Goal: Task Accomplishment & Management: Use online tool/utility

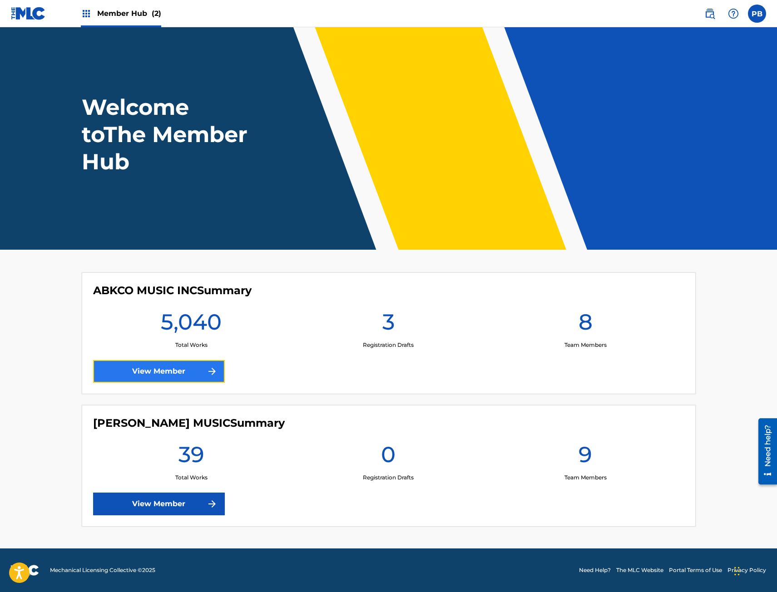
click at [187, 375] on link "View Member" at bounding box center [159, 371] width 132 height 23
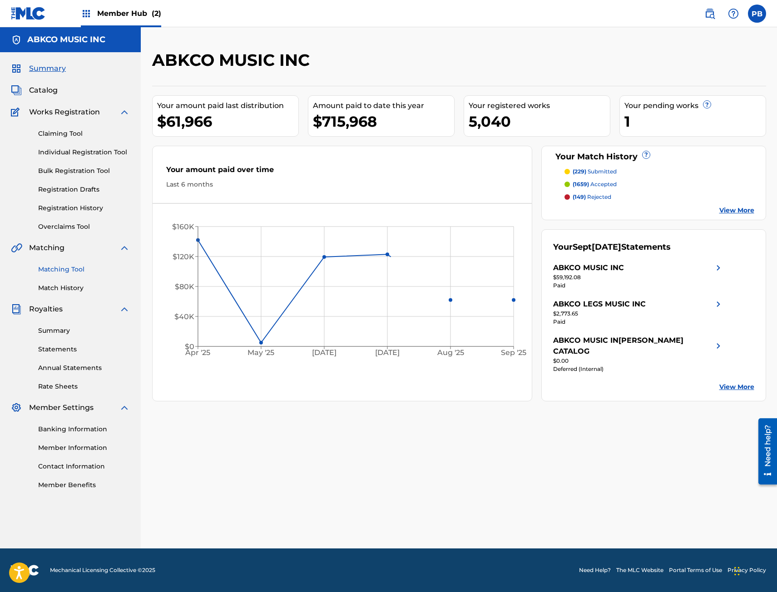
click at [62, 272] on link "Matching Tool" at bounding box center [84, 270] width 92 height 10
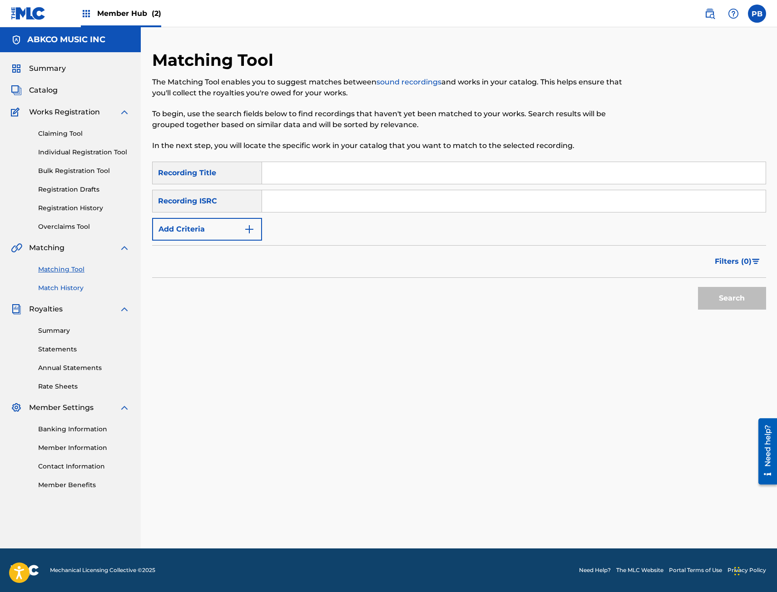
click at [77, 291] on link "Match History" at bounding box center [84, 288] width 92 height 10
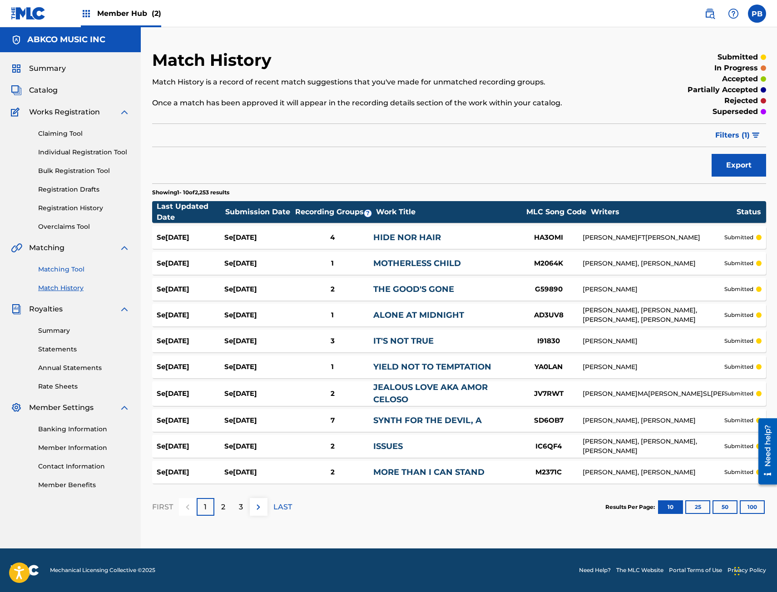
click at [77, 272] on link "Matching Tool" at bounding box center [84, 270] width 92 height 10
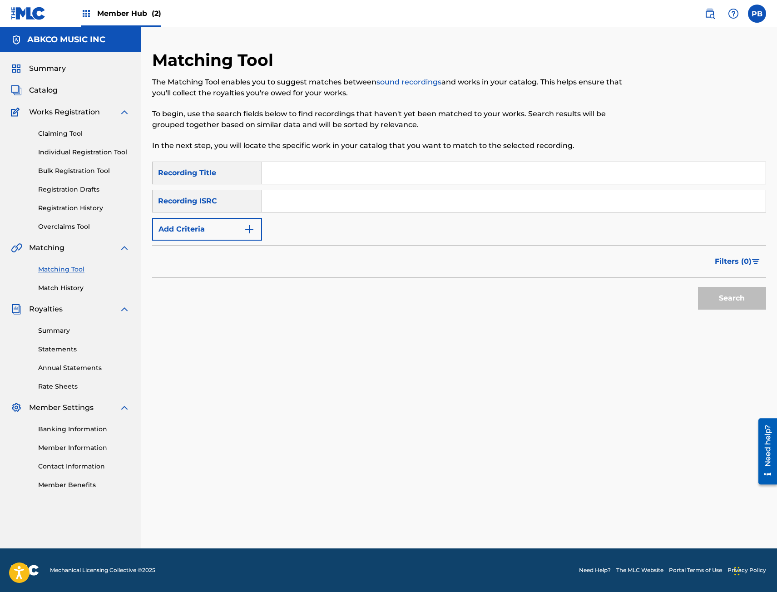
click at [291, 169] on input "Search Form" at bounding box center [513, 173] width 503 height 22
type input "go to the mirror"
click at [698, 287] on button "Search" at bounding box center [732, 298] width 68 height 23
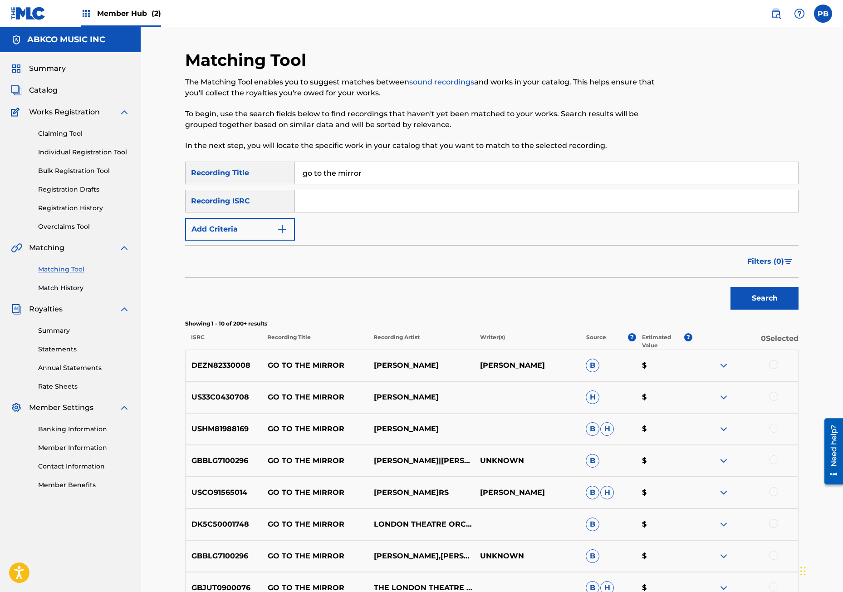
drag, startPoint x: 776, startPoint y: 491, endPoint x: 767, endPoint y: 482, distance: 12.9
click at [776, 491] on div at bounding box center [773, 491] width 9 height 9
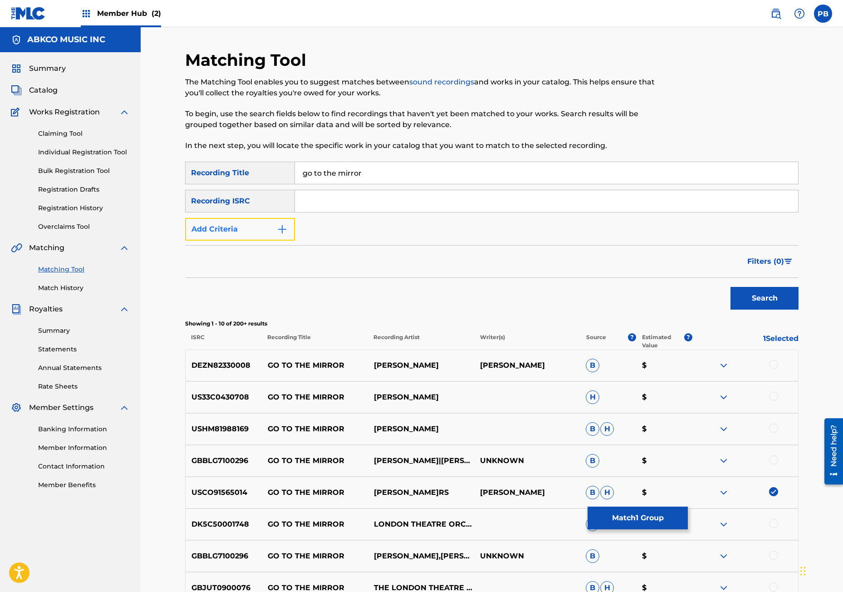
click at [267, 232] on button "Add Criteria" at bounding box center [240, 229] width 110 height 23
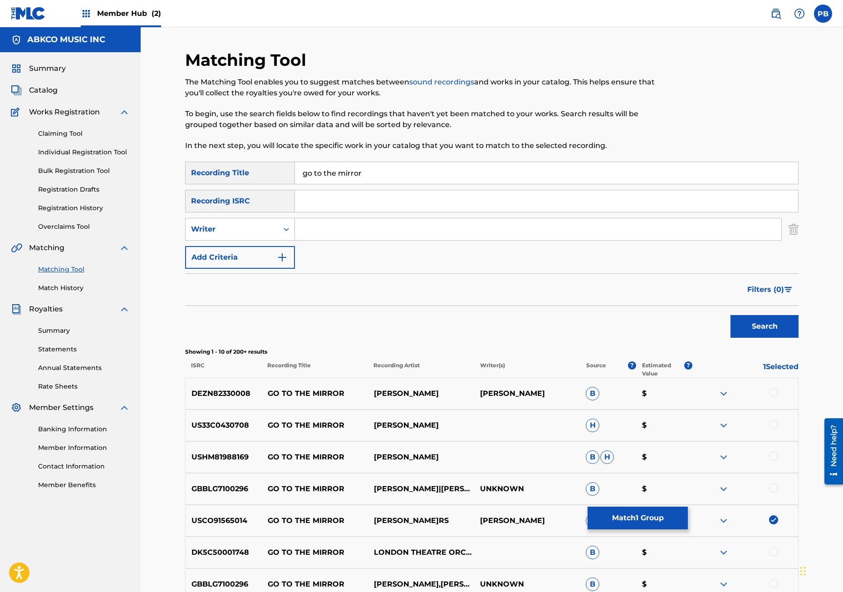
click at [335, 224] on input "Search Form" at bounding box center [538, 229] width 487 height 22
type input "[PERSON_NAME]"
click at [731, 315] on button "Search" at bounding box center [765, 326] width 68 height 23
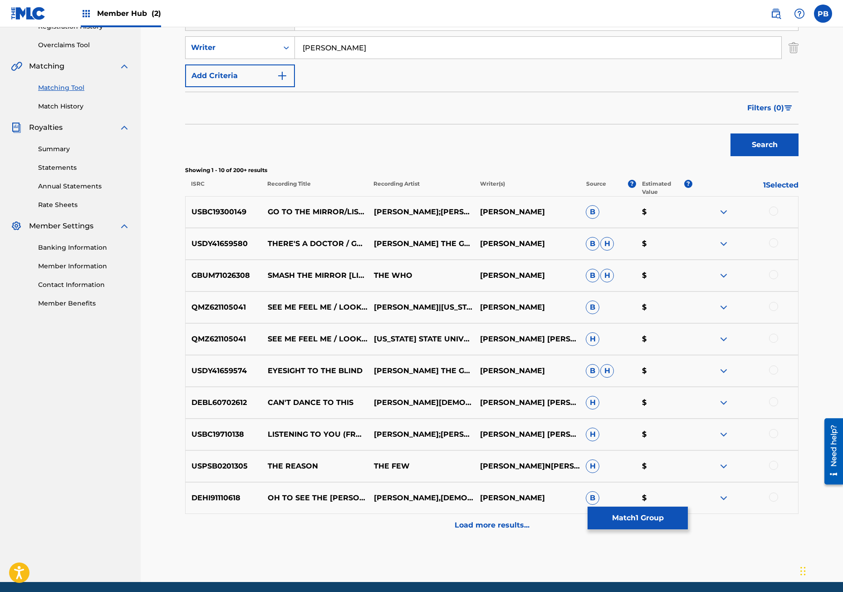
scroll to position [215, 0]
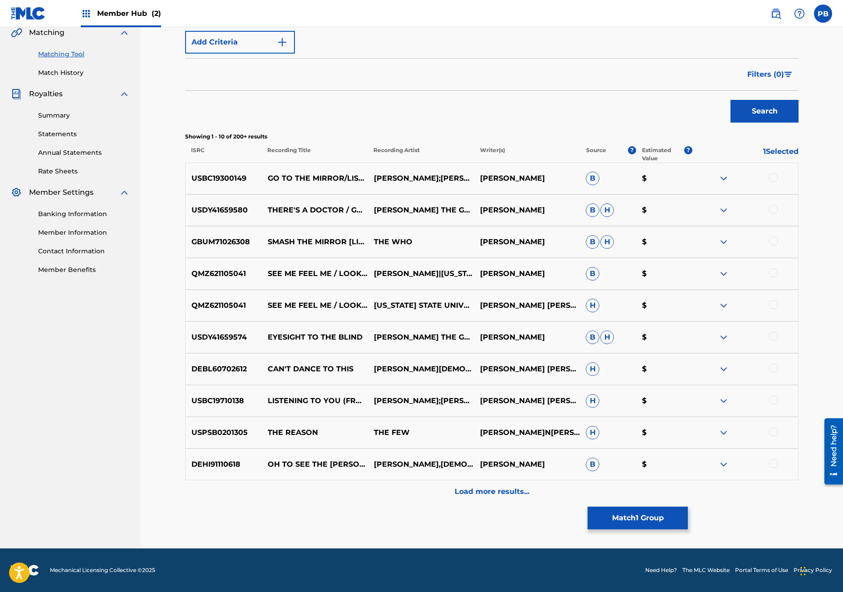
click at [775, 176] on div at bounding box center [773, 177] width 9 height 9
click at [773, 175] on img at bounding box center [773, 177] width 9 height 9
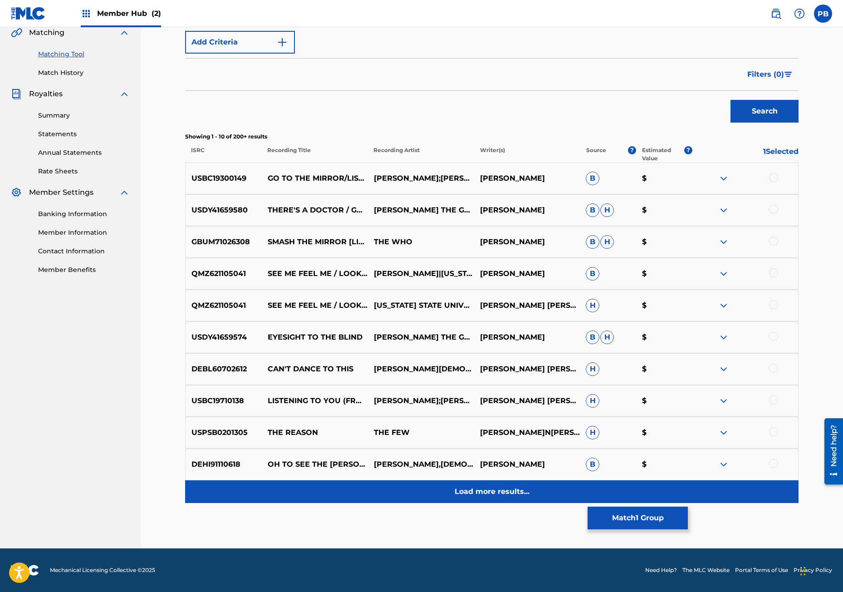
click at [470, 491] on p "Load more results..." at bounding box center [492, 491] width 75 height 11
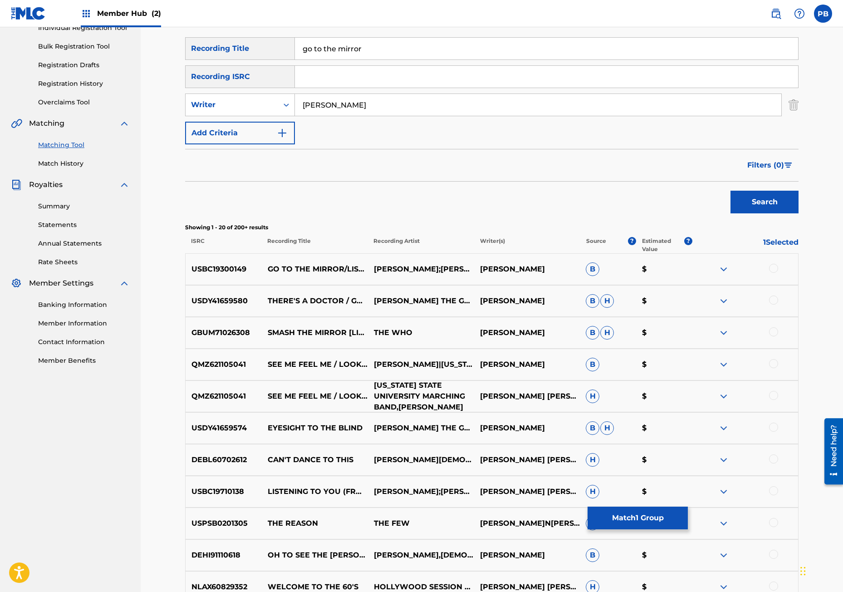
scroll to position [170, 0]
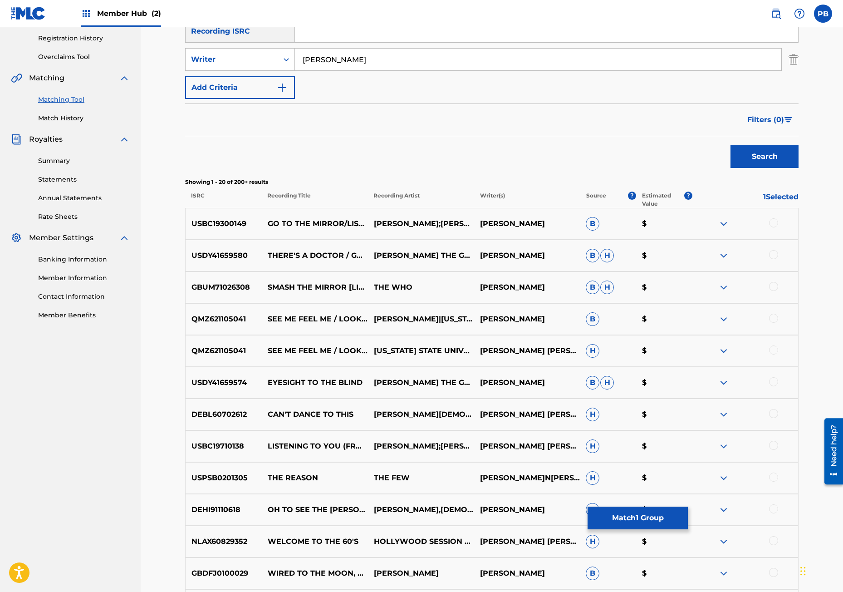
click at [769, 222] on div at bounding box center [773, 222] width 9 height 9
click at [772, 254] on div at bounding box center [773, 254] width 9 height 9
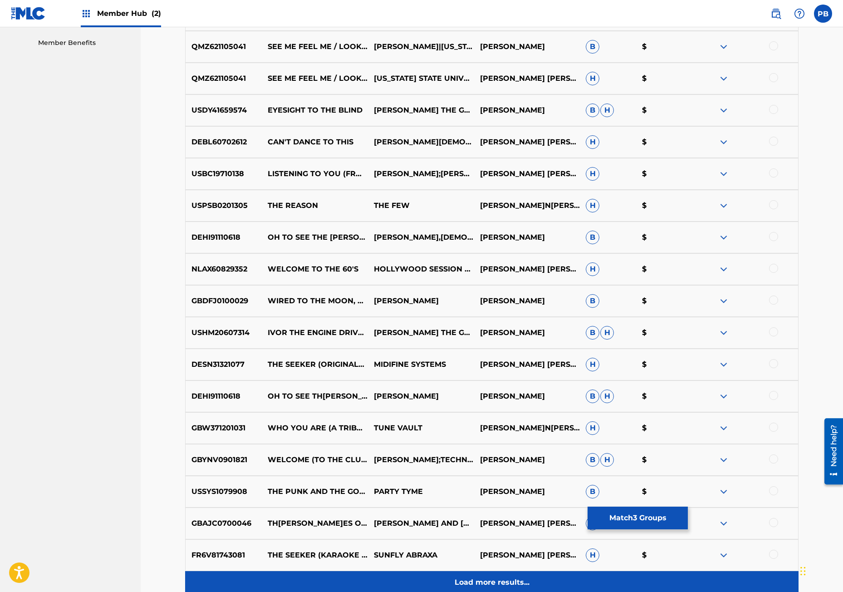
scroll to position [488, 0]
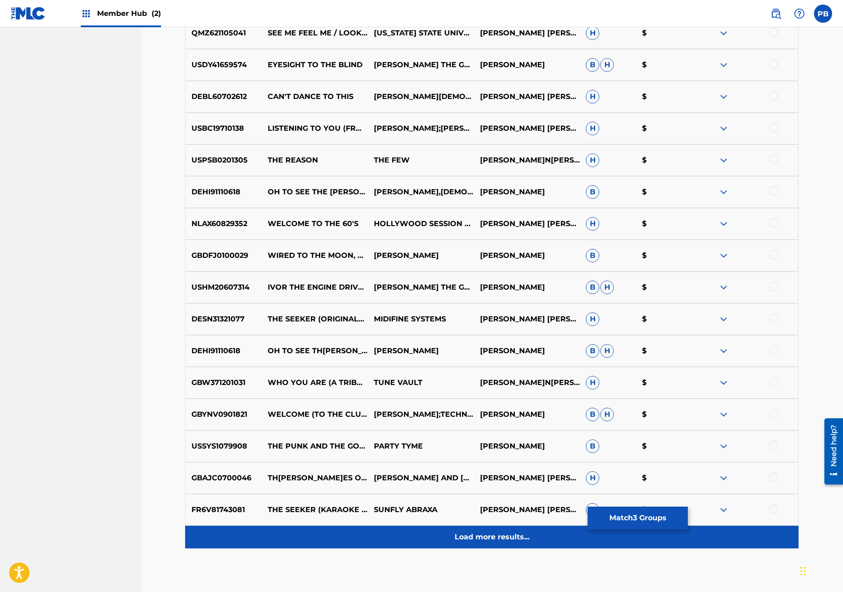
click at [369, 534] on div "Load more results..." at bounding box center [492, 537] width 614 height 23
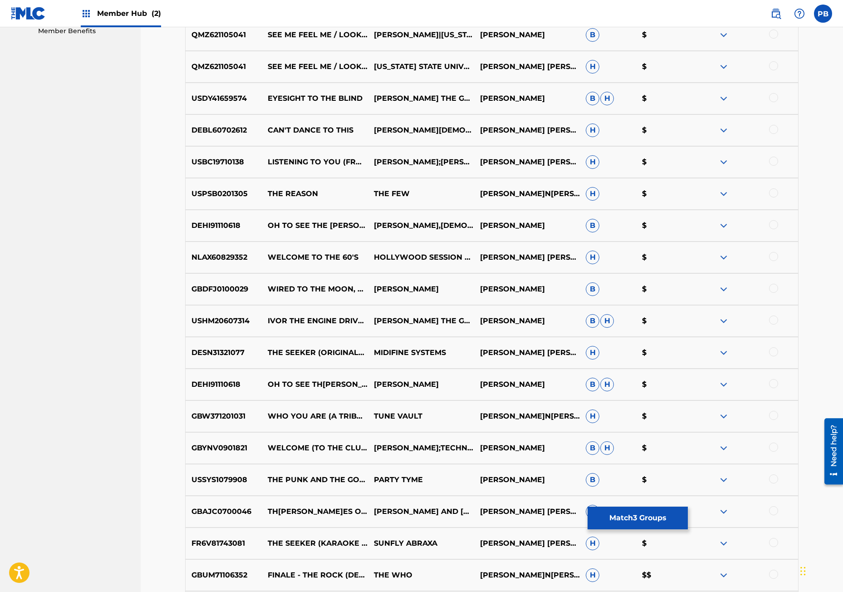
scroll to position [681, 0]
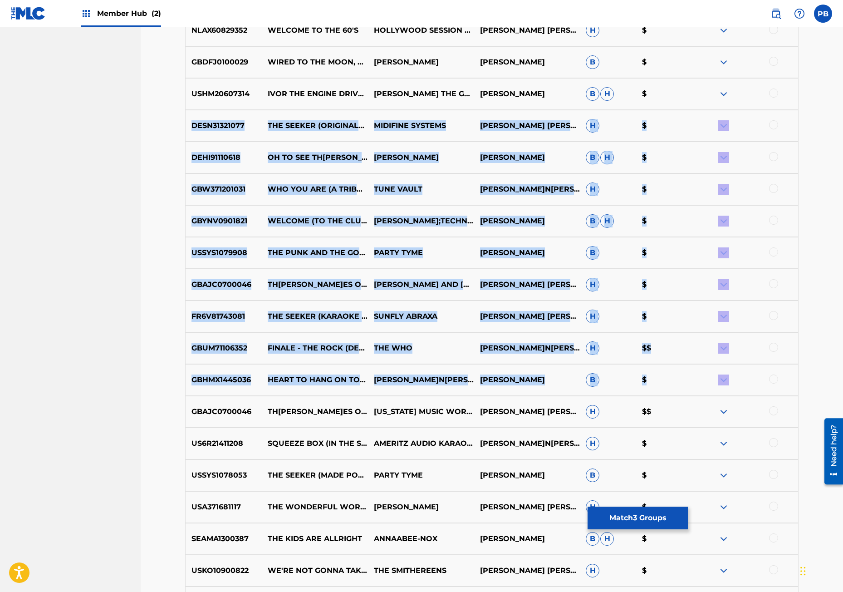
drag, startPoint x: 843, startPoint y: 386, endPoint x: 846, endPoint y: 120, distance: 265.6
click at [776, 228] on div "Matching Tool The Matching Tool enables you to suggest matches between sound re…" at bounding box center [492, 32] width 703 height 1372
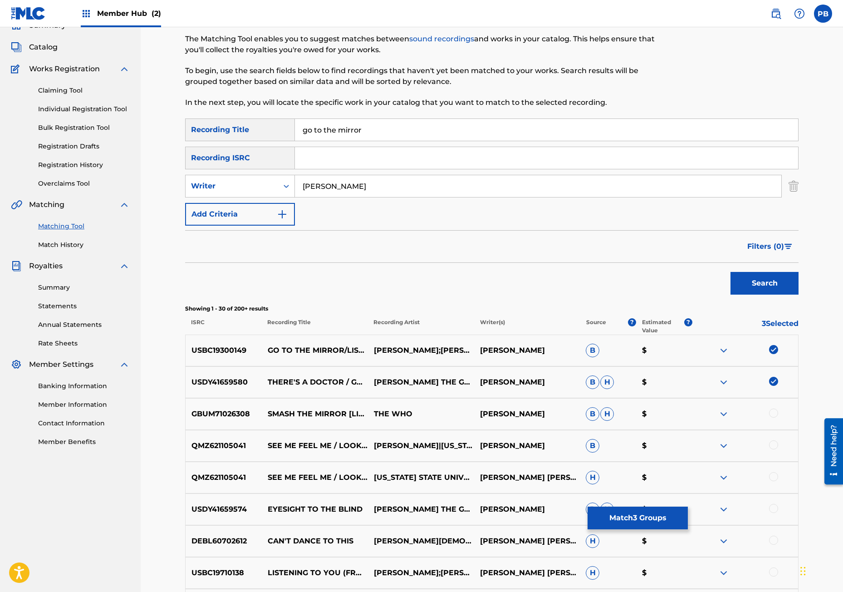
scroll to position [0, 0]
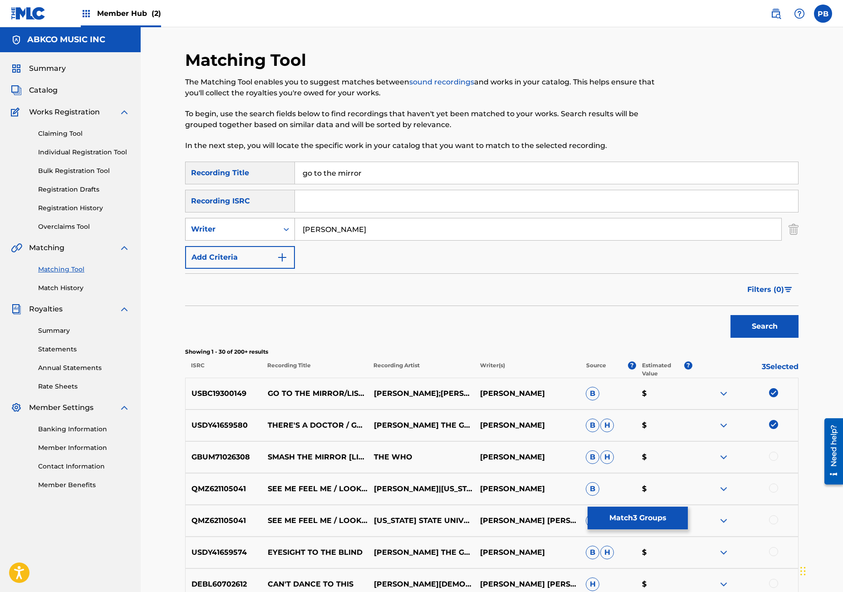
click at [235, 234] on div "Writer" at bounding box center [232, 229] width 82 height 11
click at [220, 252] on div "Recording Artist" at bounding box center [240, 252] width 109 height 23
click at [321, 231] on input "Search Form" at bounding box center [538, 229] width 487 height 22
click at [731, 315] on button "Search" at bounding box center [765, 326] width 68 height 23
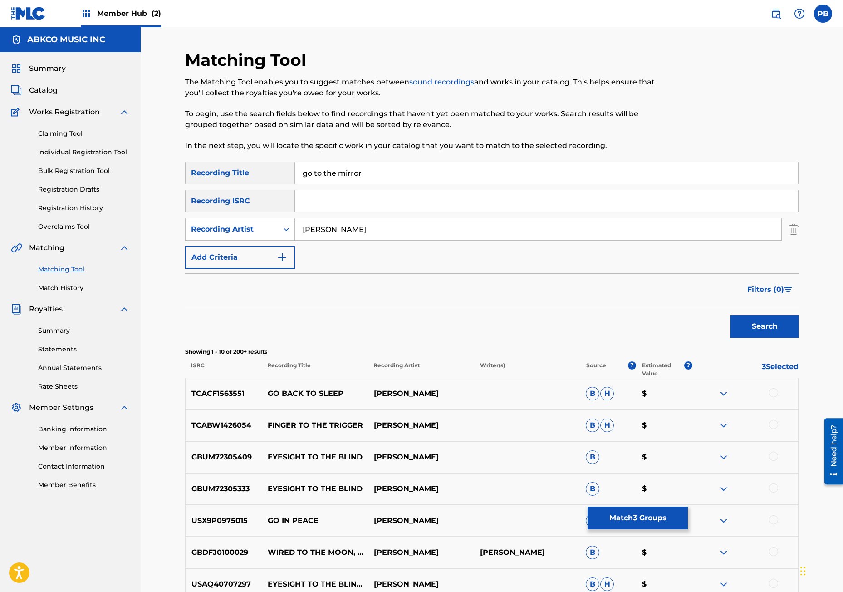
click at [324, 232] on input "[PERSON_NAME]" at bounding box center [538, 229] width 487 height 22
click at [295, 224] on div "Recording Artist" at bounding box center [240, 229] width 110 height 23
click at [301, 226] on input "[PERSON_NAME]" at bounding box center [538, 229] width 487 height 22
click at [731, 315] on button "Search" at bounding box center [765, 326] width 68 height 23
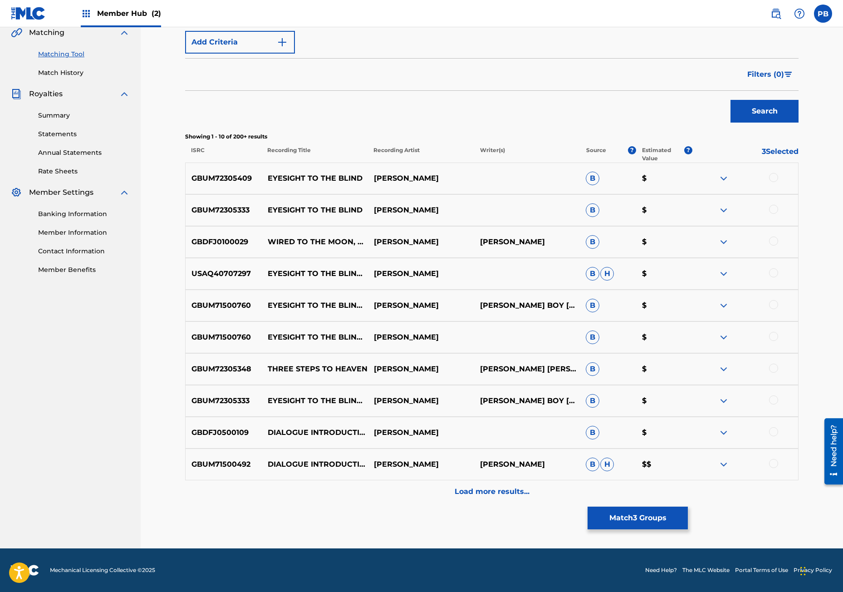
scroll to position [124, 0]
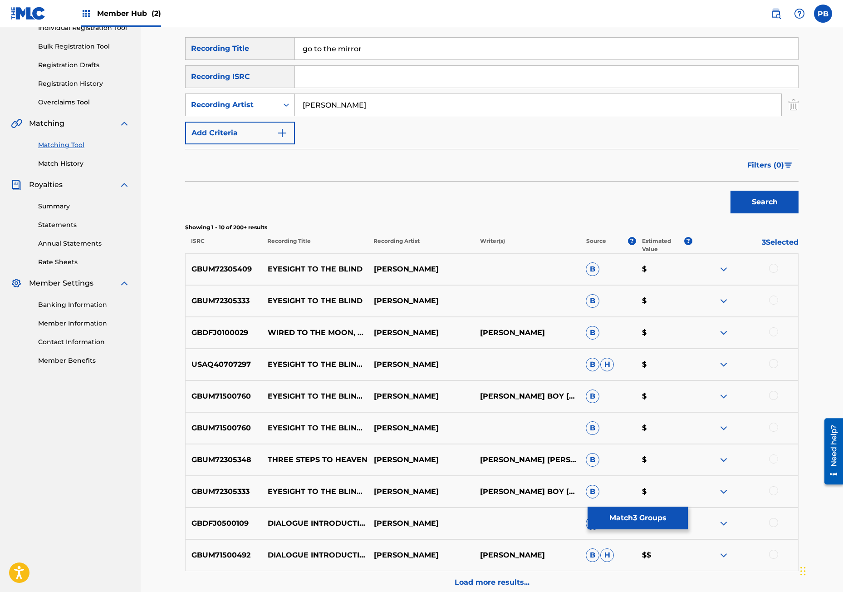
drag, startPoint x: 372, startPoint y: 103, endPoint x: 293, endPoint y: 94, distance: 80.0
click at [293, 94] on div "SearchWithCriteria788ac8d3-56fe-4649-99fb-13daceaff48d Recording Artist [PERSON…" at bounding box center [492, 105] width 614 height 23
click at [731, 191] on button "Search" at bounding box center [765, 202] width 68 height 23
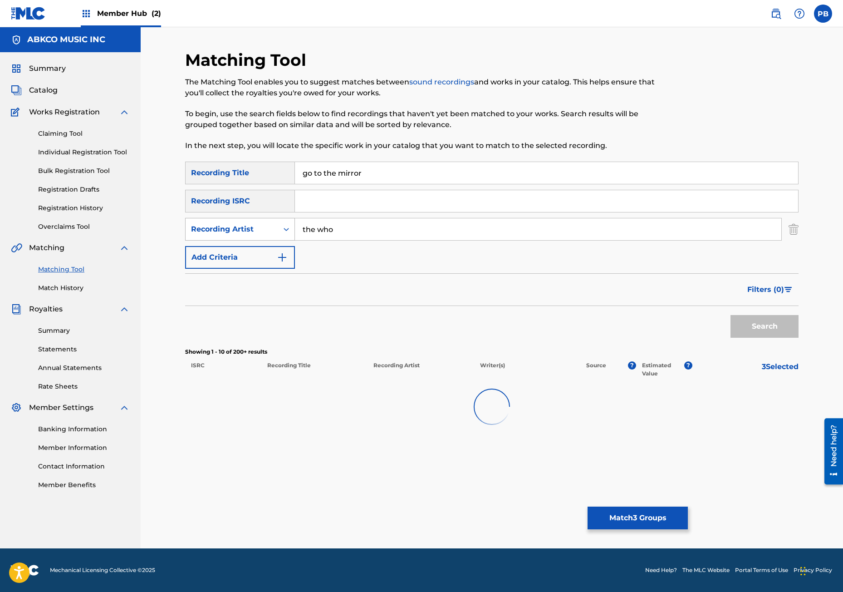
scroll to position [0, 0]
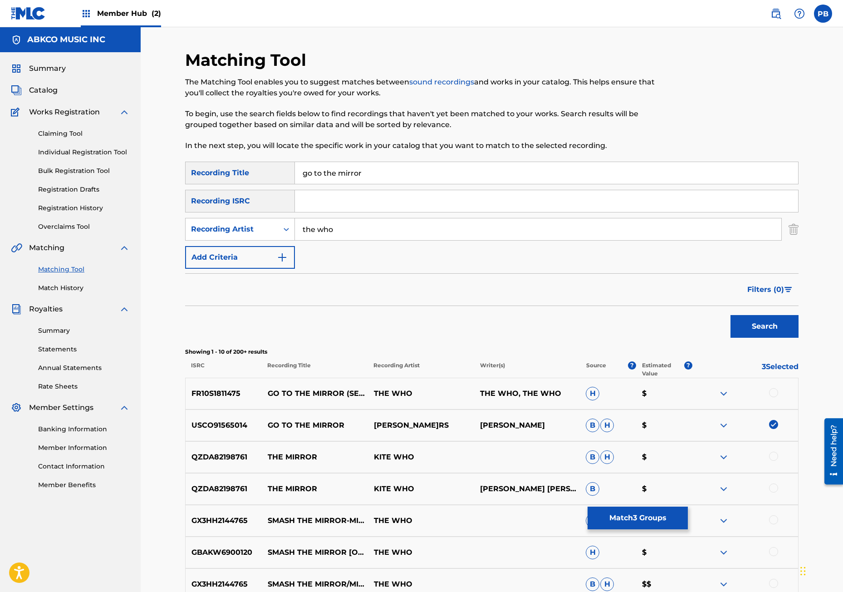
click at [769, 390] on div at bounding box center [745, 393] width 106 height 11
click at [770, 391] on div at bounding box center [773, 392] width 9 height 9
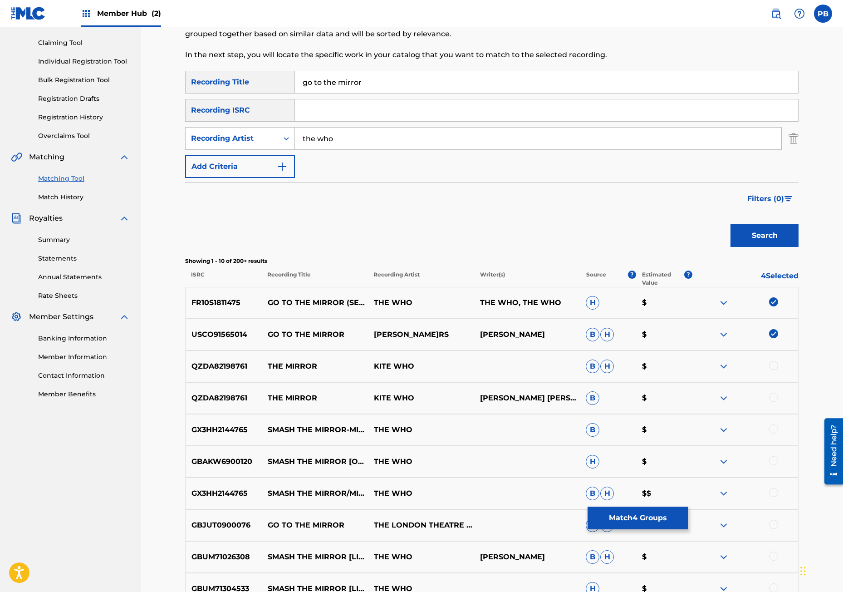
scroll to position [136, 0]
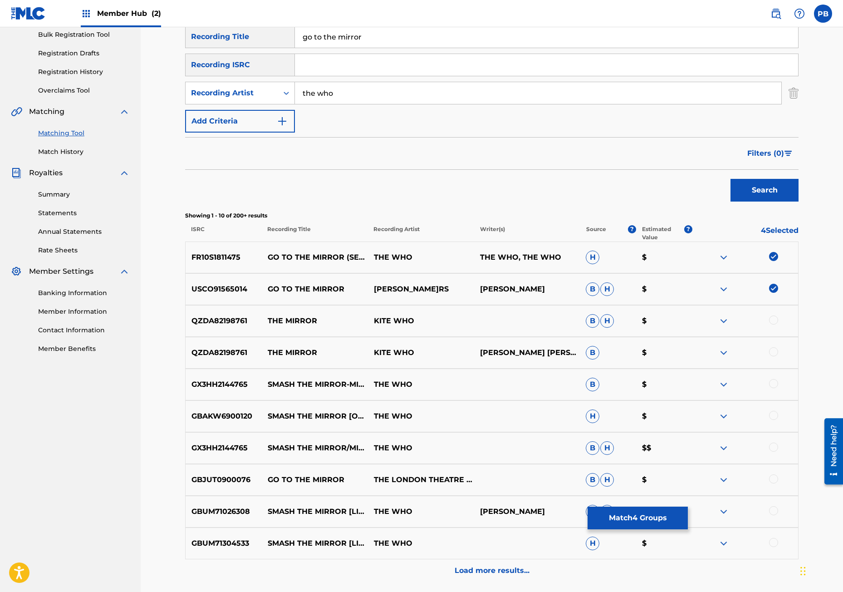
click at [774, 479] on div at bounding box center [773, 478] width 9 height 9
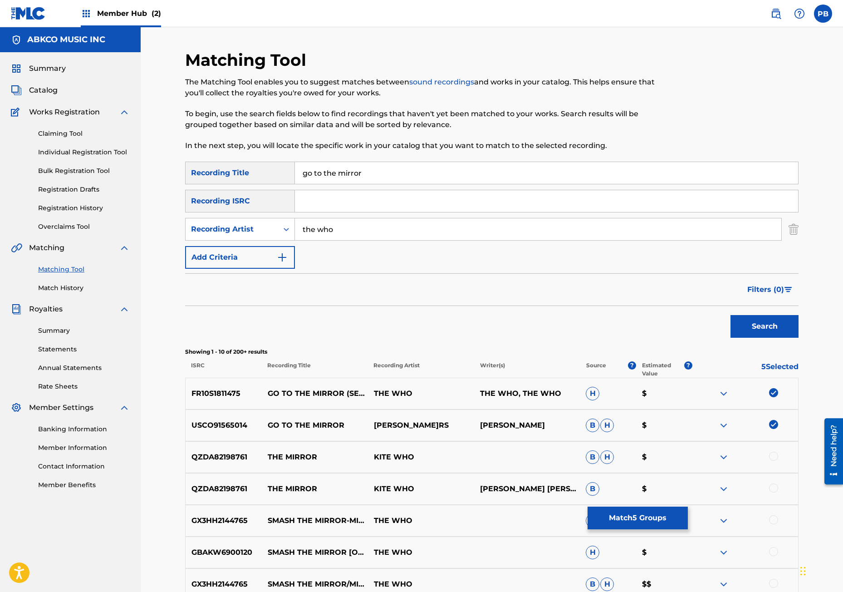
drag, startPoint x: 339, startPoint y: 232, endPoint x: 277, endPoint y: 205, distance: 67.1
click at [277, 205] on div "SearchWithCriteria9be77976-a0f2-49c1-9579-aa1e10177be5 Recording Title go to th…" at bounding box center [492, 215] width 614 height 107
type input "[PERSON_NAME]my"
click at [731, 315] on button "Search" at bounding box center [765, 326] width 68 height 23
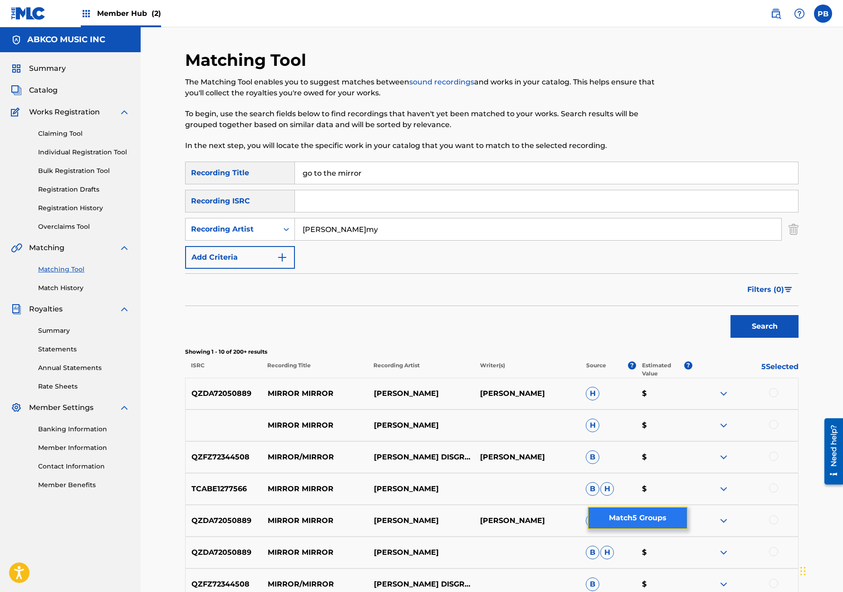
click at [612, 520] on button "Match 5 Groups" at bounding box center [638, 518] width 100 height 23
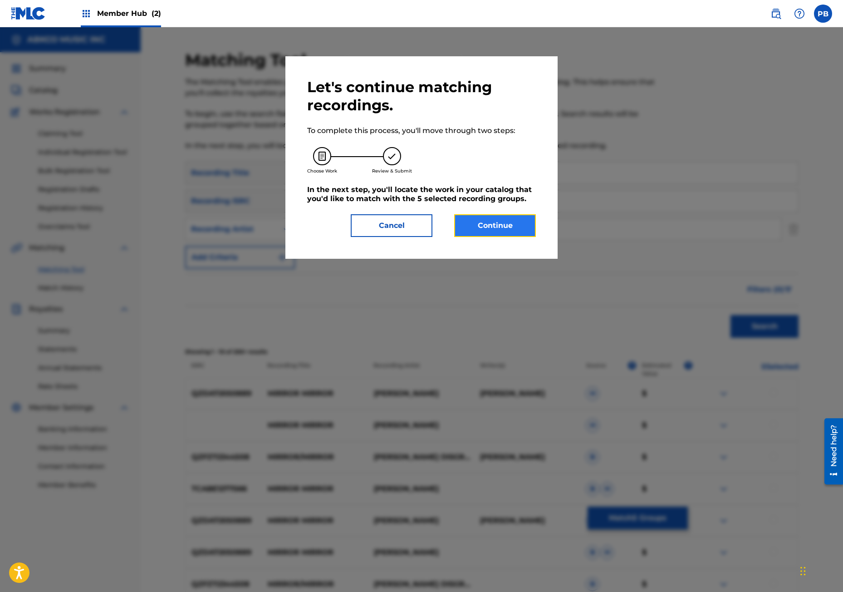
click at [501, 237] on button "Continue" at bounding box center [495, 225] width 82 height 23
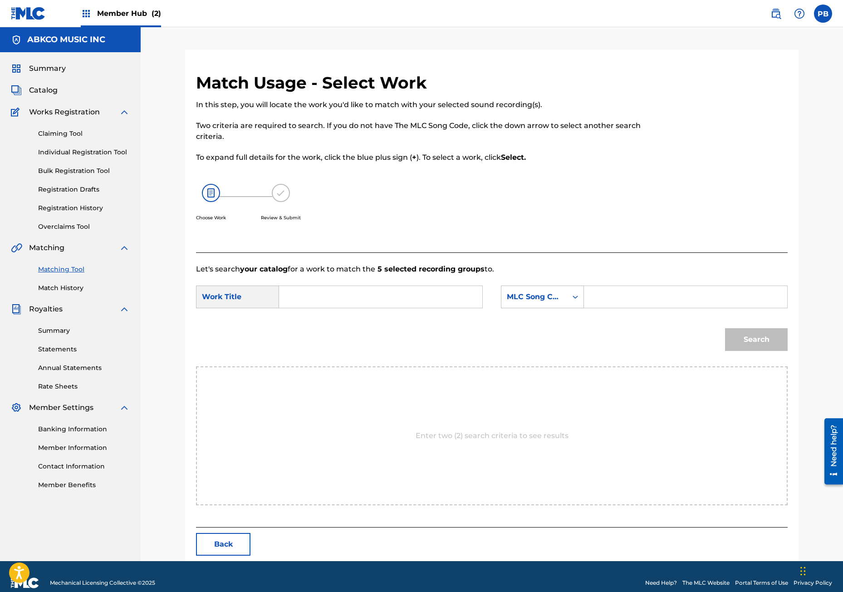
click at [400, 295] on input "Search Form" at bounding box center [381, 297] width 188 height 22
click at [332, 323] on div "go to the mir ror (from "[PERSON_NAME]")" at bounding box center [312, 333] width 51 height 49
type input "go to the mirror (from[PERSON_NAME]my")"
click at [503, 296] on div "MLC Song Code" at bounding box center [535, 296] width 66 height 17
click at [543, 314] on div "Writer Name" at bounding box center [543, 319] width 82 height 23
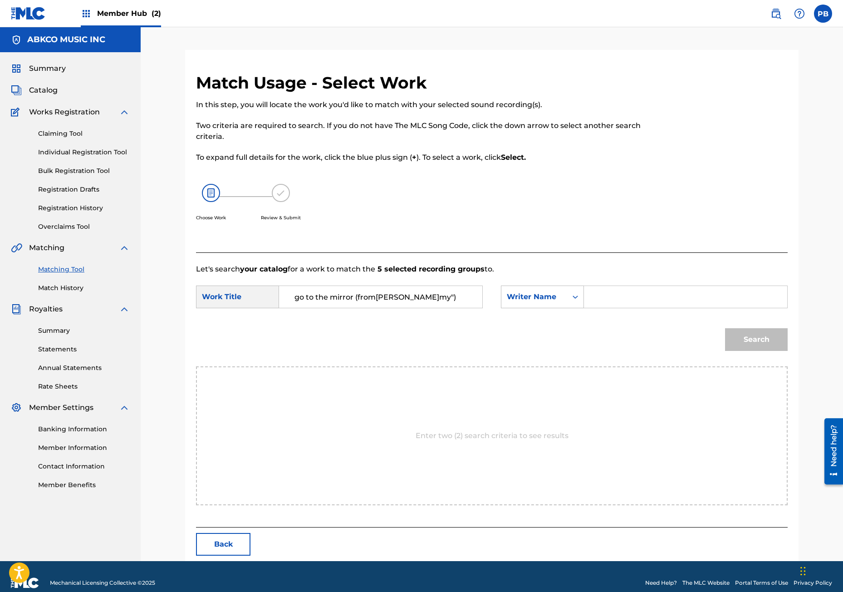
click at [602, 300] on input "Search Form" at bounding box center [686, 297] width 188 height 22
type input "[PERSON_NAME]"
click at [725, 328] on button "Search" at bounding box center [756, 339] width 63 height 23
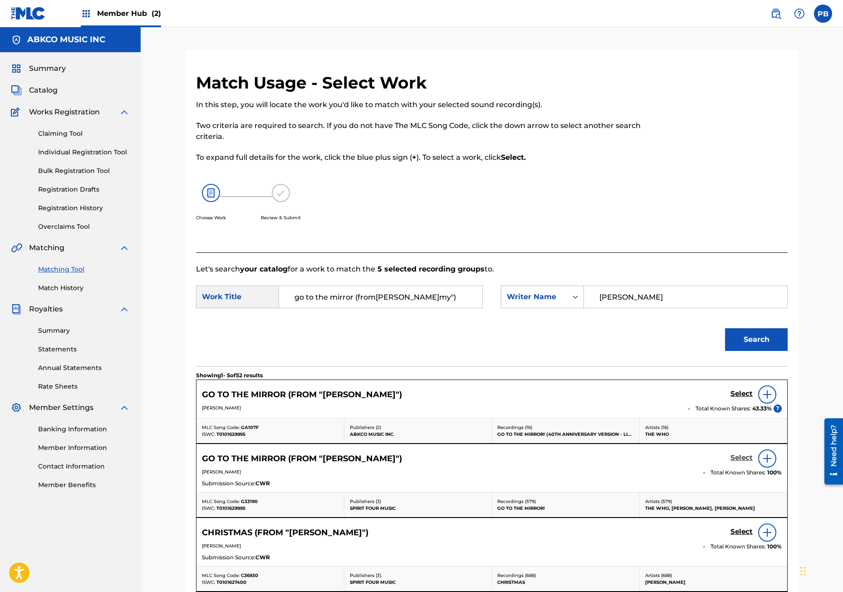
click at [740, 456] on h5 "Select" at bounding box center [742, 458] width 22 height 9
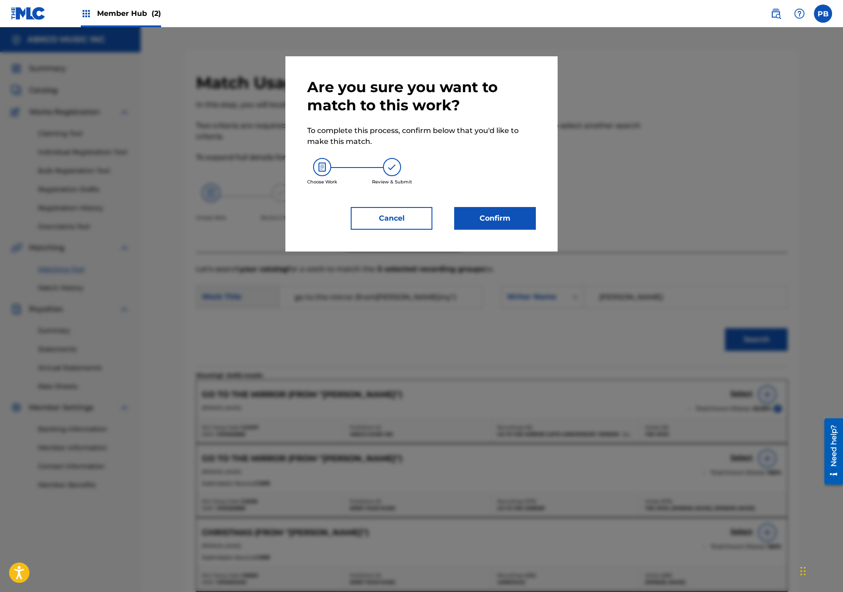
click at [506, 202] on div "Are you sure you want to match to this work? To complete this process, confirm …" at bounding box center [421, 154] width 229 height 152
click at [500, 213] on button "Confirm" at bounding box center [495, 218] width 82 height 23
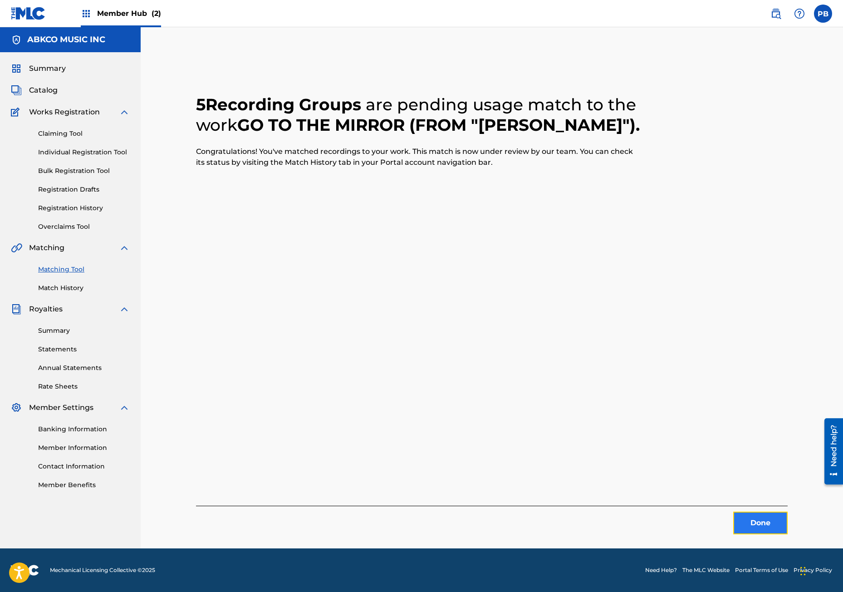
click at [762, 523] on button "Done" at bounding box center [761, 523] width 54 height 23
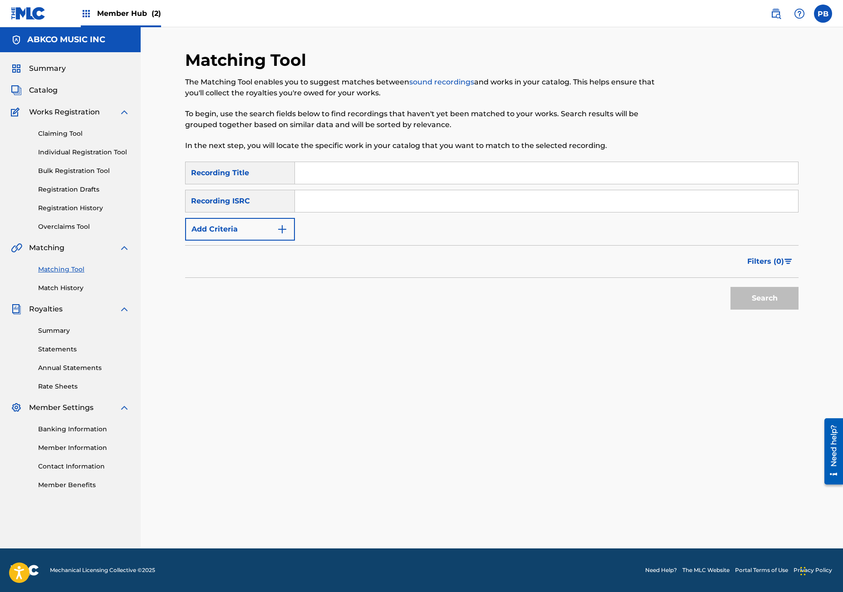
click at [313, 180] on input "Search Form" at bounding box center [546, 173] width 503 height 22
type input "acid queen"
click at [731, 287] on button "Search" at bounding box center [765, 298] width 68 height 23
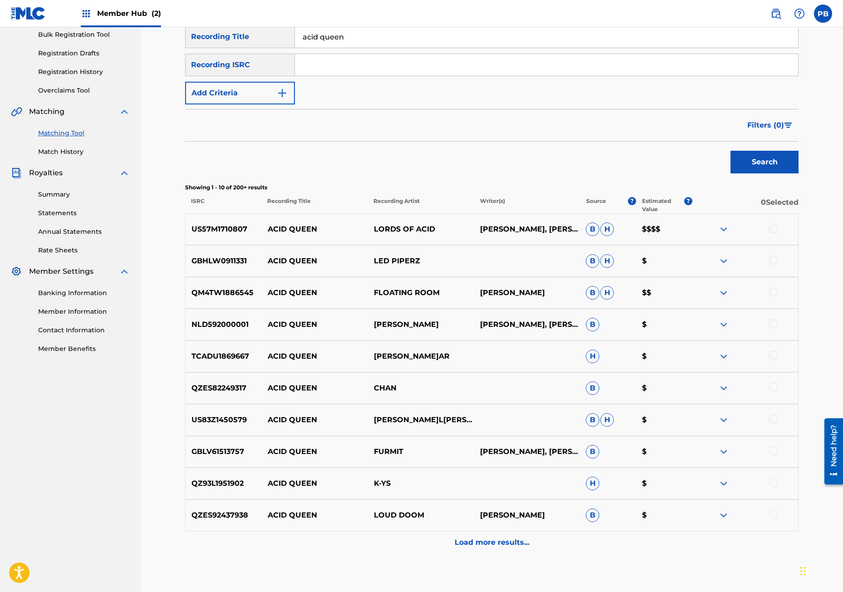
scroll to position [136, 0]
click at [228, 98] on button "Add Criteria" at bounding box center [240, 93] width 110 height 23
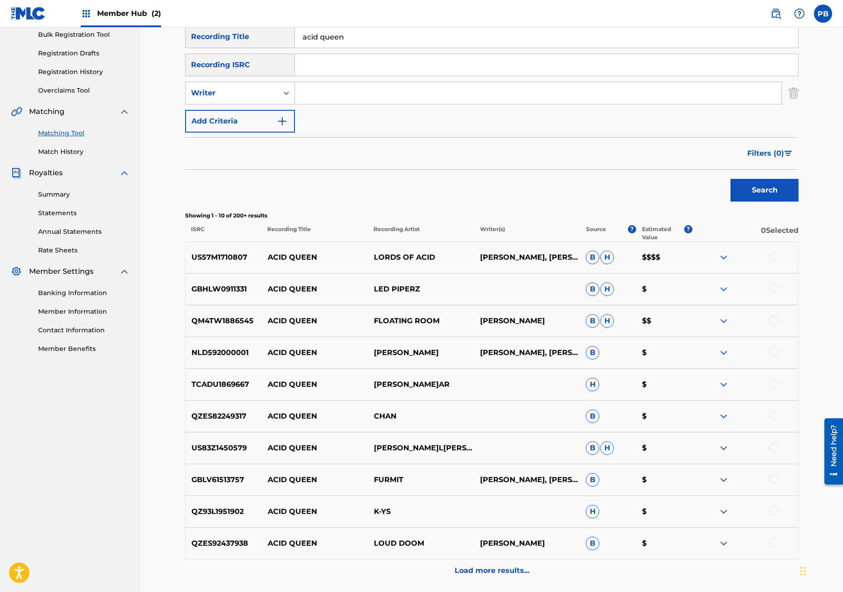
click at [341, 92] on input "Search Form" at bounding box center [538, 93] width 487 height 22
type input "[PERSON_NAME]"
click at [731, 179] on button "Search" at bounding box center [765, 190] width 68 height 23
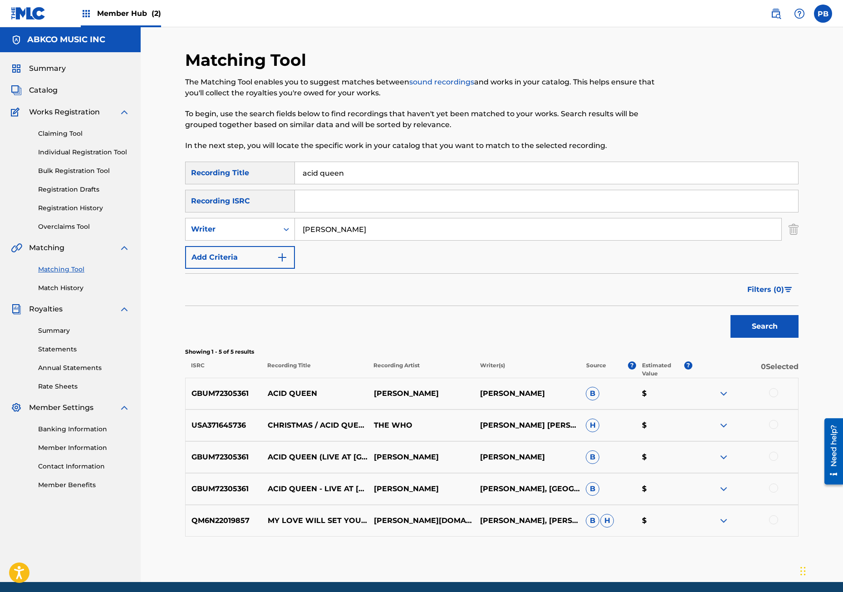
click at [774, 488] on div at bounding box center [773, 487] width 9 height 9
click at [776, 455] on div at bounding box center [773, 456] width 9 height 9
click at [775, 423] on div at bounding box center [773, 424] width 9 height 9
click at [775, 395] on div at bounding box center [773, 392] width 9 height 9
drag, startPoint x: 424, startPoint y: 227, endPoint x: 268, endPoint y: 228, distance: 156.6
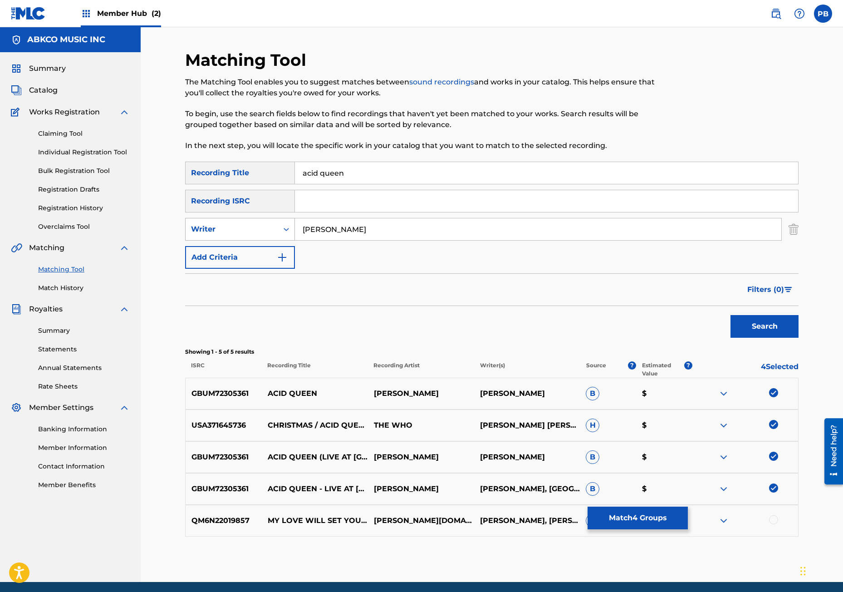
click at [268, 228] on div "SearchWithCriteria77bcb00c-86c2-47e8-9fe5-bdc384c81490 Writer [PERSON_NAME]" at bounding box center [492, 229] width 614 height 23
click at [266, 228] on div "Writer" at bounding box center [232, 229] width 82 height 11
click at [243, 252] on div "Recording Artist" at bounding box center [240, 252] width 109 height 23
click at [331, 229] on input "Search Form" at bounding box center [538, 229] width 487 height 22
click at [731, 315] on button "Search" at bounding box center [765, 326] width 68 height 23
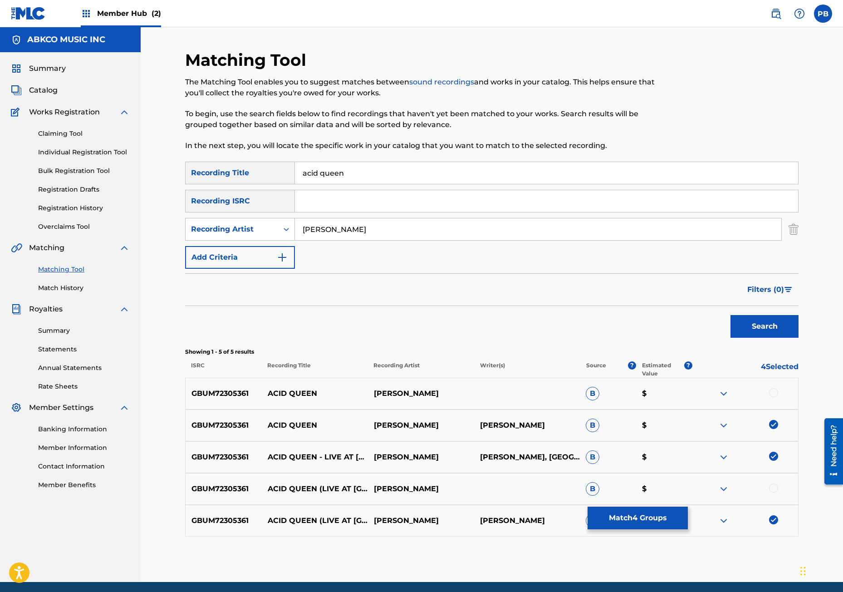
click at [775, 392] on div at bounding box center [773, 392] width 9 height 9
click at [776, 486] on div at bounding box center [773, 487] width 9 height 9
drag, startPoint x: 341, startPoint y: 231, endPoint x: 317, endPoint y: 226, distance: 24.6
click at [317, 226] on input "[PERSON_NAME]" at bounding box center [538, 229] width 487 height 22
drag, startPoint x: 370, startPoint y: 225, endPoint x: 98, endPoint y: 225, distance: 271.9
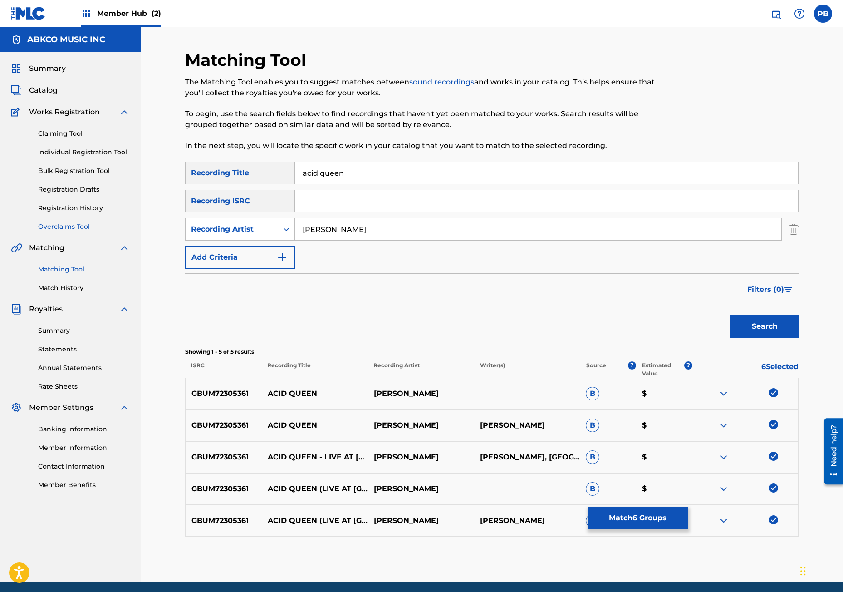
click at [109, 225] on main "ABKCO MUSIC INC Summary Catalog Works Registration Claiming Tool Individual Reg…" at bounding box center [421, 304] width 843 height 555
type input "the who"
click at [731, 315] on button "Search" at bounding box center [765, 326] width 68 height 23
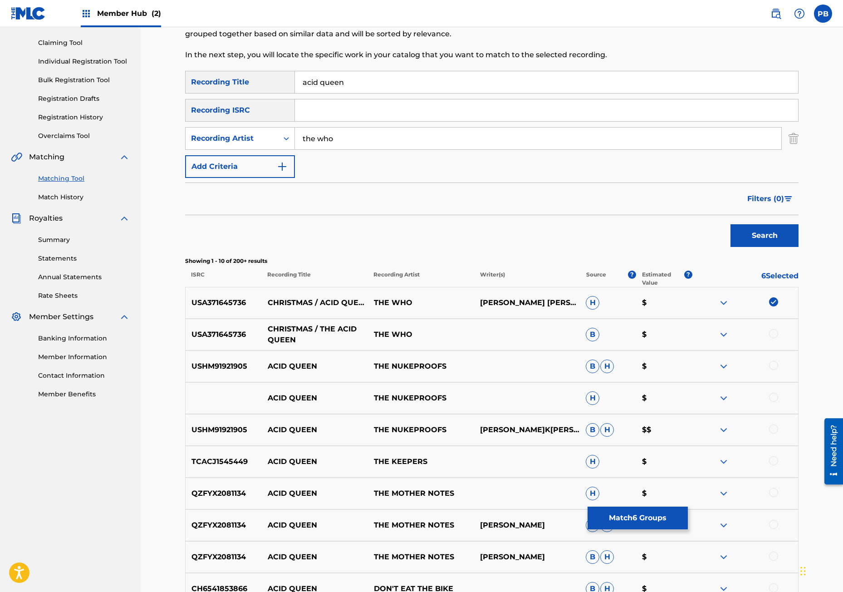
scroll to position [182, 0]
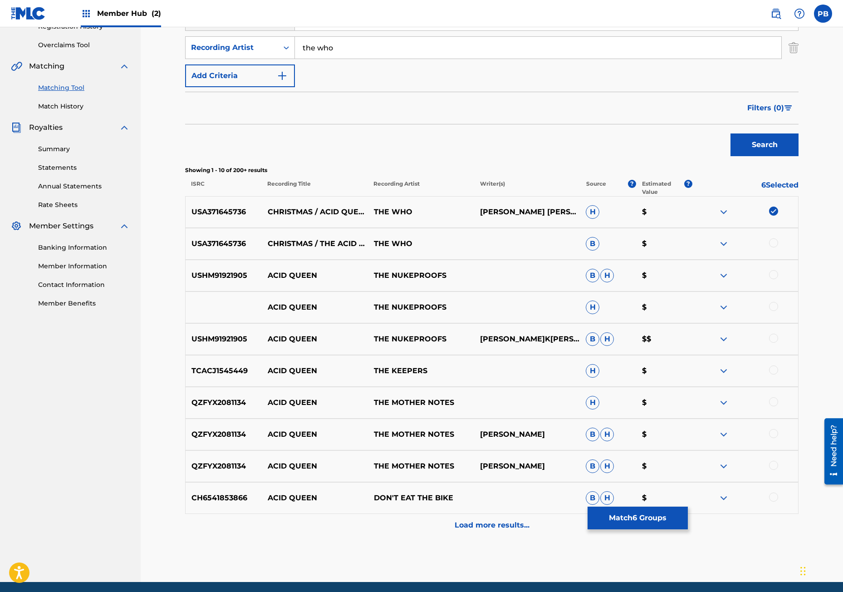
click at [772, 243] on div at bounding box center [773, 242] width 9 height 9
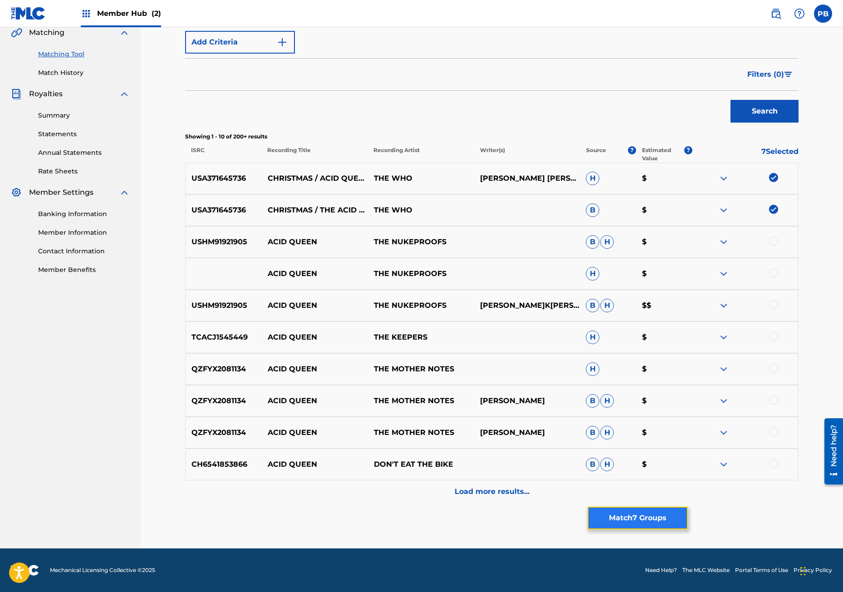
click at [614, 518] on button "Match 7 Groups" at bounding box center [638, 518] width 100 height 23
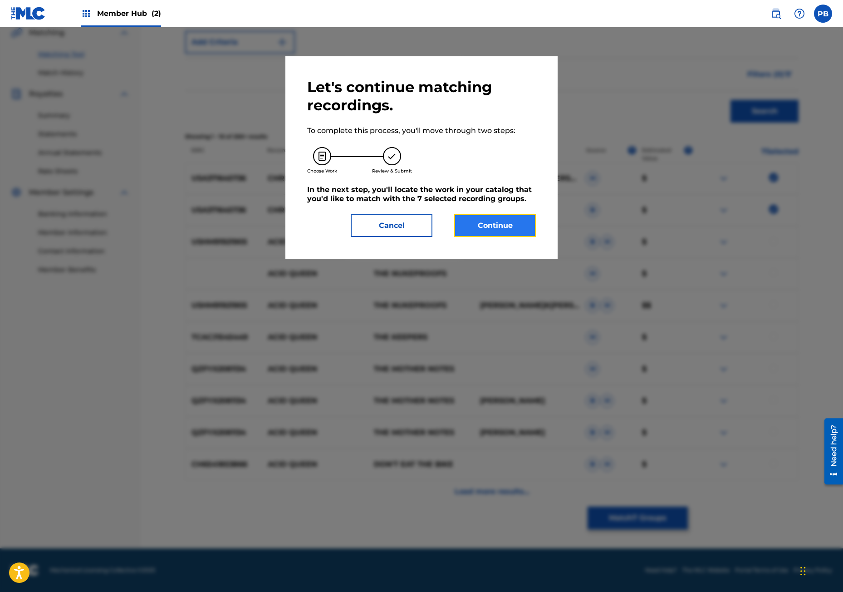
click at [496, 220] on button "Continue" at bounding box center [495, 225] width 82 height 23
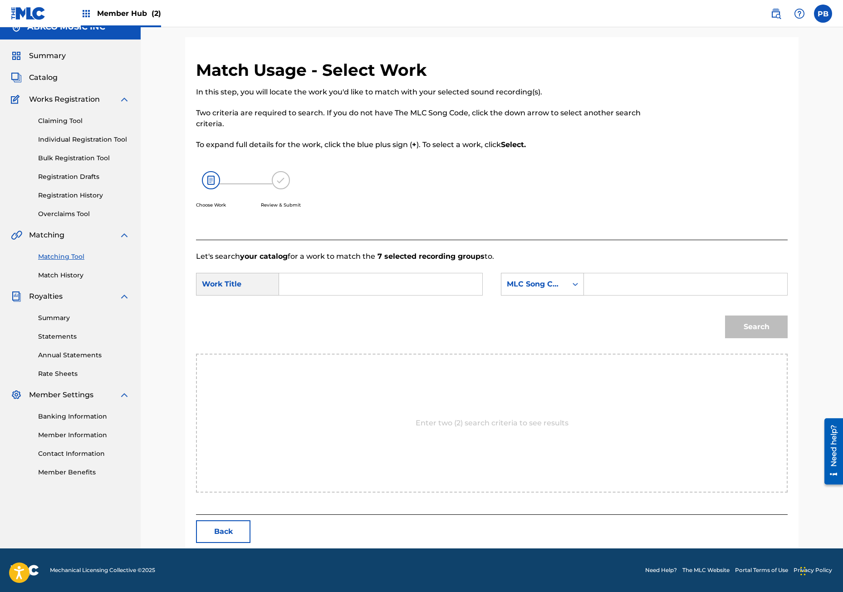
scroll to position [0, 0]
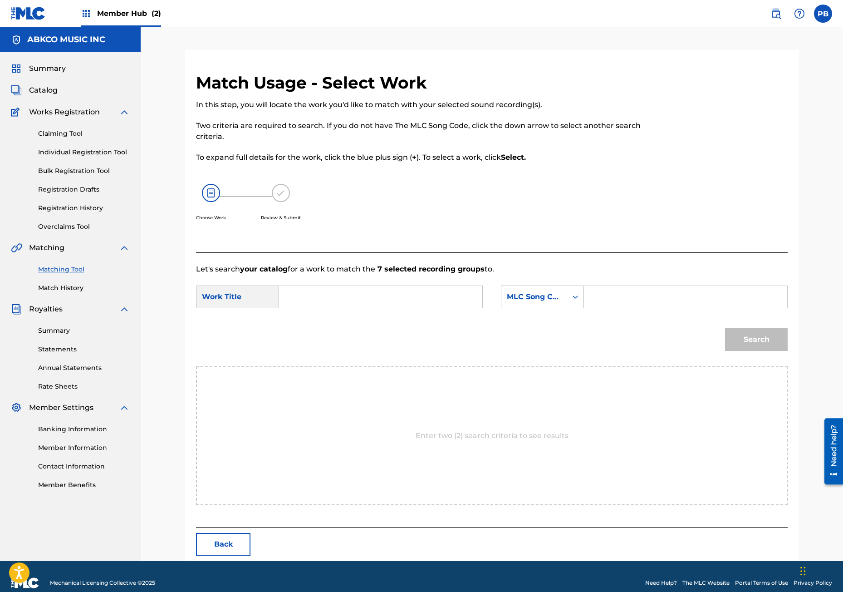
click at [323, 293] on input "Search Form" at bounding box center [381, 297] width 188 height 22
click at [327, 330] on div "acid queen , the (from "[PERSON_NAME]")" at bounding box center [312, 339] width 51 height 60
type input "acid queen, the (from "[PERSON_NAME]")"
click at [356, 292] on input "acid queen, the (from "[PERSON_NAME]")" at bounding box center [381, 297] width 188 height 22
click at [571, 296] on icon "Search Form" at bounding box center [575, 296] width 9 height 9
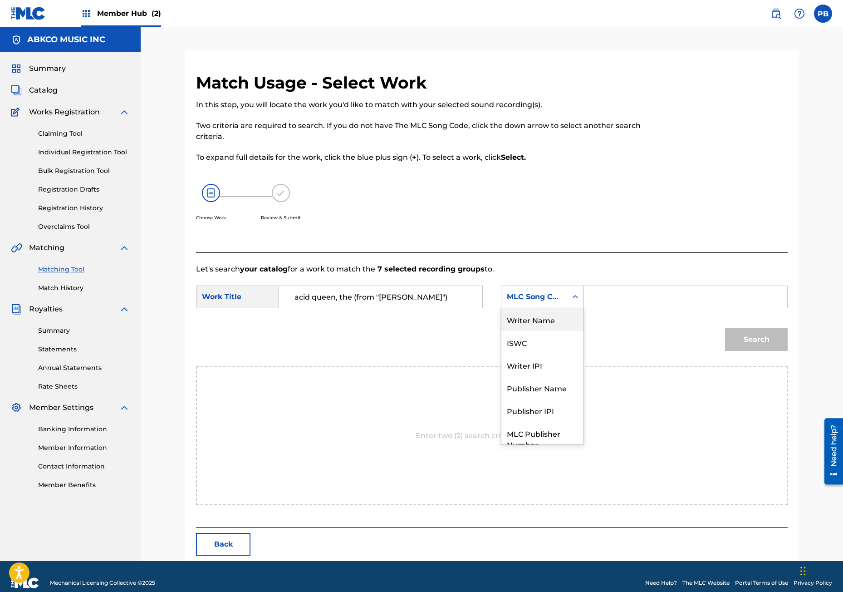
click at [567, 321] on div "Writer Name" at bounding box center [543, 319] width 82 height 23
drag, startPoint x: 582, startPoint y: 312, endPoint x: 603, endPoint y: 301, distance: 24.0
click at [603, 301] on input "Search Form" at bounding box center [686, 297] width 188 height 22
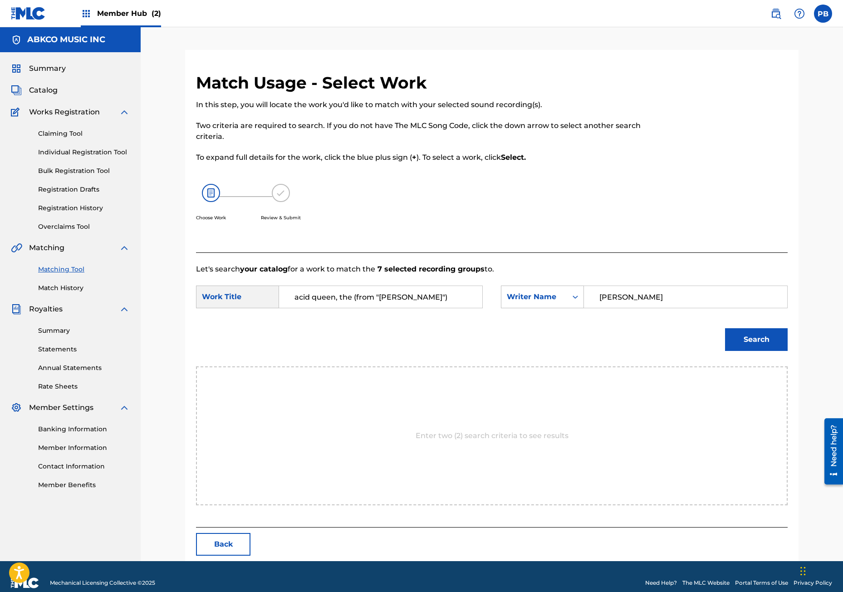
type input "[PERSON_NAME]"
click at [725, 328] on button "Search" at bounding box center [756, 339] width 63 height 23
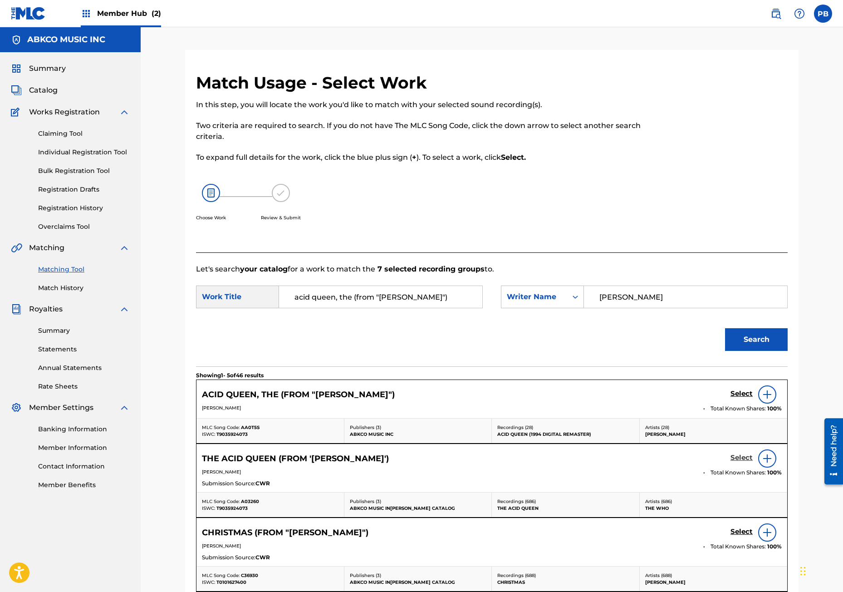
click at [734, 458] on h5 "Select" at bounding box center [742, 458] width 22 height 9
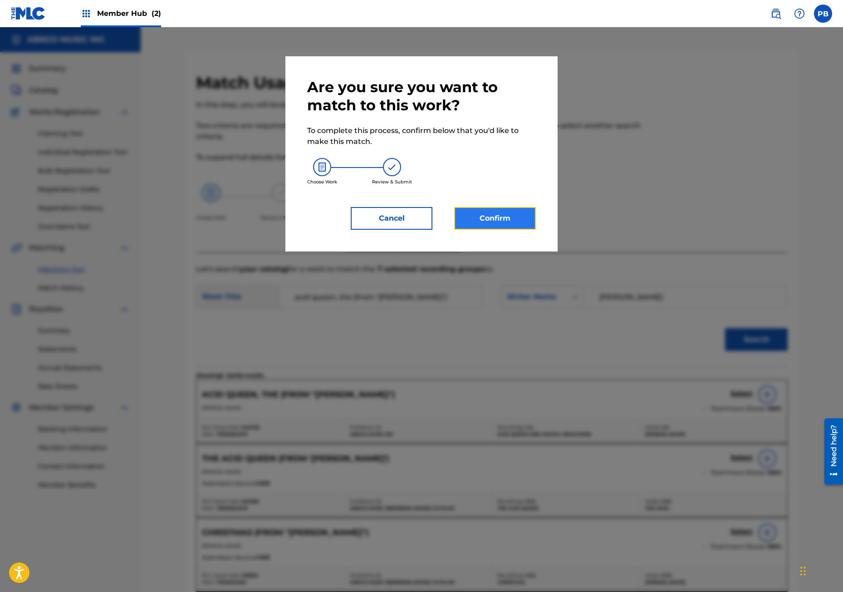
click at [479, 213] on button "Confirm" at bounding box center [495, 218] width 82 height 23
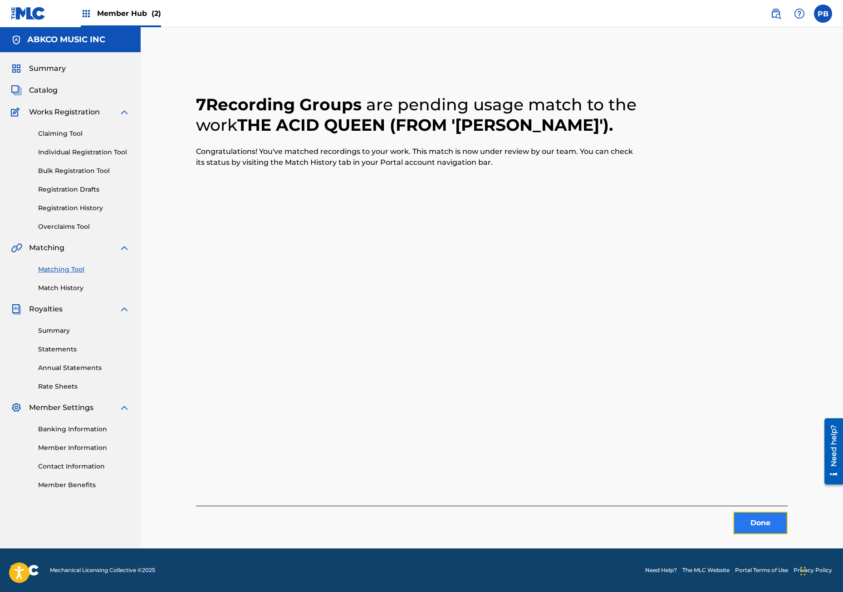
click at [756, 518] on button "Done" at bounding box center [761, 523] width 54 height 23
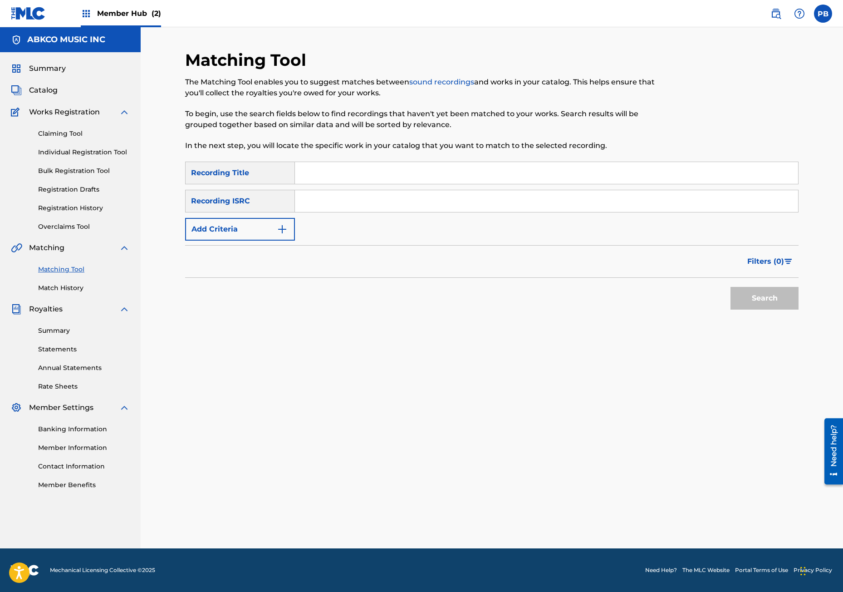
click at [327, 172] on input "Search Form" at bounding box center [546, 173] width 503 height 22
paste input "Underture (From "[PERSON_NAME]")"
click at [731, 287] on button "Search" at bounding box center [765, 298] width 68 height 23
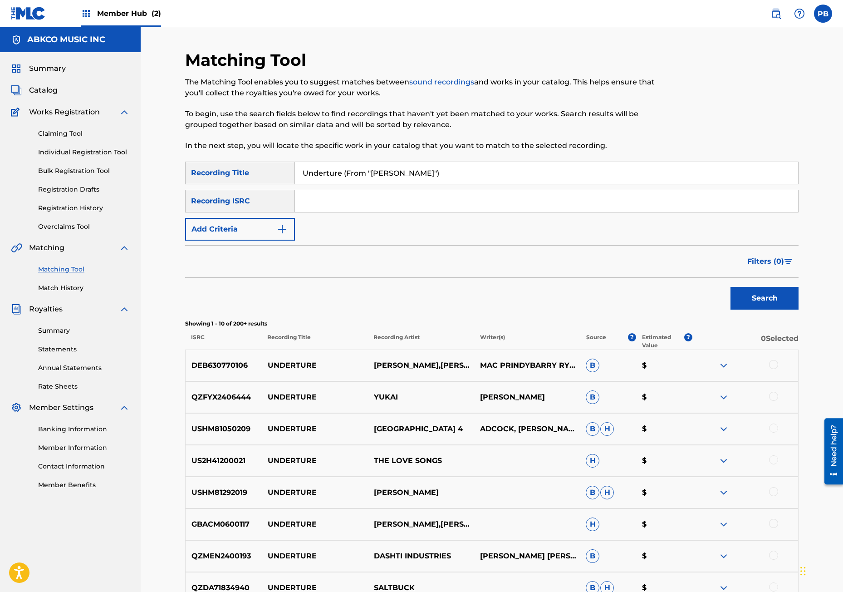
drag, startPoint x: 426, startPoint y: 171, endPoint x: 340, endPoint y: 168, distance: 86.3
click at [340, 168] on input "Underture (From "[PERSON_NAME]")" at bounding box center [546, 173] width 503 height 22
type input "Underture"
click at [731, 287] on button "Search" at bounding box center [765, 298] width 68 height 23
click at [231, 238] on button "Add Criteria" at bounding box center [240, 229] width 110 height 23
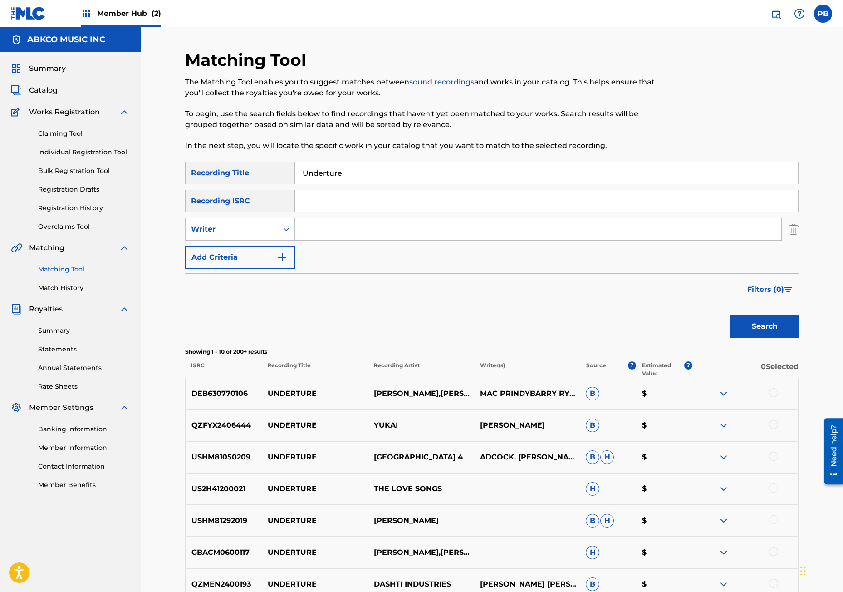
click at [322, 227] on input "Search Form" at bounding box center [538, 229] width 487 height 22
type input "[PERSON_NAME]"
click at [731, 315] on button "Search" at bounding box center [765, 326] width 68 height 23
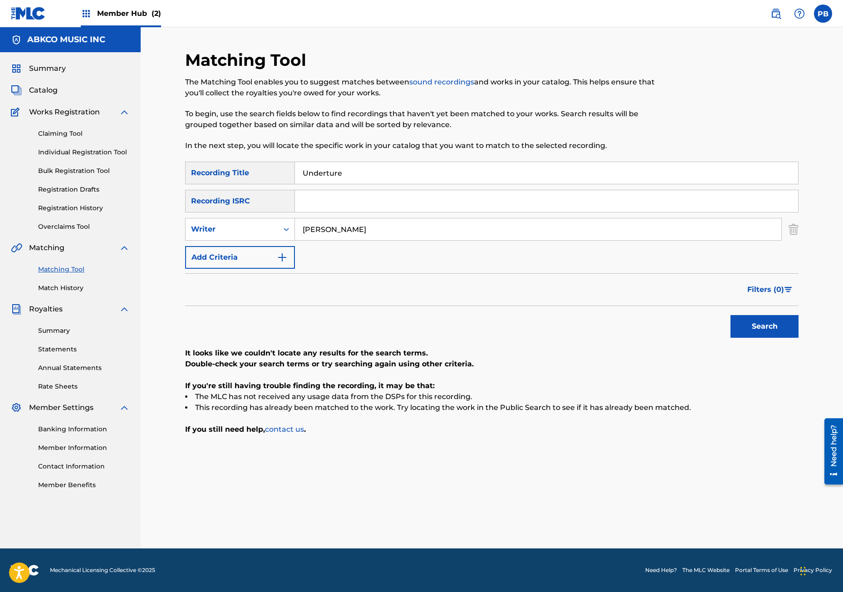
drag, startPoint x: 376, startPoint y: 227, endPoint x: 216, endPoint y: 213, distance: 160.9
click at [216, 213] on div "SearchWithCriteria9be77976-a0f2-49c1-9579-aa1e10177be5 Recording Title Undertur…" at bounding box center [492, 215] width 614 height 107
click at [242, 229] on div "Writer" at bounding box center [232, 229] width 82 height 11
click at [235, 249] on div "Recording Artist" at bounding box center [240, 252] width 109 height 23
click at [329, 235] on input "Search Form" at bounding box center [538, 229] width 487 height 22
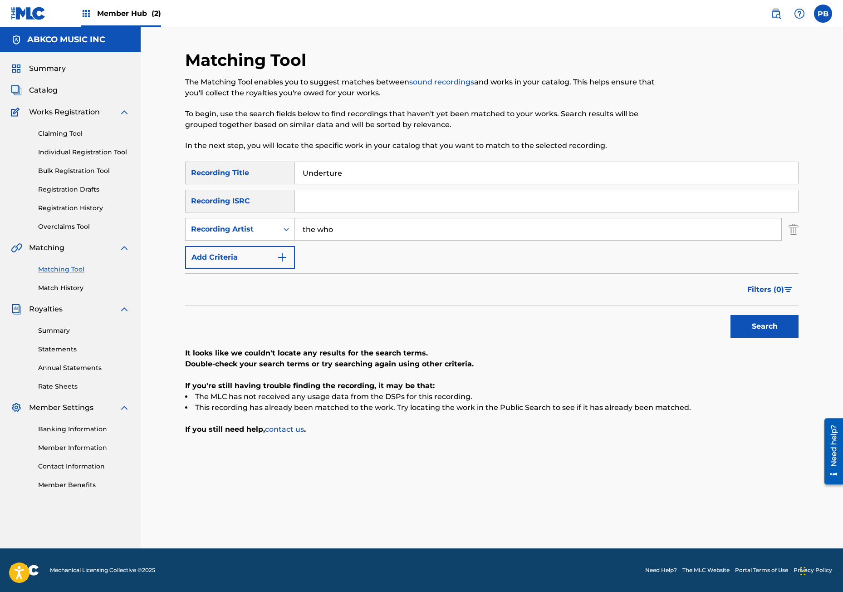
click at [731, 315] on button "Search" at bounding box center [765, 326] width 68 height 23
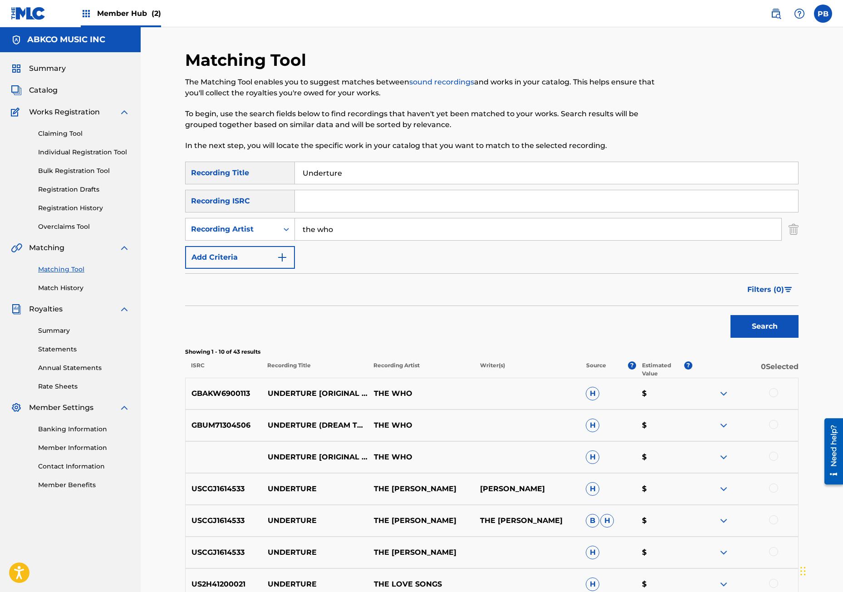
click at [772, 454] on div at bounding box center [773, 456] width 9 height 9
click at [775, 424] on div at bounding box center [773, 424] width 9 height 9
click at [776, 392] on div at bounding box center [773, 392] width 9 height 9
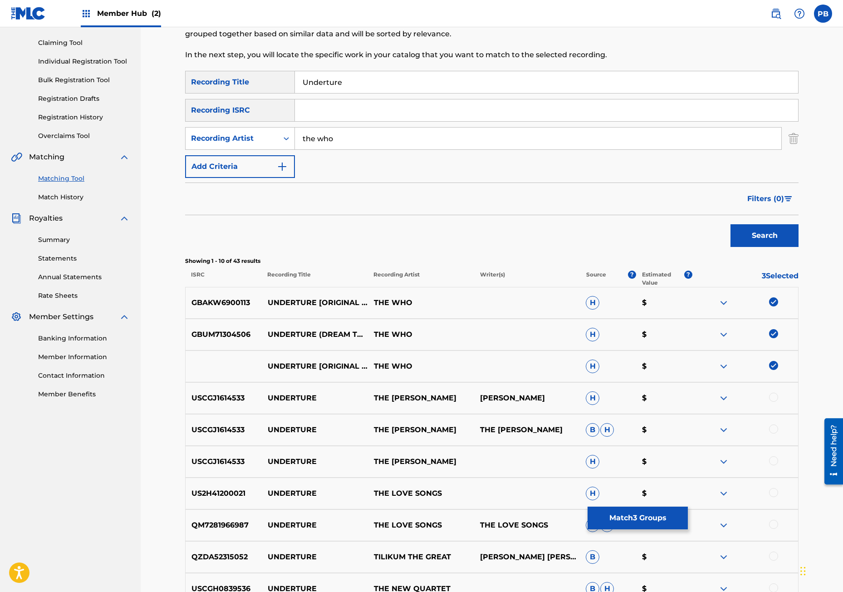
scroll to position [215, 0]
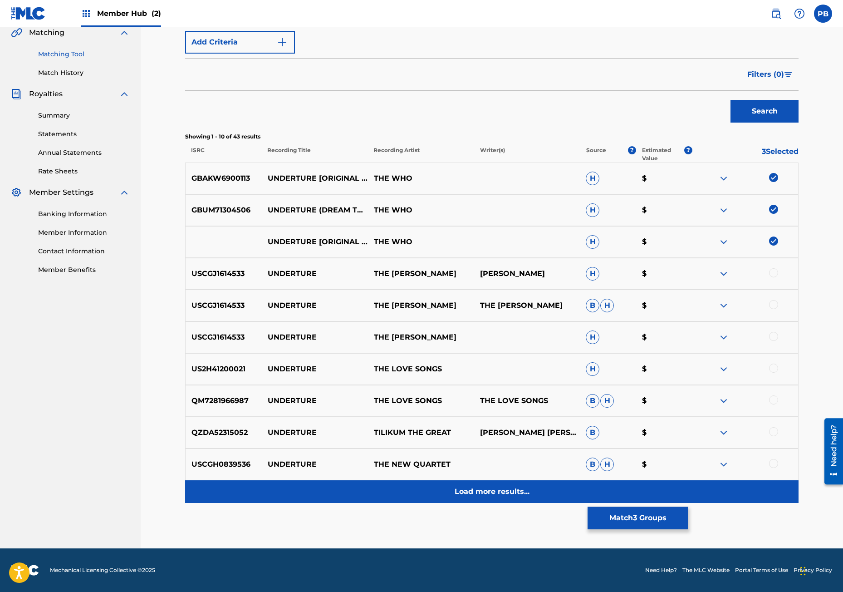
click at [503, 487] on p "Load more results..." at bounding box center [492, 491] width 75 height 11
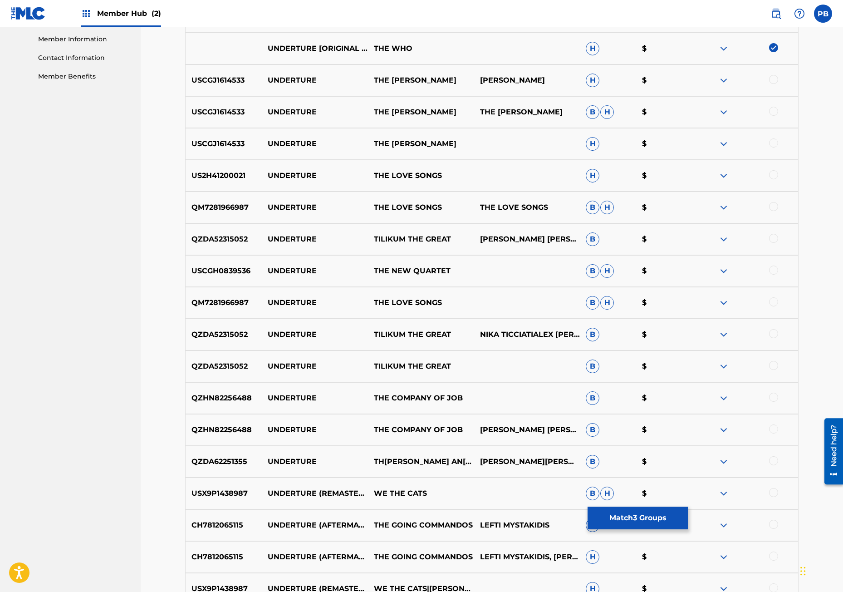
scroll to position [454, 0]
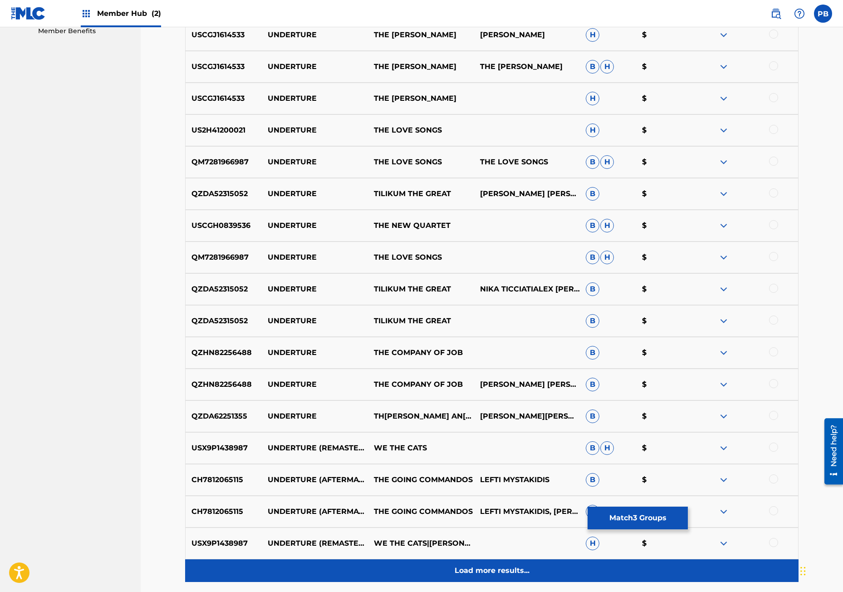
click at [485, 568] on p "Load more results..." at bounding box center [492, 570] width 75 height 11
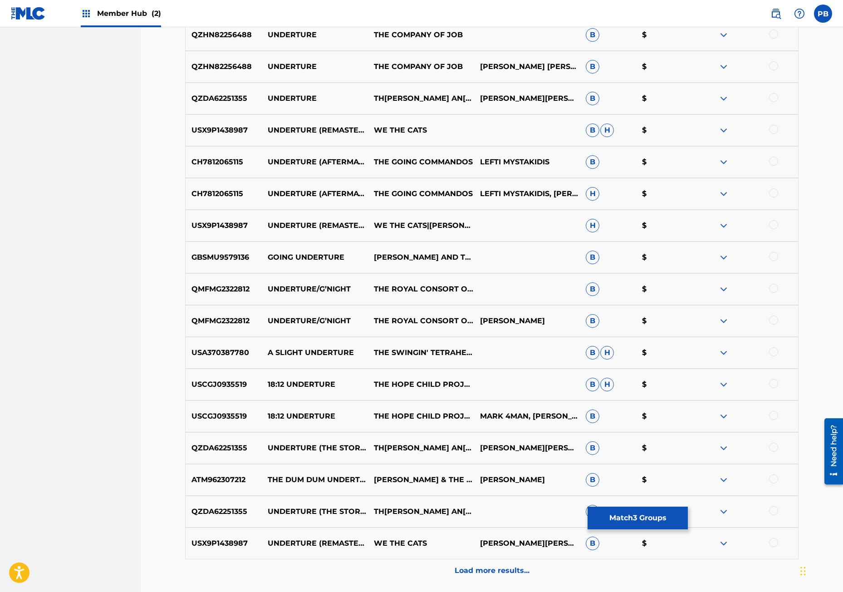
scroll to position [817, 0]
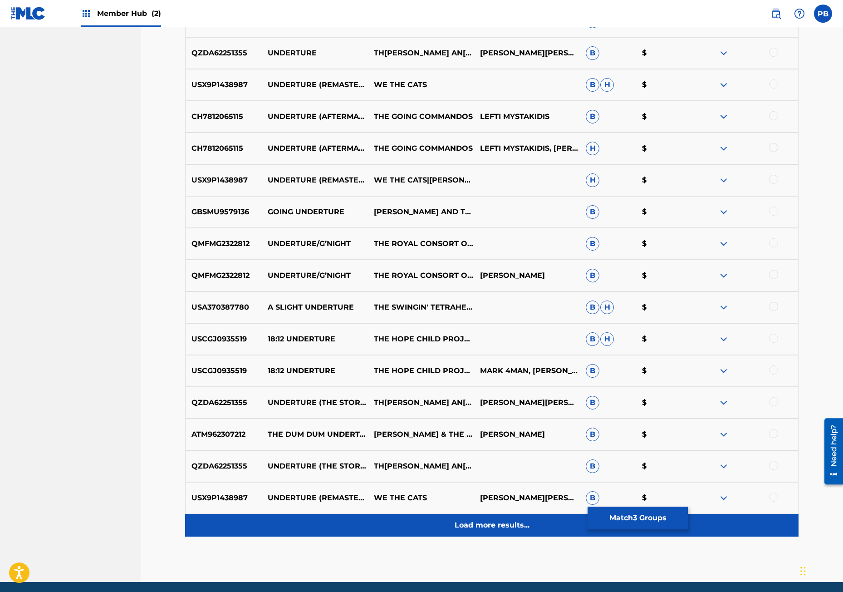
click at [492, 525] on p "Load more results..." at bounding box center [492, 525] width 75 height 11
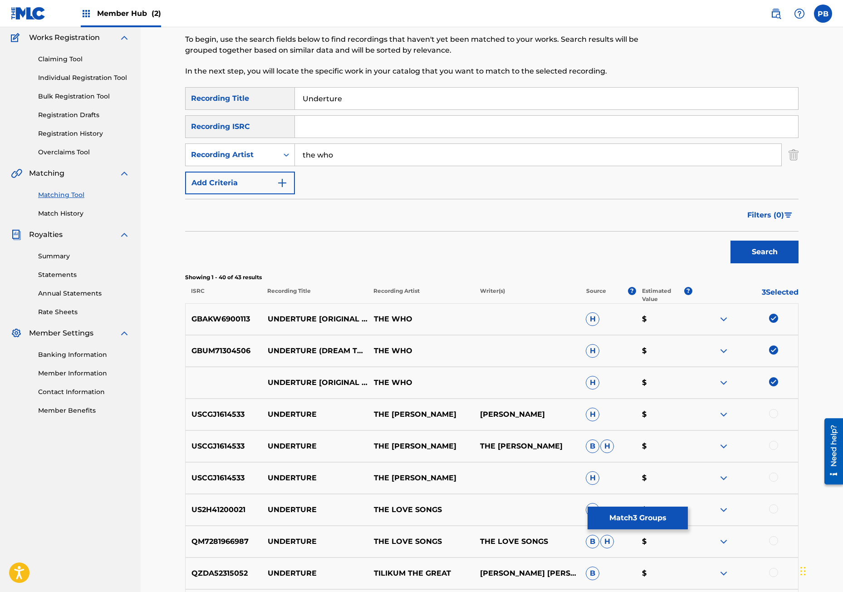
scroll to position [0, 0]
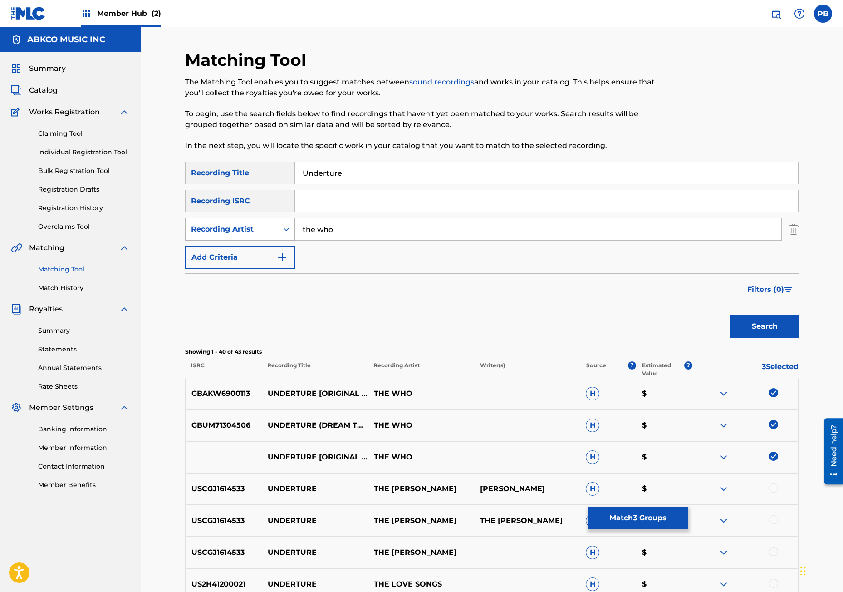
drag, startPoint x: 380, startPoint y: 230, endPoint x: 263, endPoint y: 239, distance: 117.0
click at [264, 239] on div "SearchWithCriteria958ec0d9-8a79-43e3-bef6-2ac934a2f2b6 Recording Artist the who" at bounding box center [492, 229] width 614 height 23
type input "[PERSON_NAME]"
click at [731, 315] on button "Search" at bounding box center [765, 326] width 68 height 23
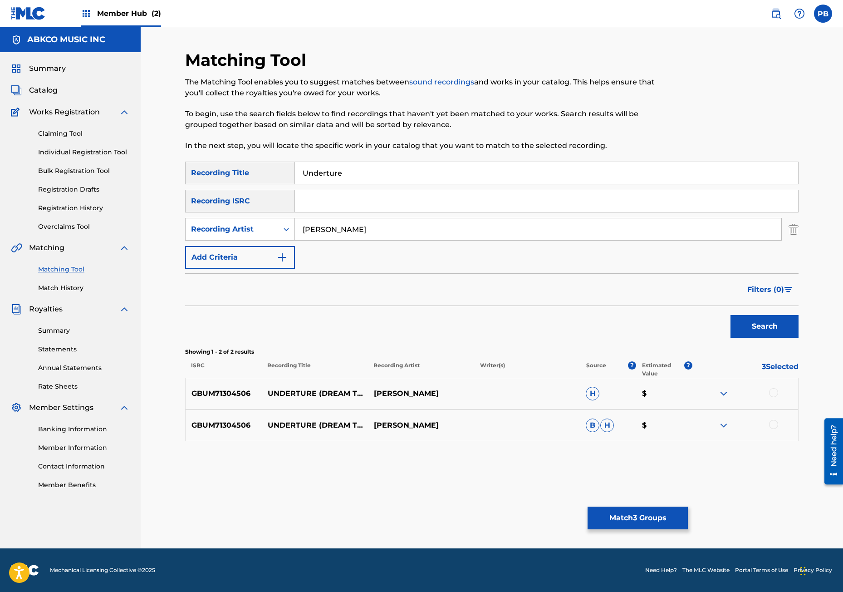
click at [772, 424] on div at bounding box center [773, 424] width 9 height 9
click at [774, 388] on div at bounding box center [773, 392] width 9 height 9
click at [649, 517] on button "Match 5 Groups" at bounding box center [638, 518] width 100 height 23
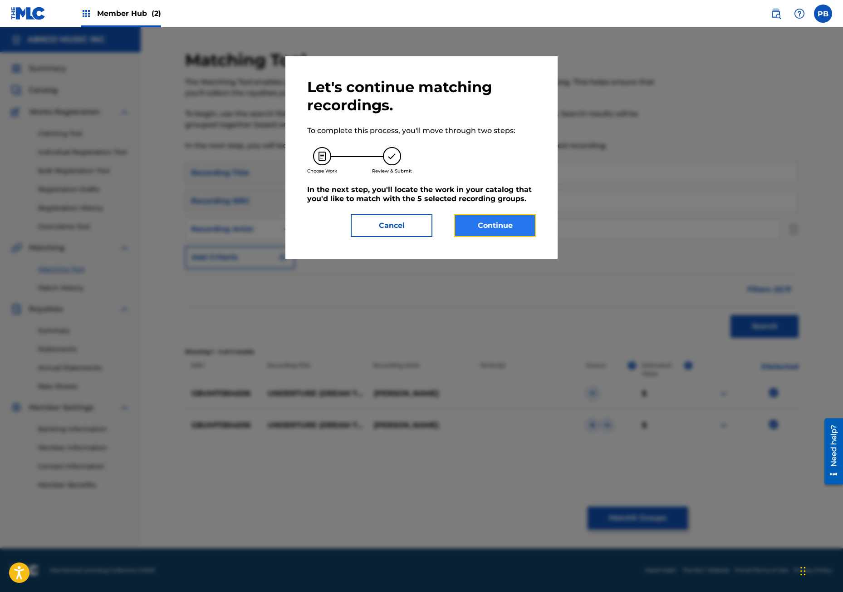
click at [507, 230] on button "Continue" at bounding box center [495, 225] width 82 height 23
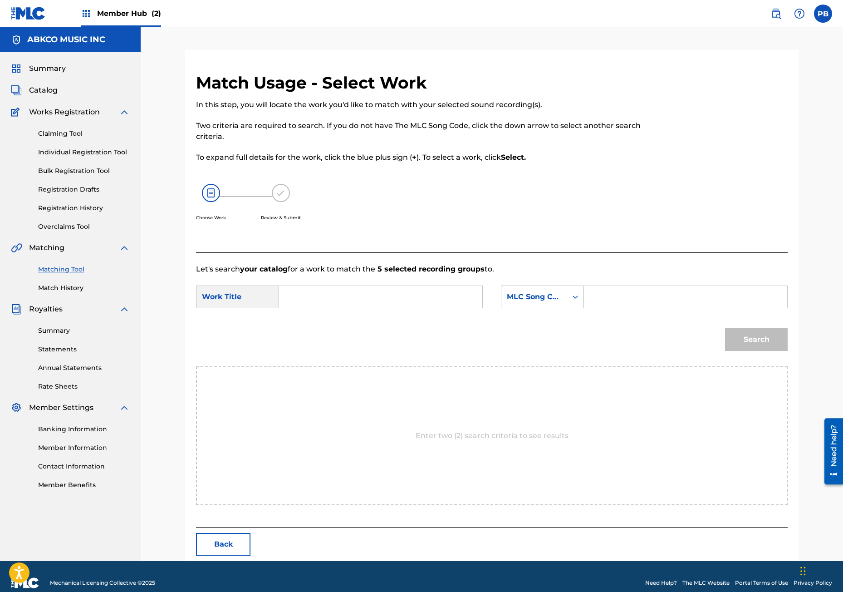
click at [346, 294] on input "Search Form" at bounding box center [381, 297] width 188 height 22
click at [330, 321] on strong "underture" at bounding box center [314, 317] width 39 height 9
type input "underture (from the rock opera '[PERSON_NAME]')"
click at [525, 300] on div "MLC Song Code" at bounding box center [534, 296] width 55 height 11
click at [554, 328] on div "Writer Name" at bounding box center [543, 319] width 82 height 23
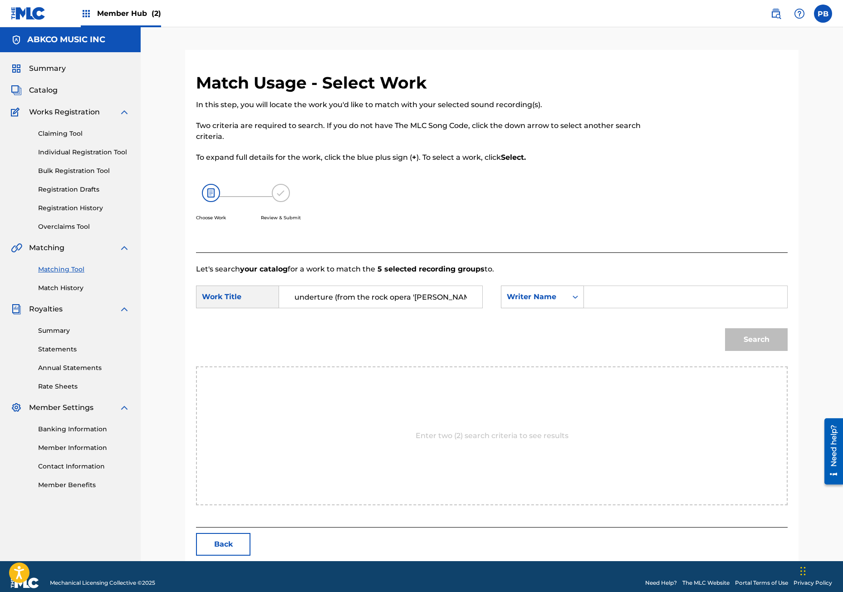
click at [623, 290] on input "Search Form" at bounding box center [686, 297] width 188 height 22
type input "[PERSON_NAME]"
click at [725, 328] on button "Search" at bounding box center [756, 339] width 63 height 23
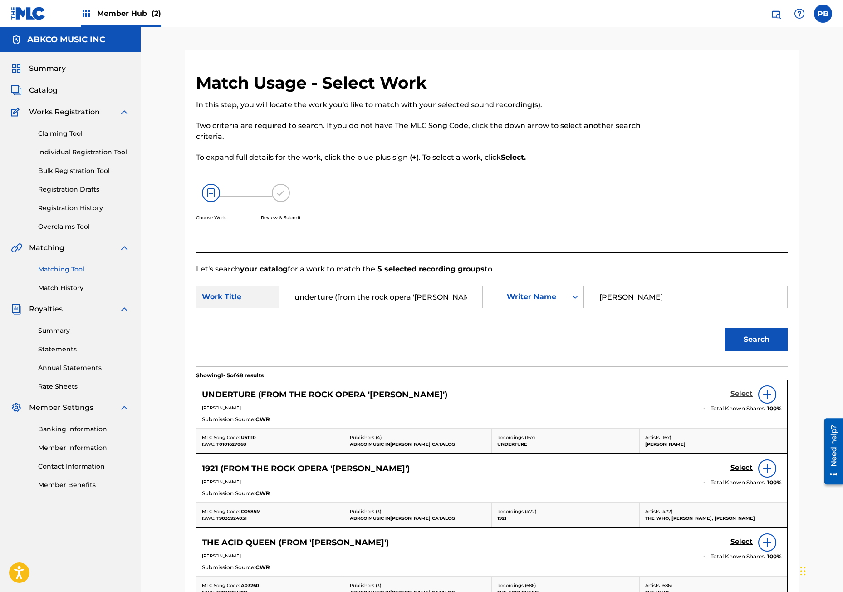
click at [748, 390] on h5 "Select" at bounding box center [742, 394] width 22 height 9
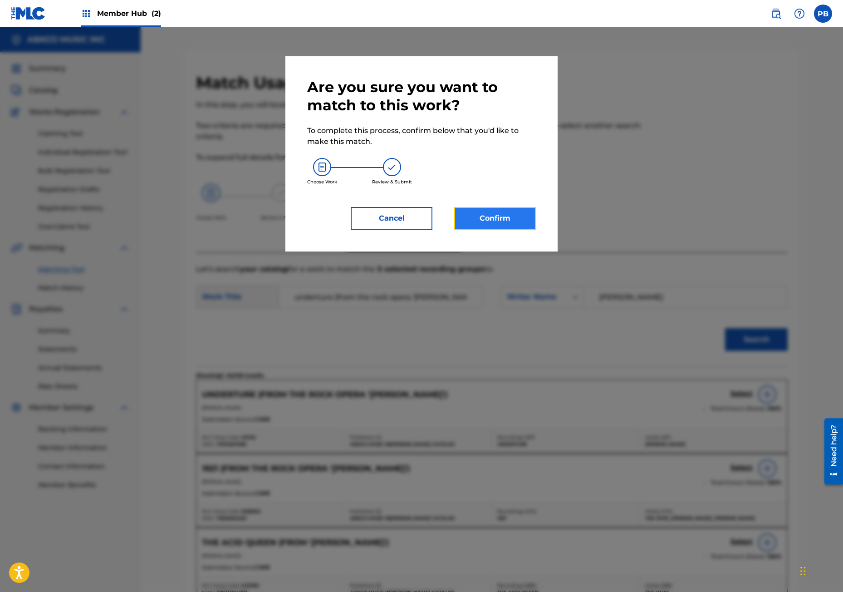
click at [467, 220] on button "Confirm" at bounding box center [495, 218] width 82 height 23
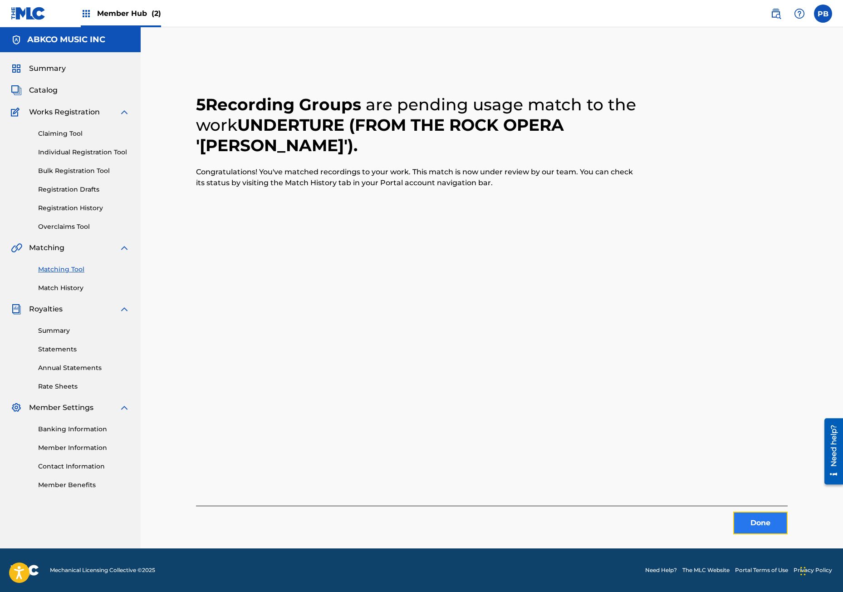
click at [741, 527] on button "Done" at bounding box center [761, 523] width 54 height 23
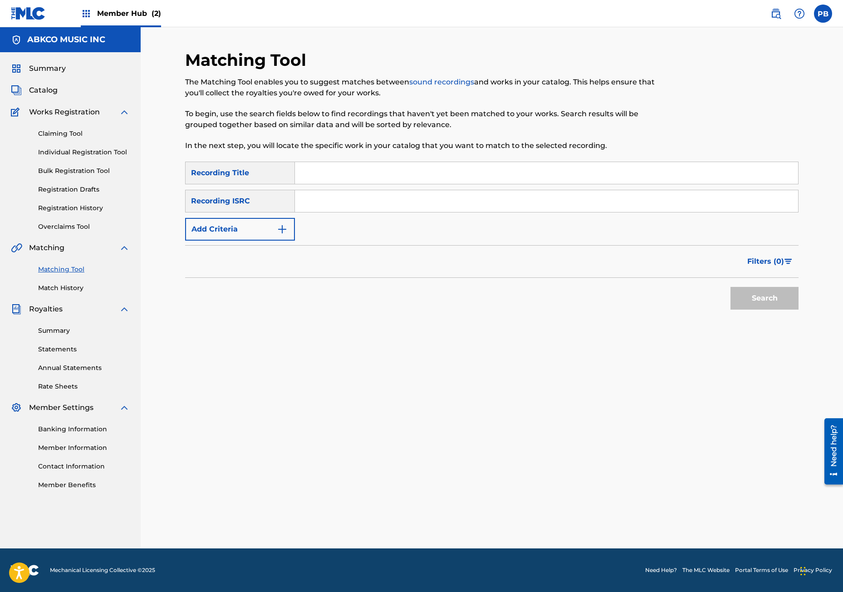
click at [318, 172] on input "Search Form" at bounding box center [546, 173] width 503 height 22
paste input "[PERSON_NAME], Can You Hear Me?"
type input "[PERSON_NAME], Can You Hear Me?"
click at [731, 287] on button "Search" at bounding box center [765, 298] width 68 height 23
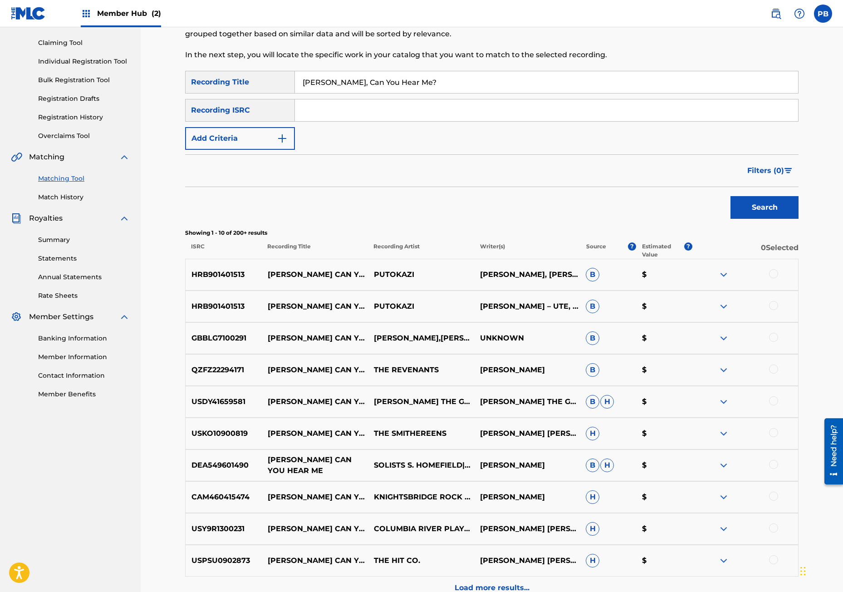
scroll to position [136, 0]
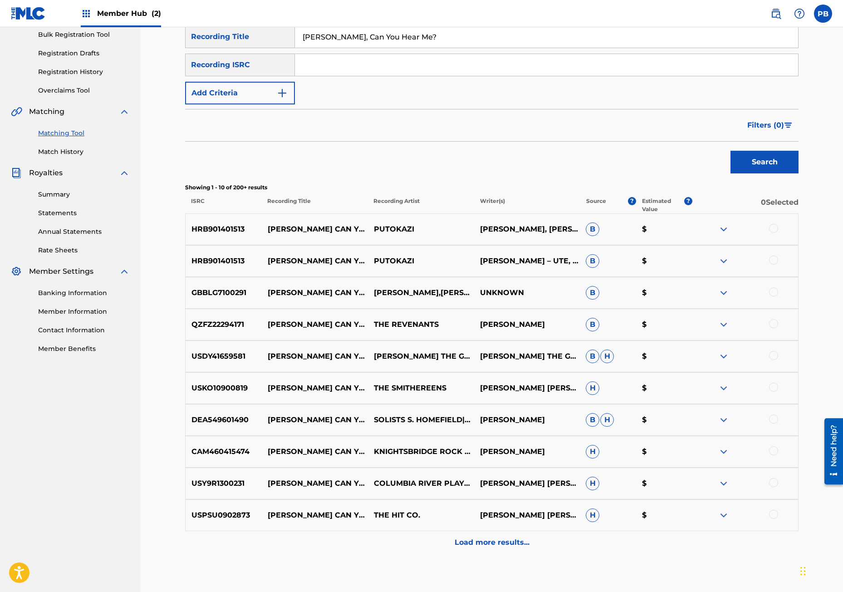
click at [776, 513] on div at bounding box center [745, 515] width 106 height 11
click at [773, 519] on div at bounding box center [745, 515] width 106 height 11
click at [773, 515] on div at bounding box center [773, 514] width 9 height 9
click at [776, 481] on div at bounding box center [773, 482] width 9 height 9
click at [774, 454] on div at bounding box center [773, 450] width 9 height 9
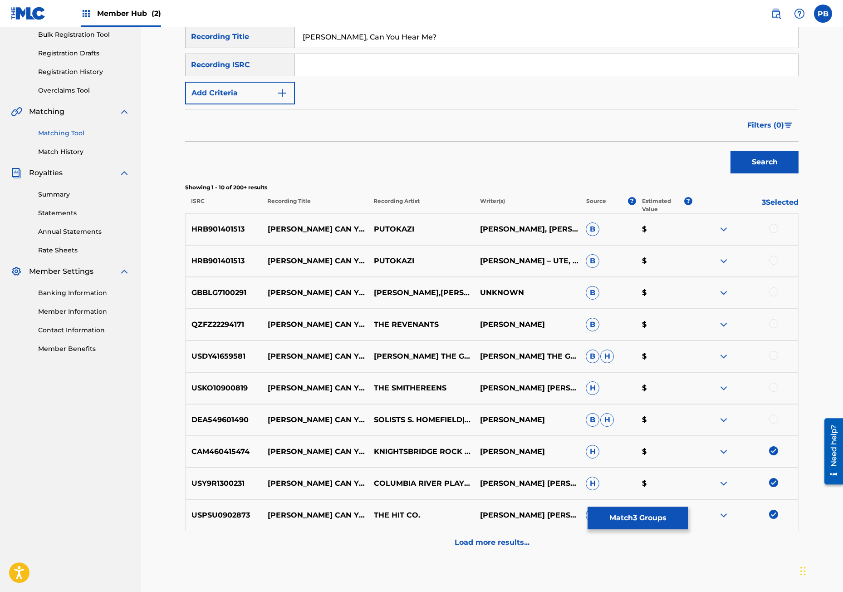
click at [775, 416] on div at bounding box center [773, 418] width 9 height 9
click at [774, 388] on div at bounding box center [773, 387] width 9 height 9
click at [775, 352] on div at bounding box center [773, 355] width 9 height 9
click at [774, 324] on div at bounding box center [773, 323] width 9 height 9
click at [771, 291] on div at bounding box center [773, 291] width 9 height 9
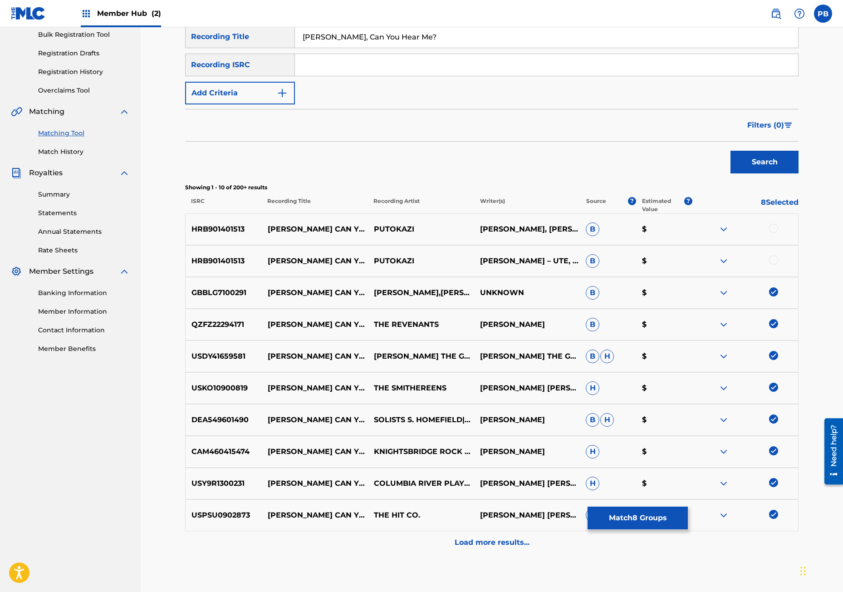
drag, startPoint x: 771, startPoint y: 260, endPoint x: 774, endPoint y: 249, distance: 11.8
click at [771, 258] on div at bounding box center [773, 260] width 9 height 9
click at [776, 225] on div at bounding box center [773, 228] width 9 height 9
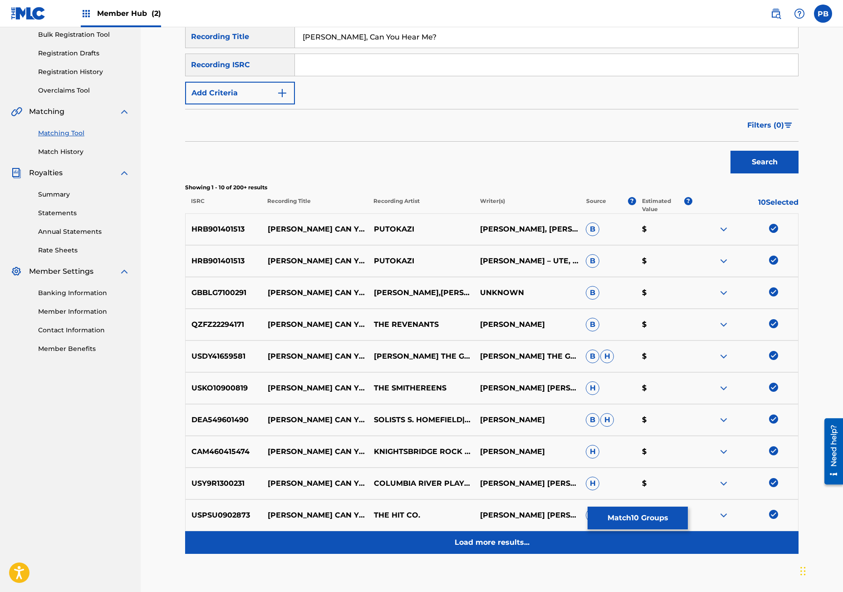
click at [522, 544] on p "Load more results..." at bounding box center [492, 542] width 75 height 11
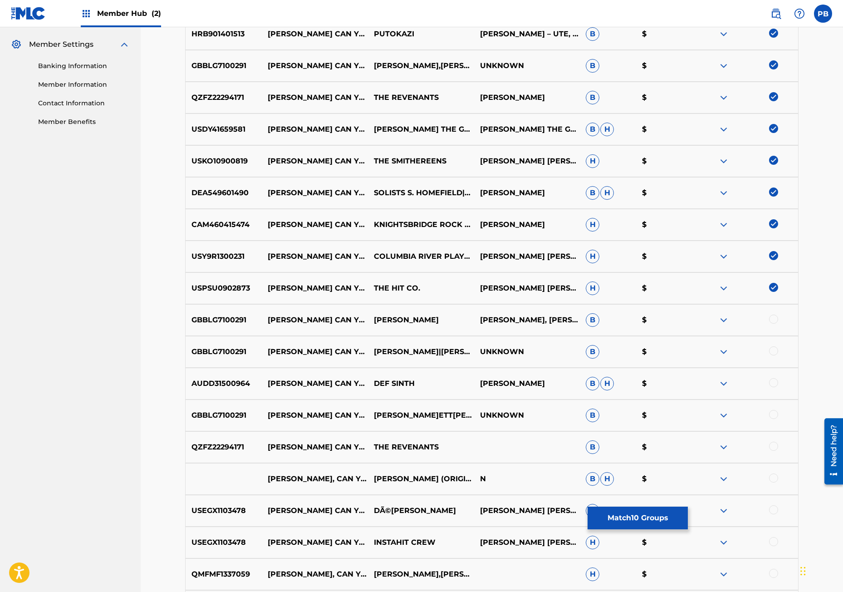
scroll to position [499, 0]
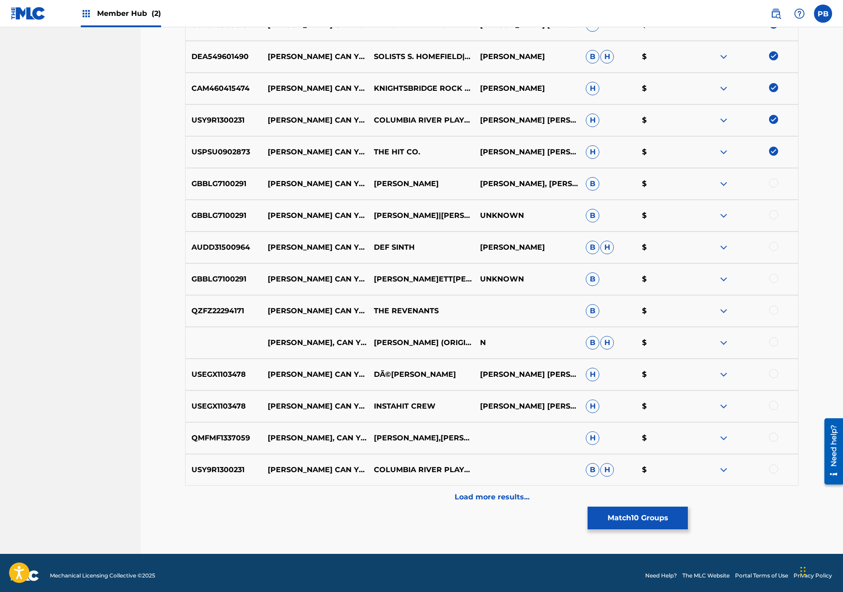
click at [774, 471] on div at bounding box center [773, 468] width 9 height 9
click at [773, 437] on div at bounding box center [773, 437] width 9 height 9
click at [773, 404] on div at bounding box center [773, 405] width 9 height 9
click at [774, 374] on div at bounding box center [773, 373] width 9 height 9
click at [775, 344] on div at bounding box center [773, 341] width 9 height 9
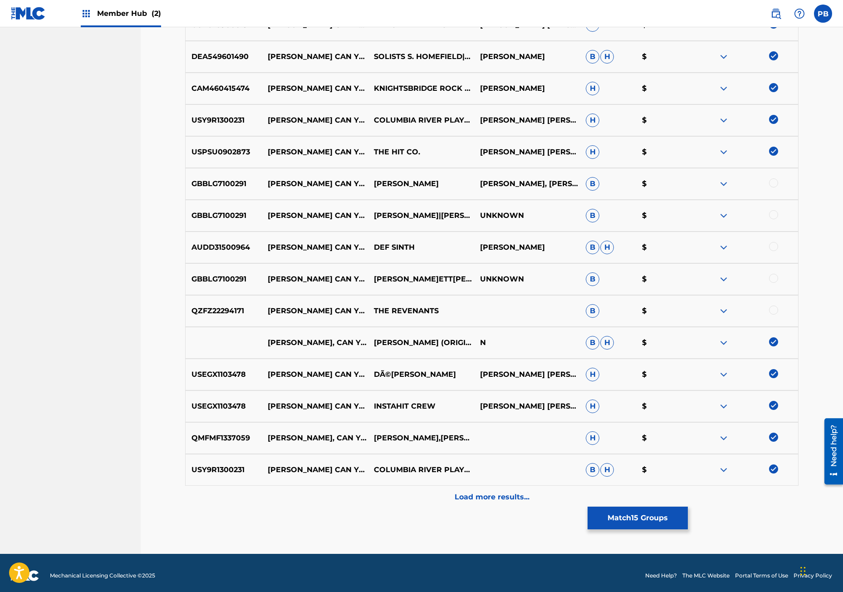
click at [773, 306] on div at bounding box center [773, 310] width 9 height 9
click at [772, 278] on div at bounding box center [773, 278] width 9 height 9
click at [770, 247] on div at bounding box center [773, 246] width 9 height 9
click at [772, 217] on div at bounding box center [773, 214] width 9 height 9
click at [774, 183] on div at bounding box center [773, 182] width 9 height 9
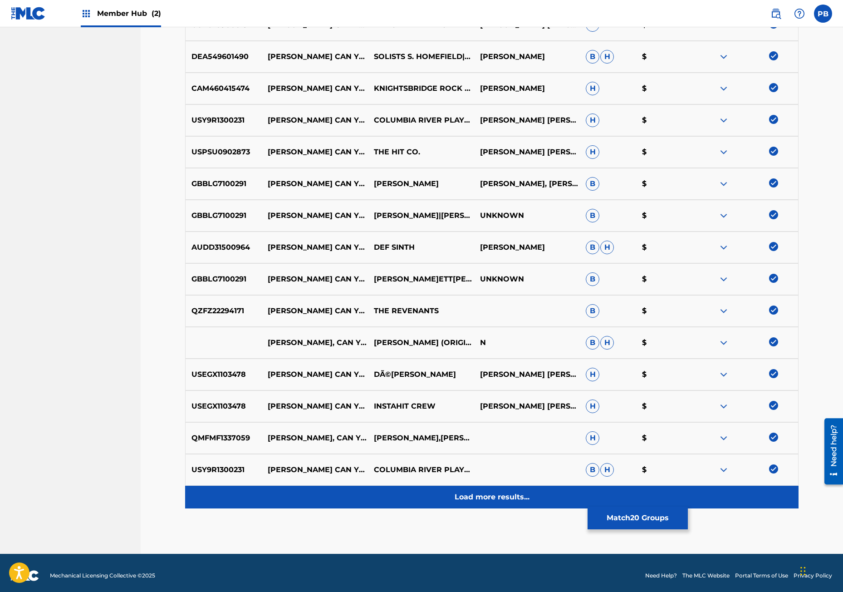
click at [522, 497] on p "Load more results..." at bounding box center [492, 497] width 75 height 11
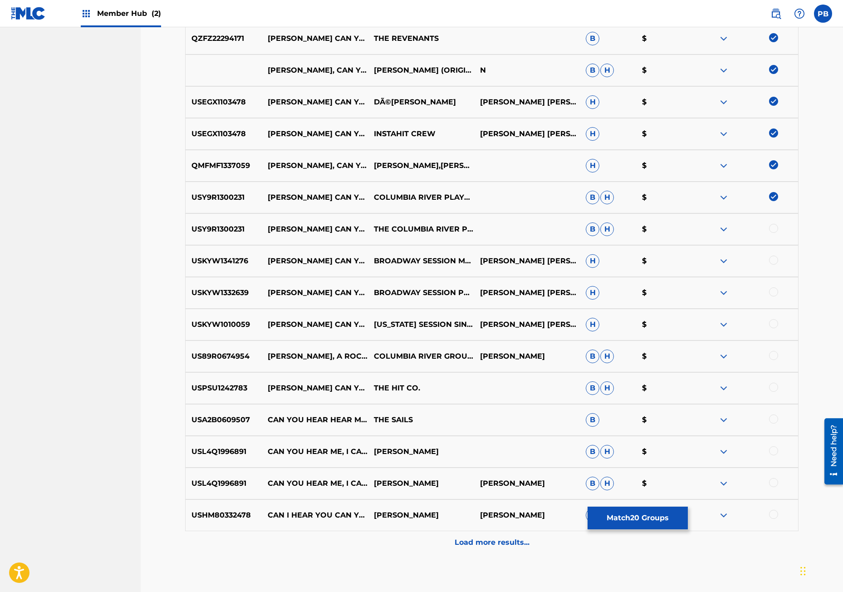
scroll to position [823, 0]
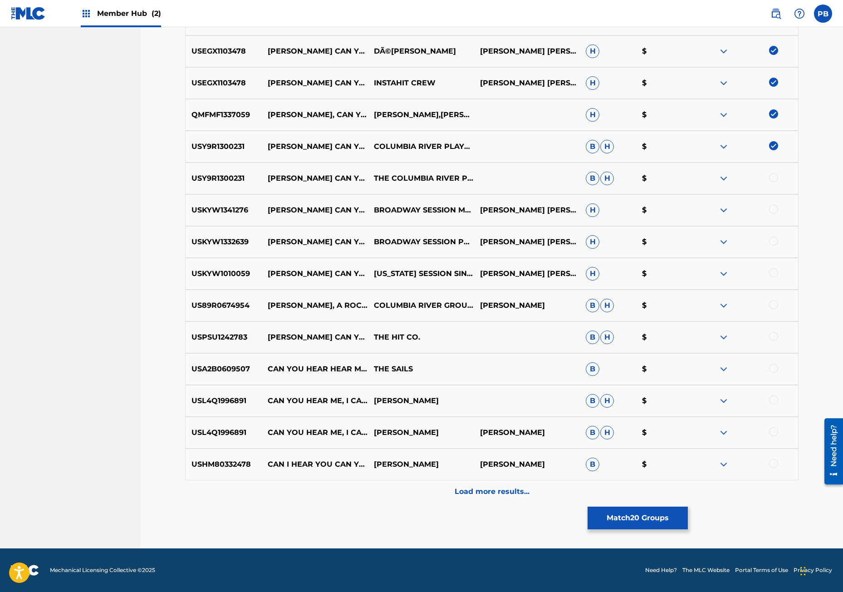
click at [776, 335] on div at bounding box center [773, 336] width 9 height 9
click at [773, 306] on div at bounding box center [773, 304] width 9 height 9
click at [772, 268] on div at bounding box center [773, 272] width 9 height 9
click at [772, 243] on div at bounding box center [773, 241] width 9 height 9
click at [776, 207] on div at bounding box center [773, 209] width 9 height 9
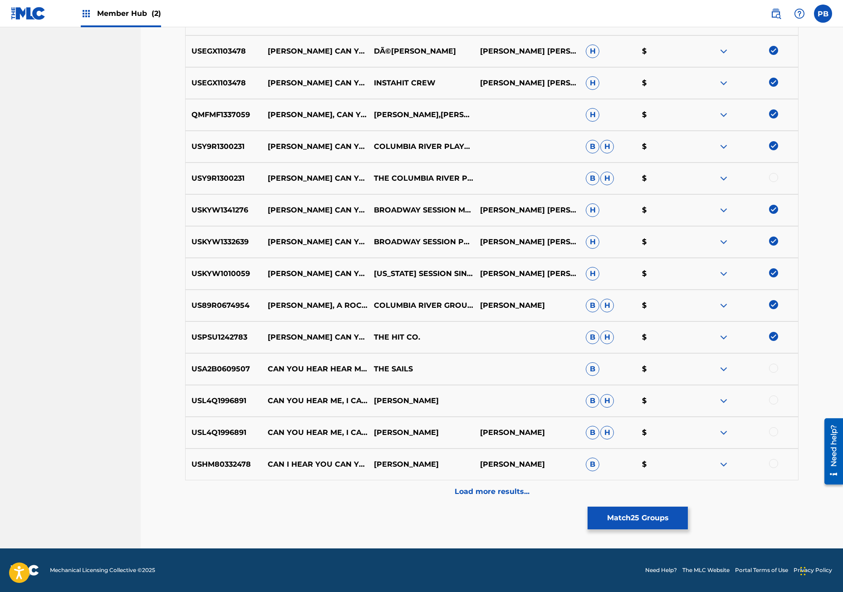
click at [776, 178] on div at bounding box center [773, 177] width 9 height 9
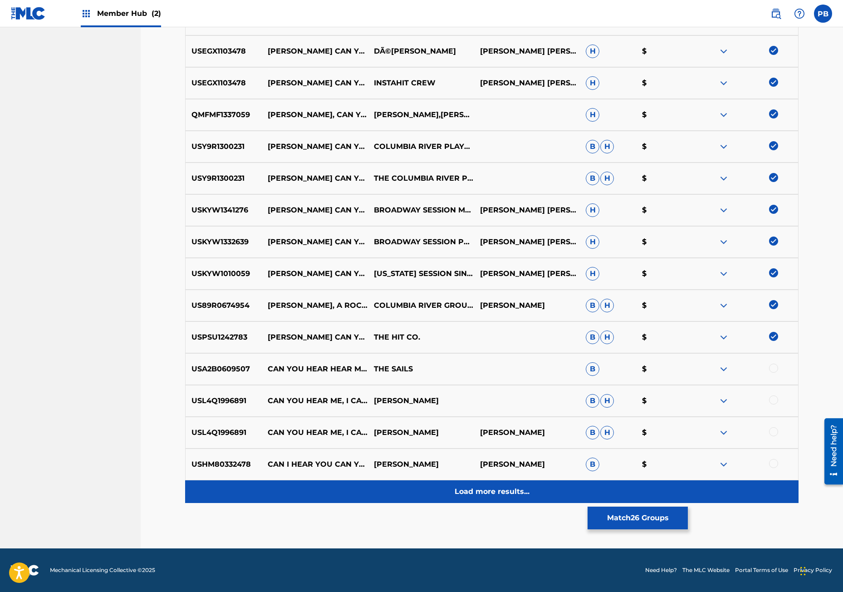
click at [481, 490] on p "Load more results..." at bounding box center [492, 491] width 75 height 11
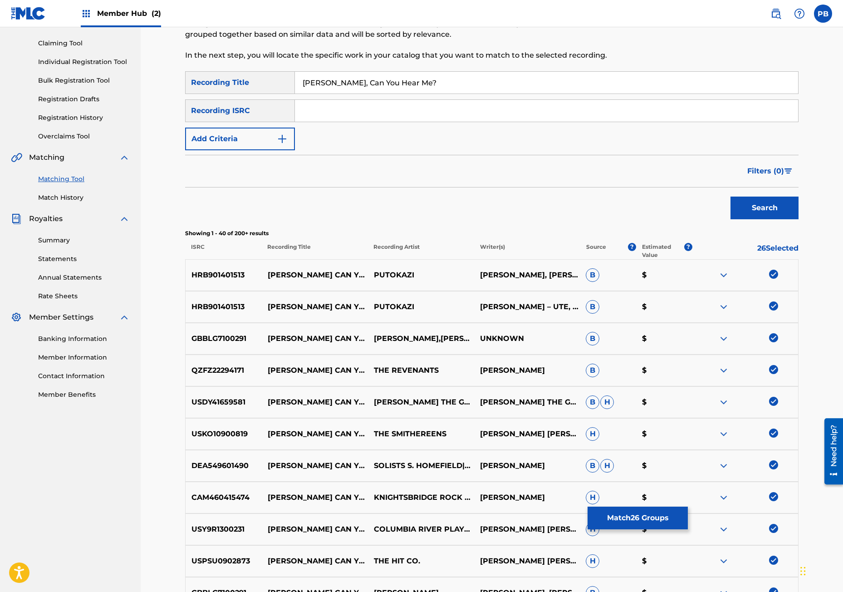
scroll to position [0, 0]
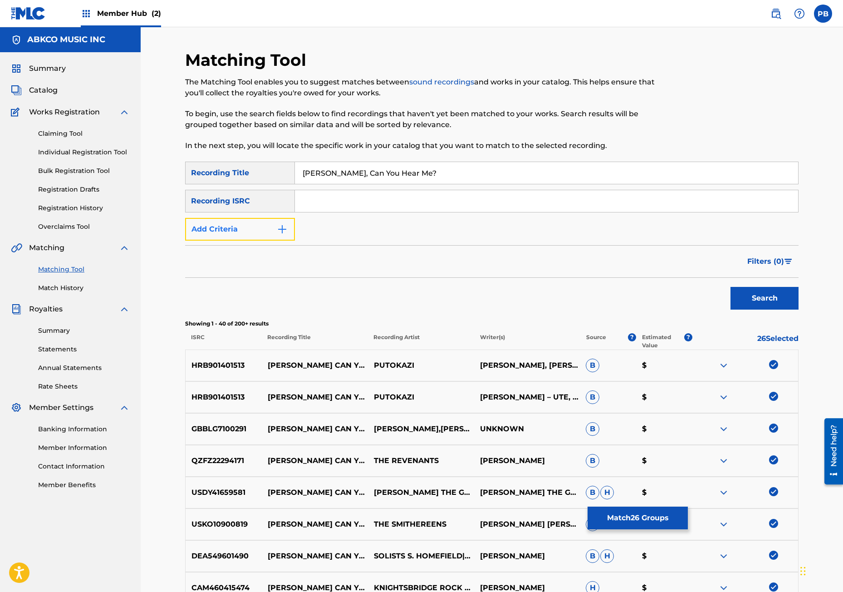
click at [230, 222] on button "Add Criteria" at bounding box center [240, 229] width 110 height 23
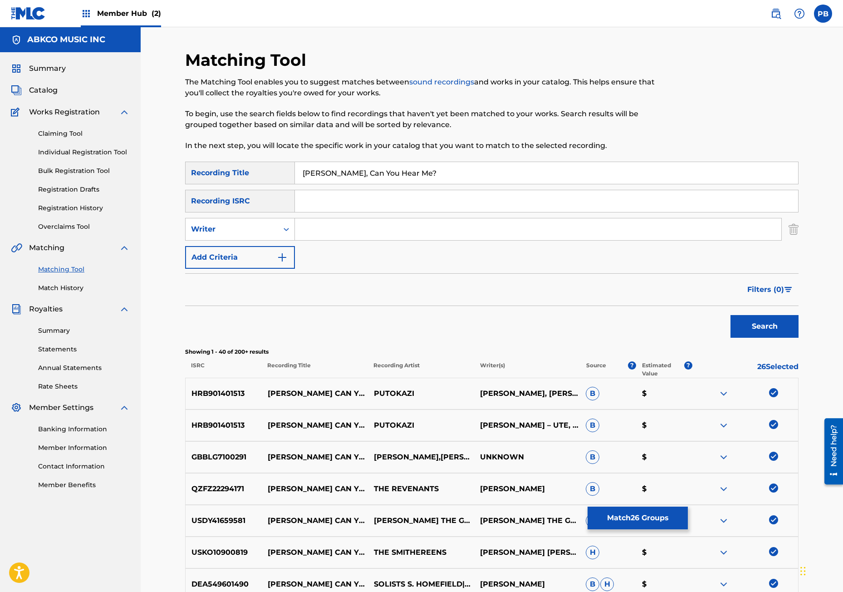
click at [350, 222] on input "Search Form" at bounding box center [538, 229] width 487 height 22
type input "[PERSON_NAME]"
click at [731, 315] on button "Search" at bounding box center [765, 326] width 68 height 23
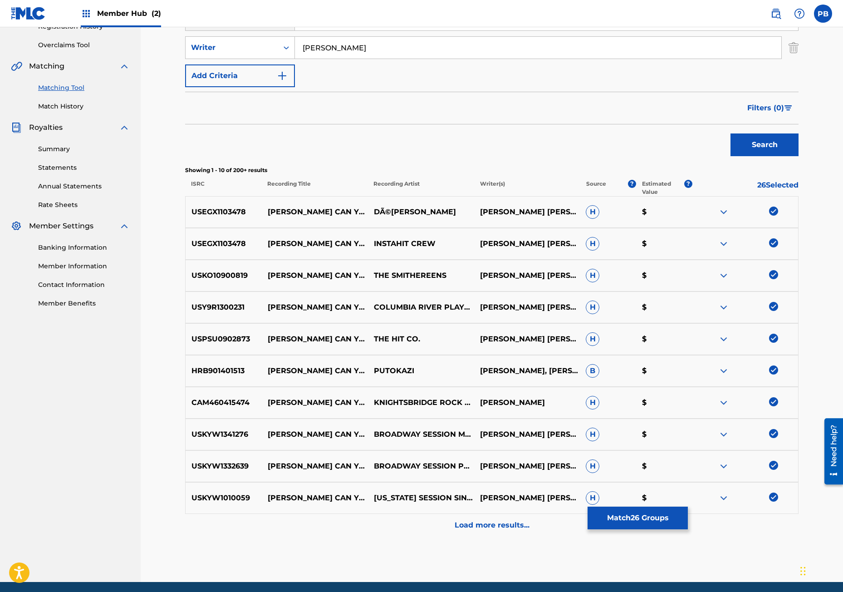
scroll to position [215, 0]
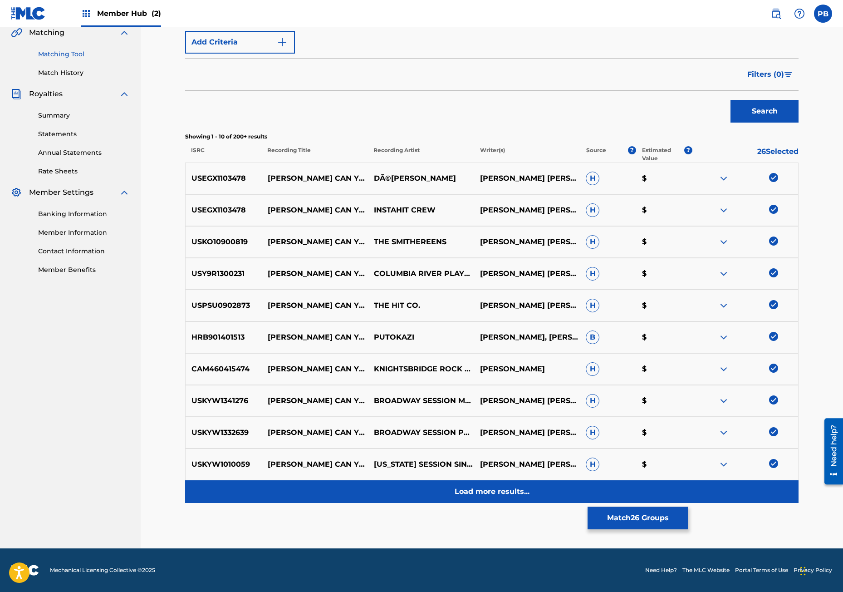
click at [469, 487] on p "Load more results..." at bounding box center [492, 491] width 75 height 11
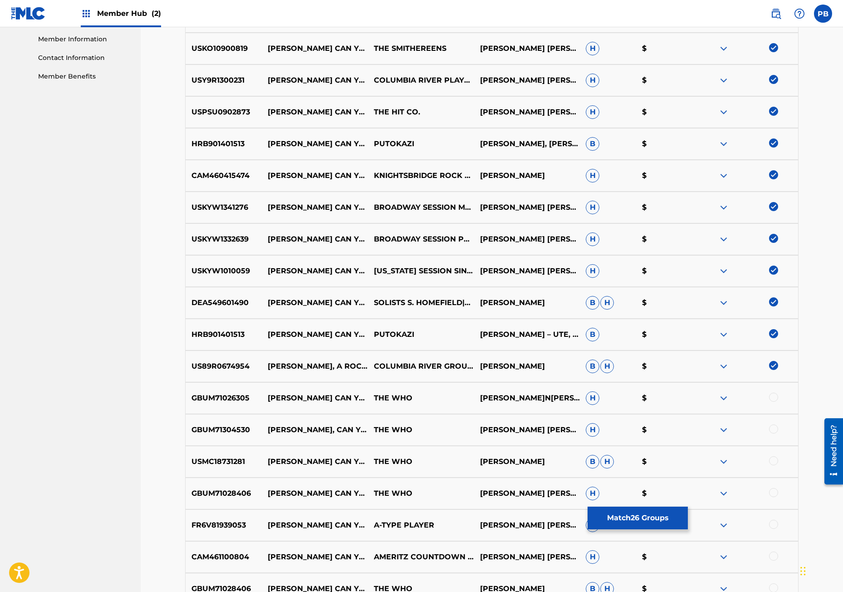
scroll to position [533, 0]
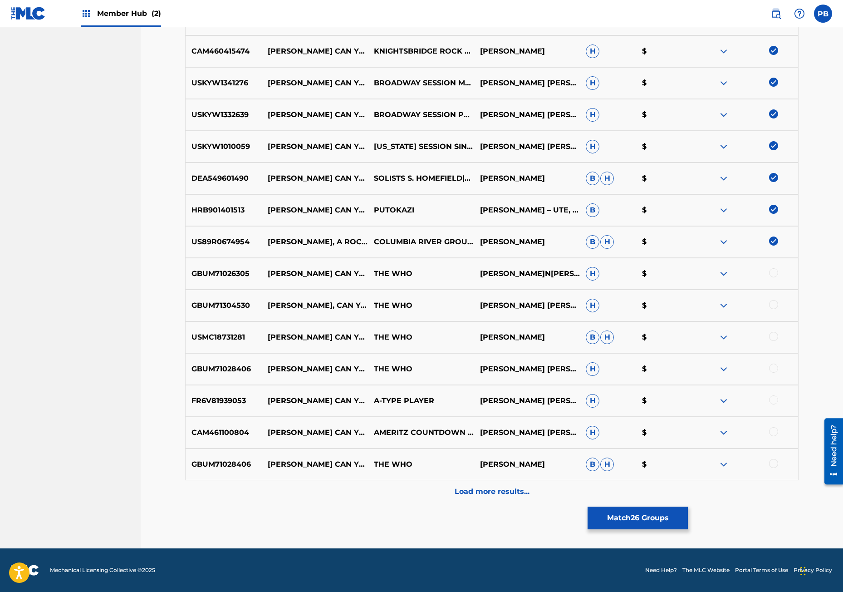
click at [773, 467] on div at bounding box center [773, 463] width 9 height 9
click at [773, 430] on div at bounding box center [773, 431] width 9 height 9
click at [773, 393] on div "FR6V81939053 [PERSON_NAME] CAN YOU HEAR ME (KARAOKE VERSION) [ORIGINALLY PERFOR…" at bounding box center [492, 401] width 614 height 32
click at [773, 395] on div "FR6V81939053 [PERSON_NAME] CAN YOU HEAR ME (KARAOKE VERSION) [ORIGINALLY PERFOR…" at bounding box center [492, 401] width 614 height 32
click at [773, 398] on div at bounding box center [773, 399] width 9 height 9
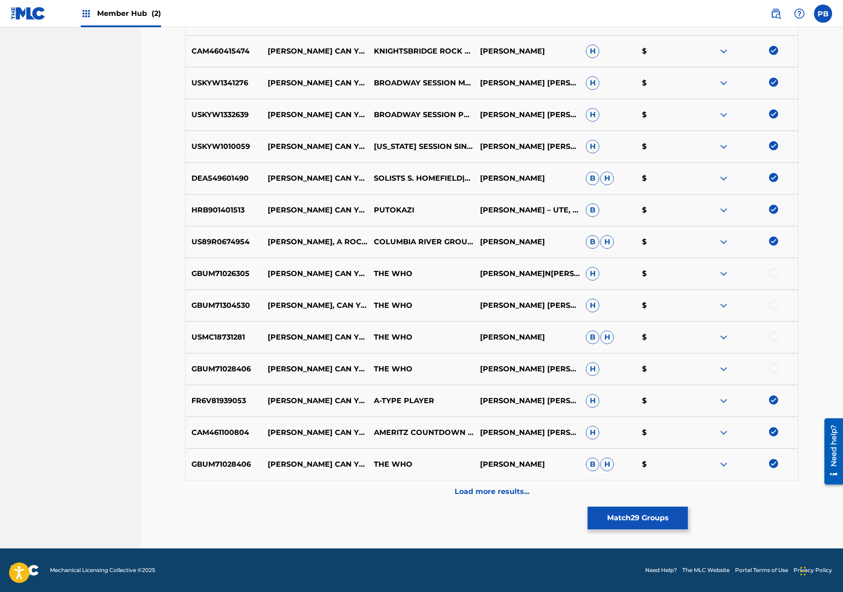
click at [774, 366] on div at bounding box center [773, 368] width 9 height 9
click at [775, 332] on div at bounding box center [773, 336] width 9 height 9
click at [773, 302] on div at bounding box center [773, 304] width 9 height 9
click at [775, 275] on div at bounding box center [773, 272] width 9 height 9
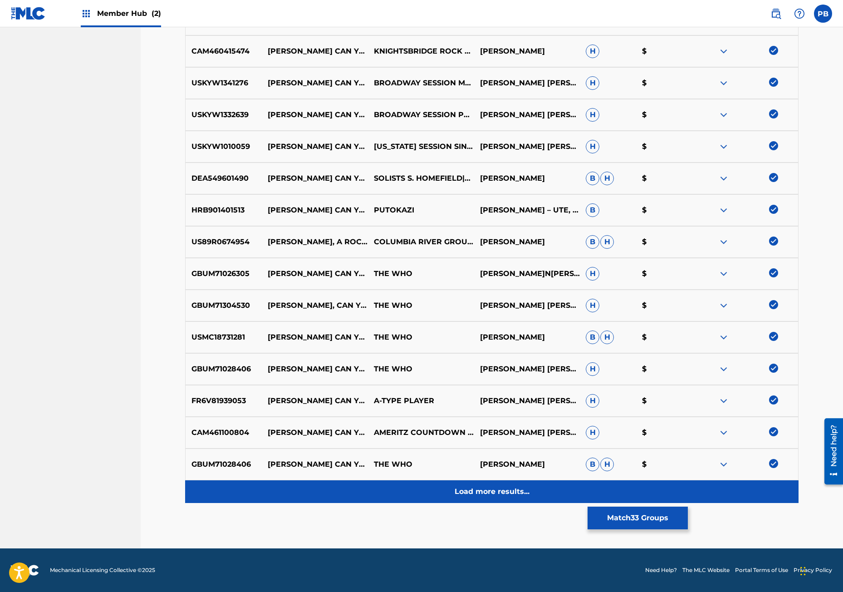
click at [470, 498] on div "Load more results..." at bounding box center [492, 491] width 614 height 23
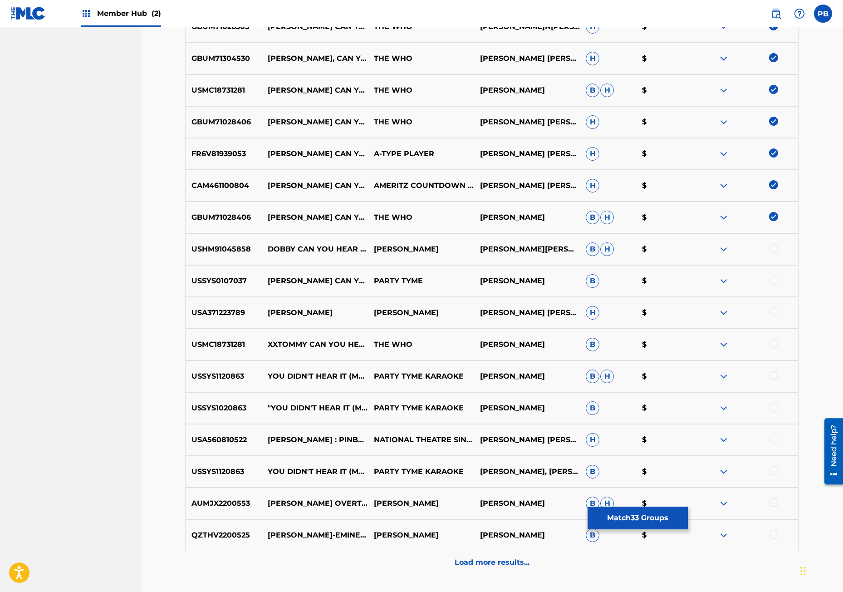
scroll to position [851, 0]
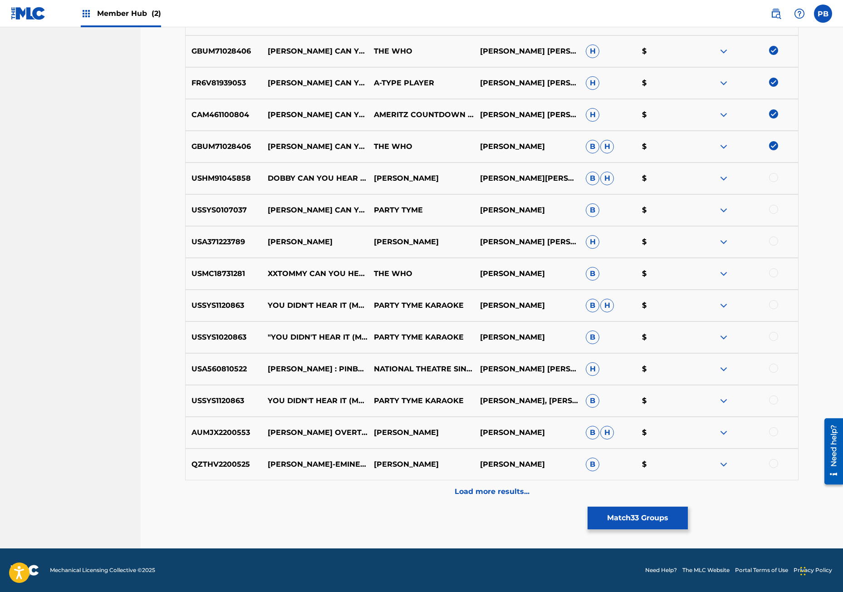
click at [774, 179] on div at bounding box center [773, 177] width 9 height 9
click at [774, 209] on div at bounding box center [773, 209] width 9 height 9
click at [774, 273] on div at bounding box center [773, 272] width 9 height 9
click at [772, 243] on div at bounding box center [773, 241] width 9 height 9
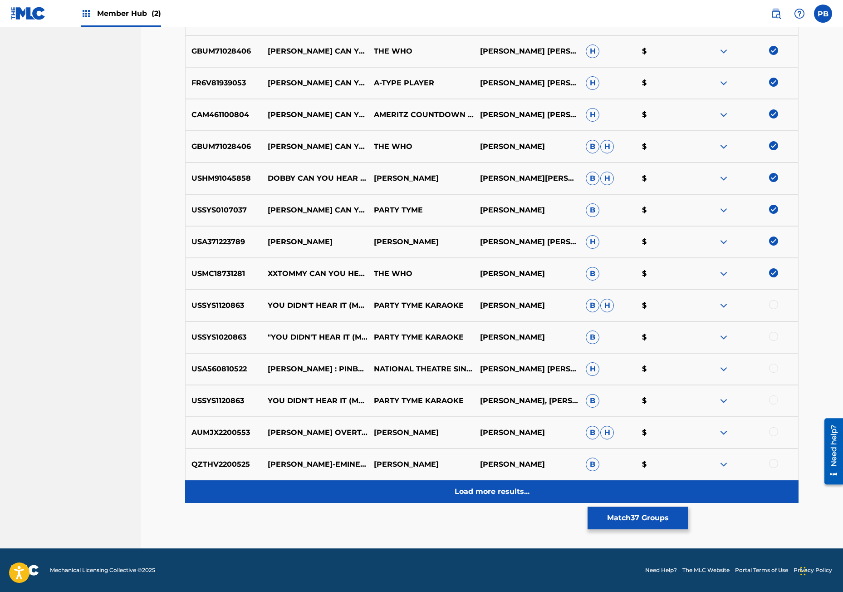
click at [491, 492] on p "Load more results..." at bounding box center [492, 491] width 75 height 11
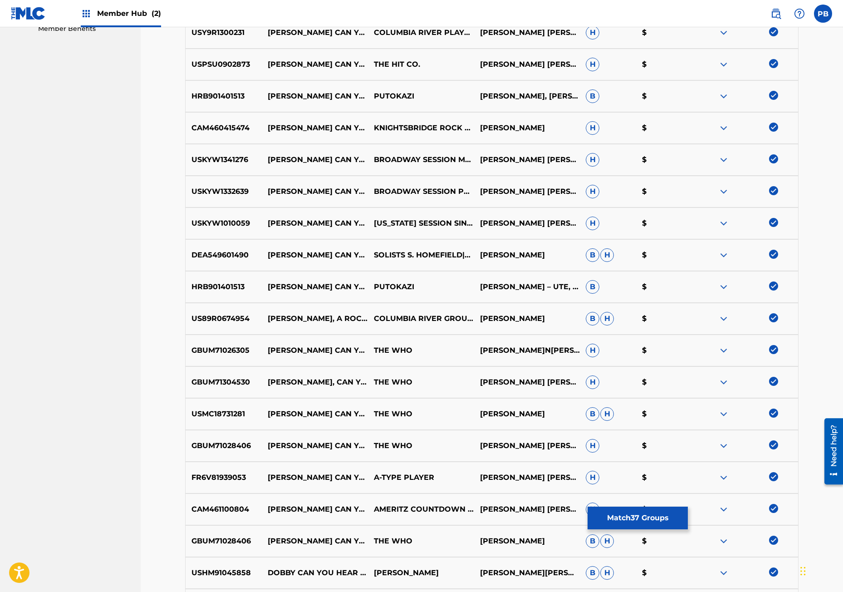
scroll to position [0, 0]
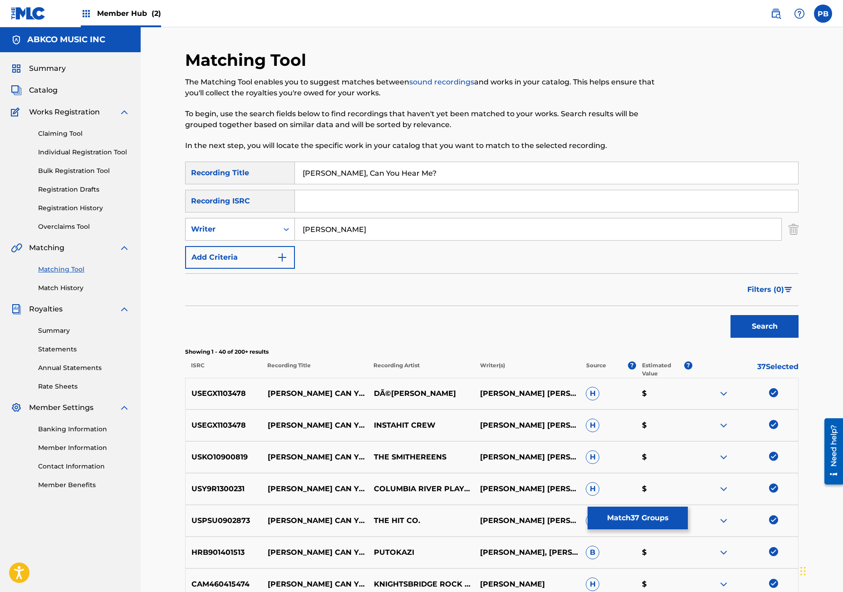
click at [289, 234] on div "Search Form" at bounding box center [286, 229] width 16 height 16
click at [260, 250] on div "Recording Artist" at bounding box center [240, 252] width 109 height 23
click at [334, 236] on input "Search Form" at bounding box center [538, 229] width 487 height 22
click at [731, 315] on button "Search" at bounding box center [765, 326] width 68 height 23
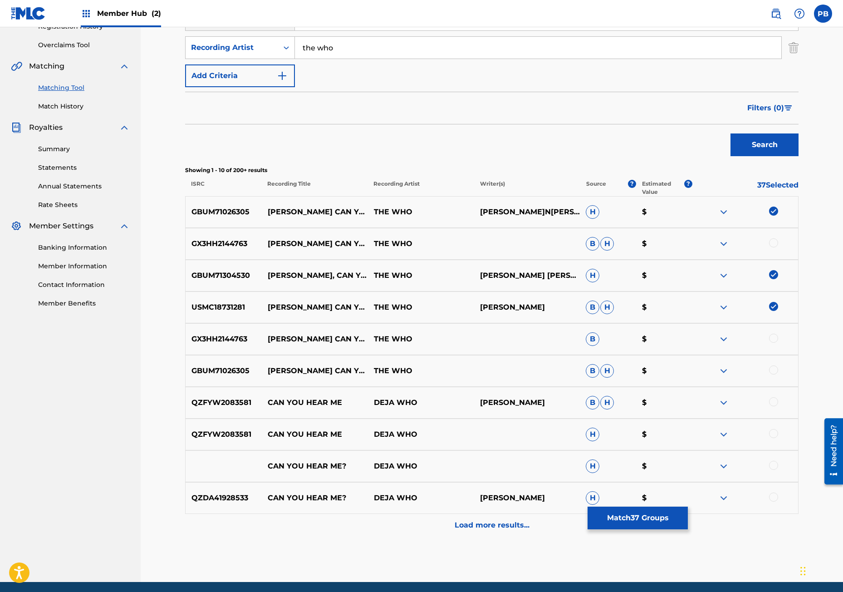
scroll to position [215, 0]
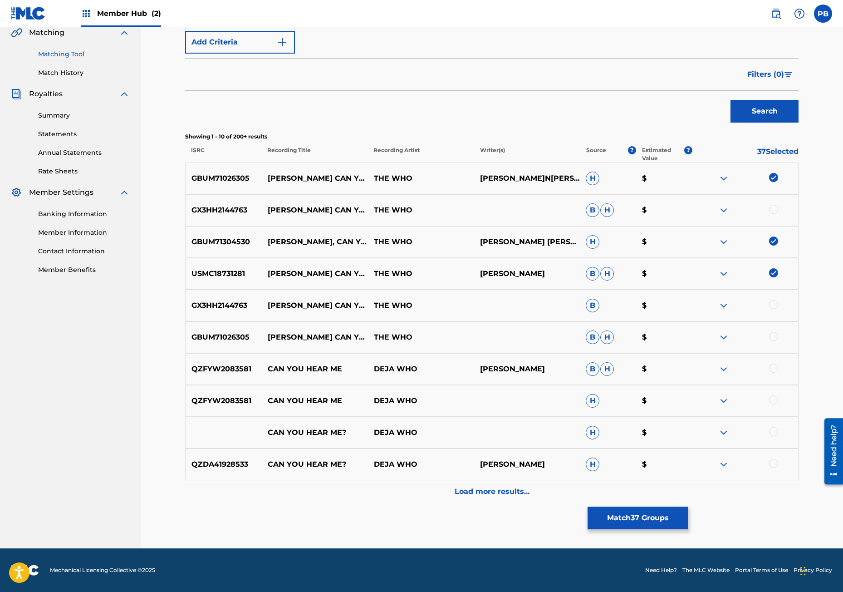
click at [775, 333] on div at bounding box center [773, 336] width 9 height 9
click at [771, 305] on div at bounding box center [773, 304] width 9 height 9
click at [773, 208] on div at bounding box center [773, 209] width 9 height 9
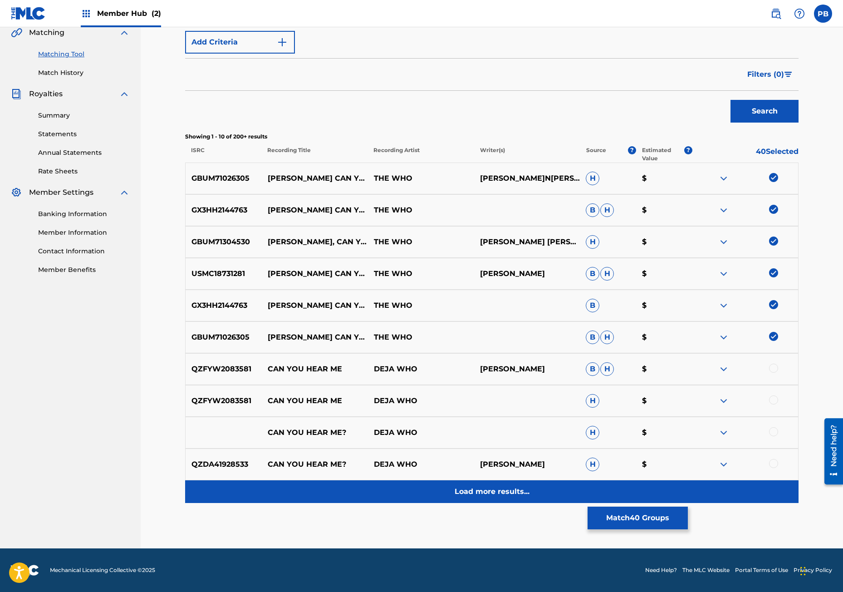
click at [498, 495] on p "Load more results..." at bounding box center [492, 491] width 75 height 11
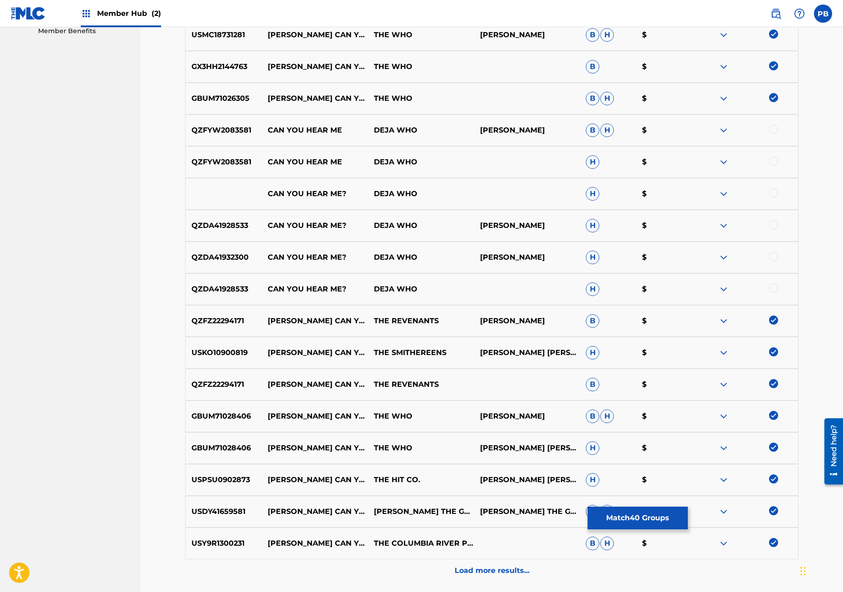
scroll to position [533, 0]
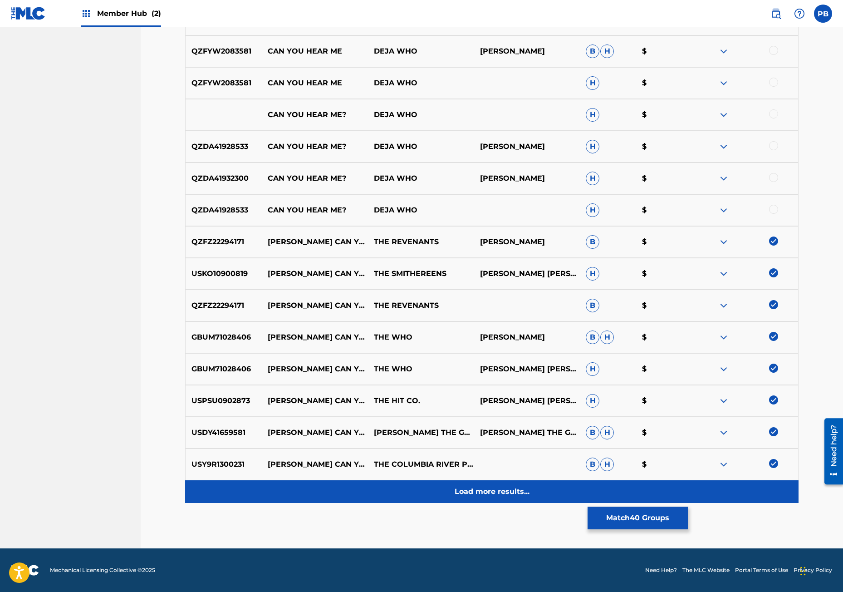
click at [447, 497] on div "Load more results..." at bounding box center [492, 491] width 614 height 23
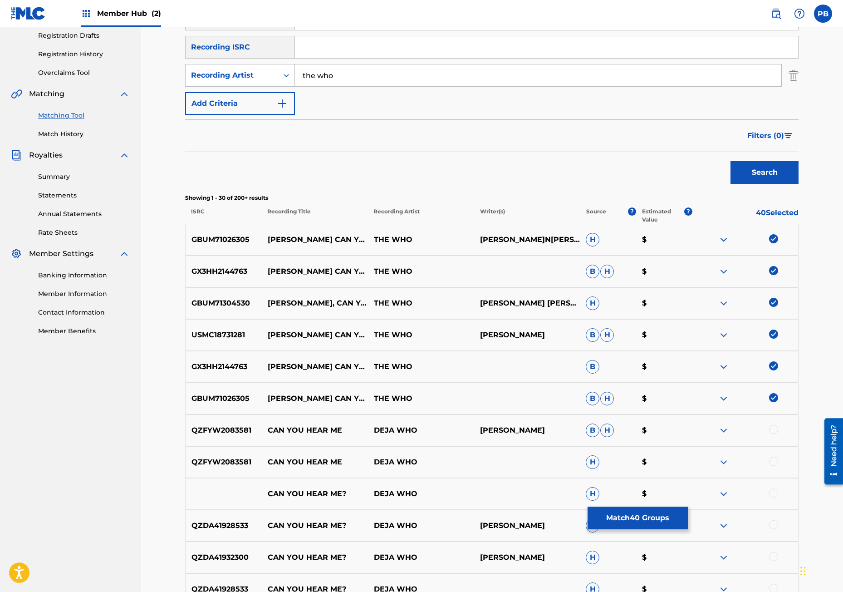
scroll to position [0, 0]
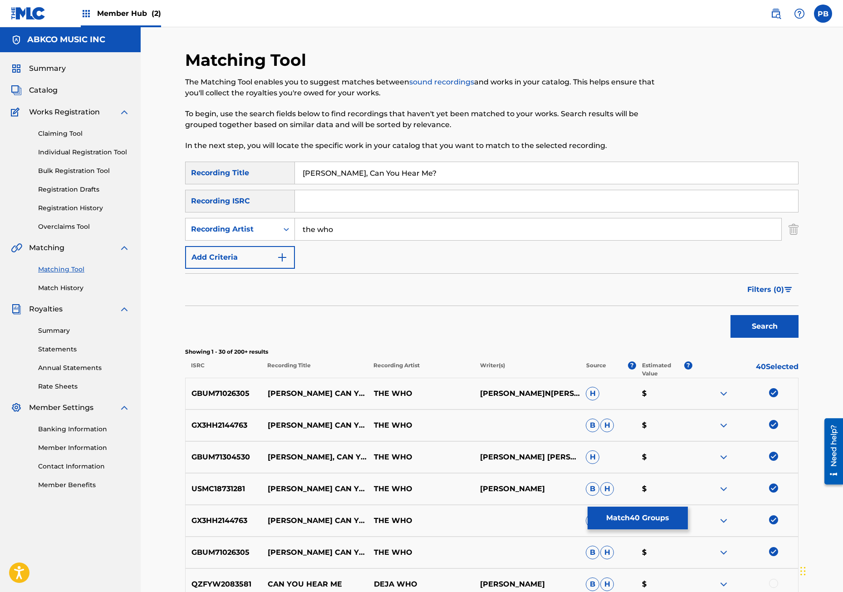
drag, startPoint x: 356, startPoint y: 229, endPoint x: 178, endPoint y: 207, distance: 178.8
type input "[PERSON_NAME]"
click at [731, 315] on button "Search" at bounding box center [765, 326] width 68 height 23
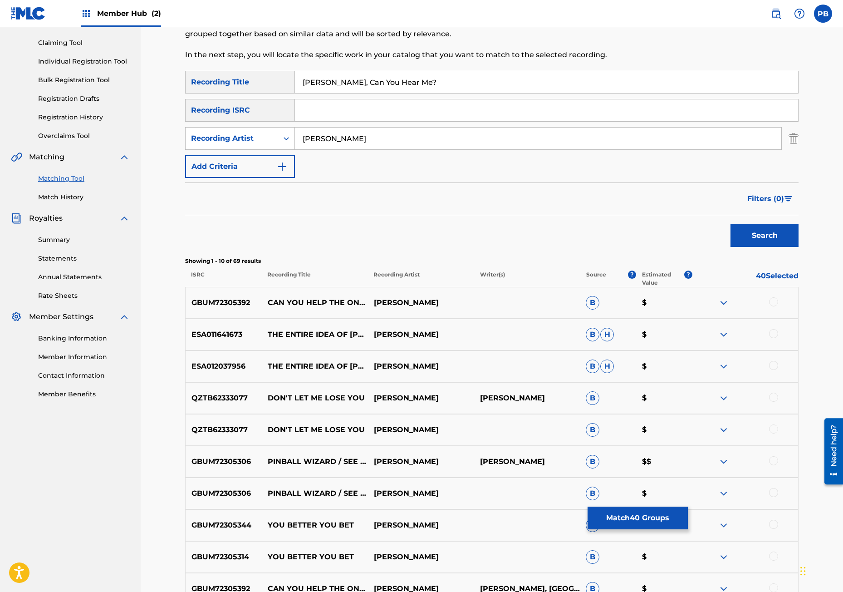
scroll to position [136, 0]
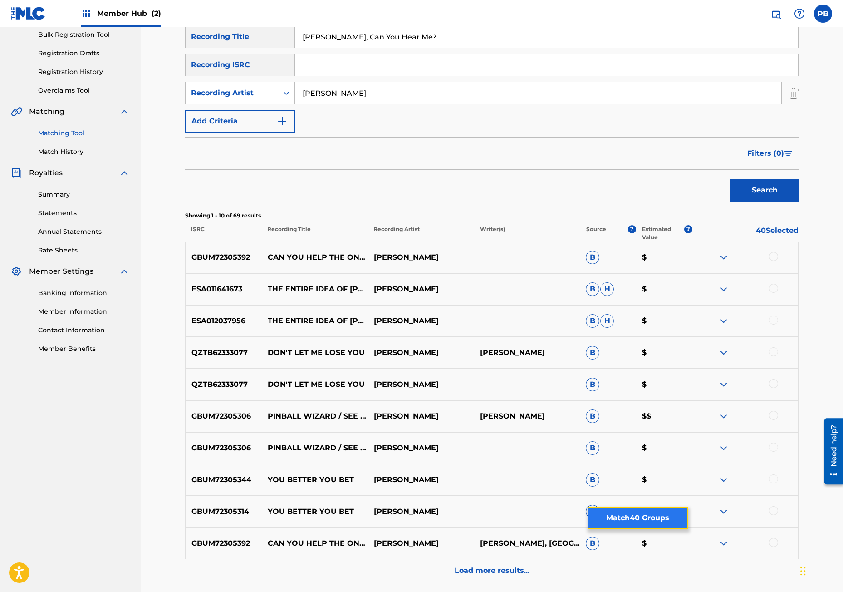
click at [637, 523] on button "Match 40 Groups" at bounding box center [638, 518] width 100 height 23
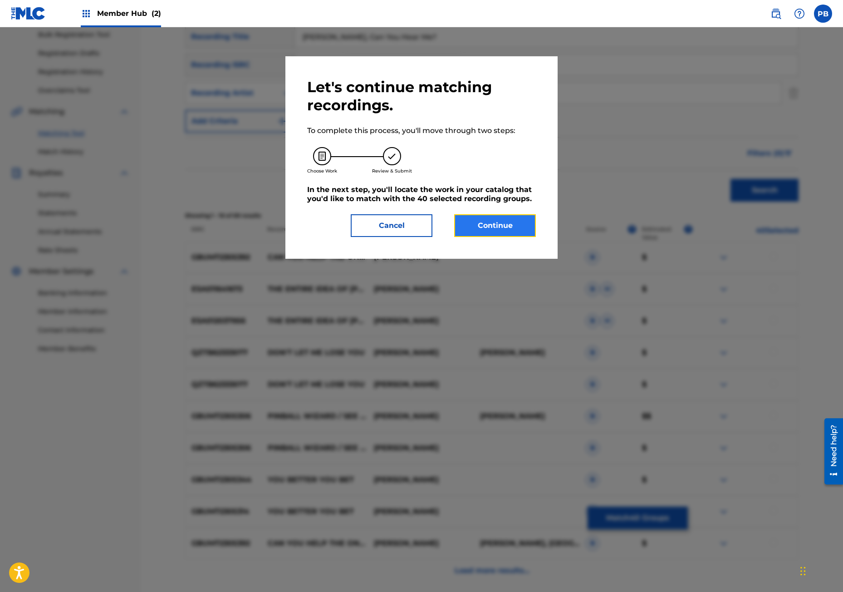
click at [501, 229] on button "Continue" at bounding box center [495, 225] width 82 height 23
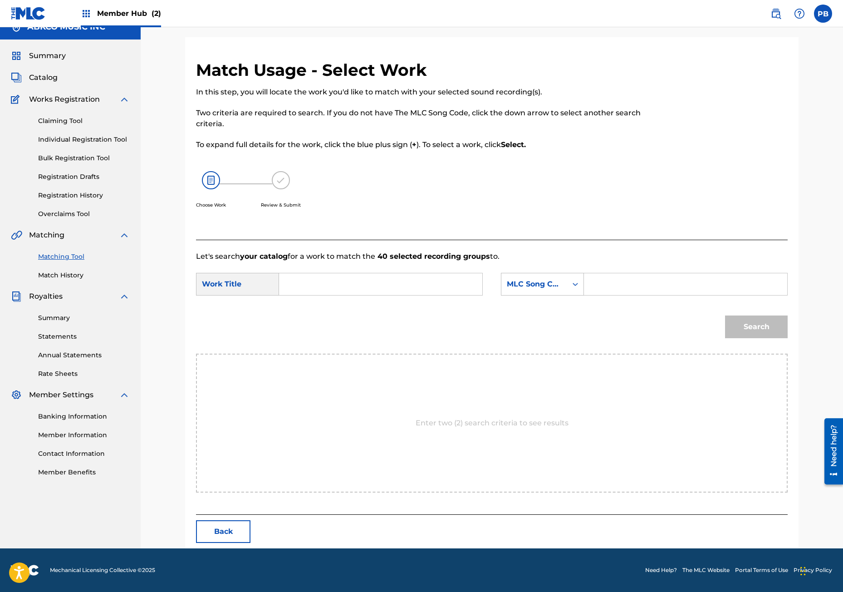
scroll to position [0, 0]
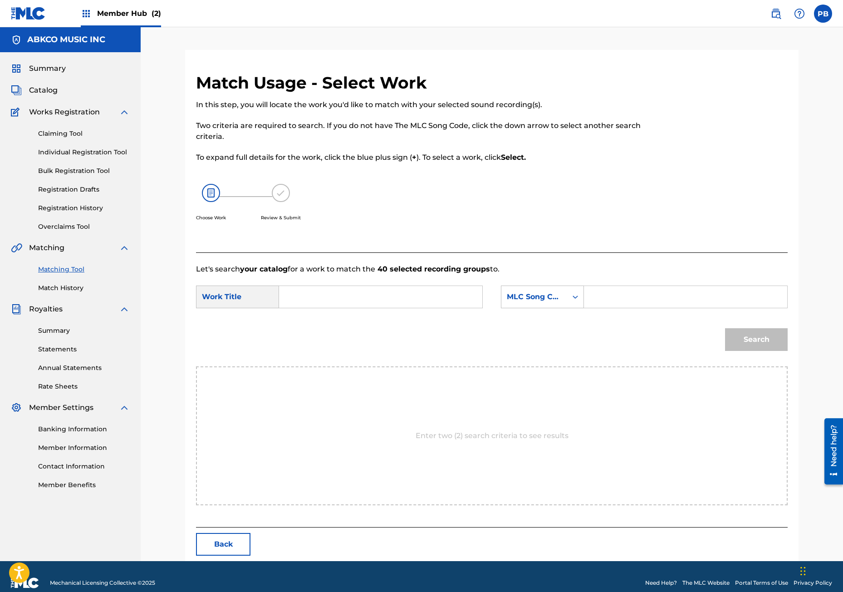
click at [369, 296] on input "Search Form" at bounding box center [381, 297] width 188 height 22
click at [315, 318] on strong "[PERSON_NAME]my" at bounding box center [333, 317] width 77 height 9
type input "[PERSON_NAME] can you hear me (from the rock opera,"[PERSON_NAME]")"
click at [542, 295] on div "MLC Song Code" at bounding box center [534, 296] width 55 height 11
click at [554, 321] on div "Writer Name" at bounding box center [543, 319] width 82 height 23
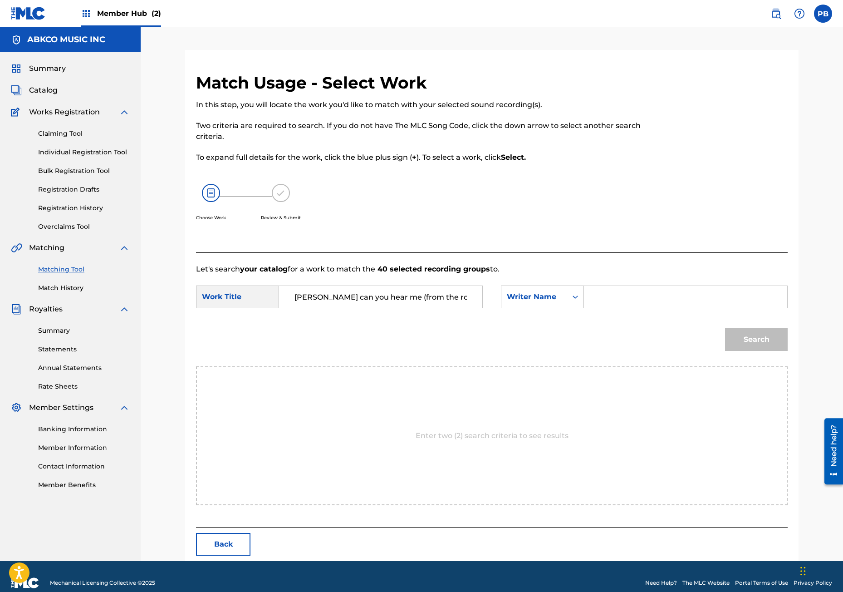
click at [608, 301] on input "Search Form" at bounding box center [686, 297] width 188 height 22
type input "[PERSON_NAME]"
click at [760, 341] on button "Search" at bounding box center [756, 339] width 63 height 23
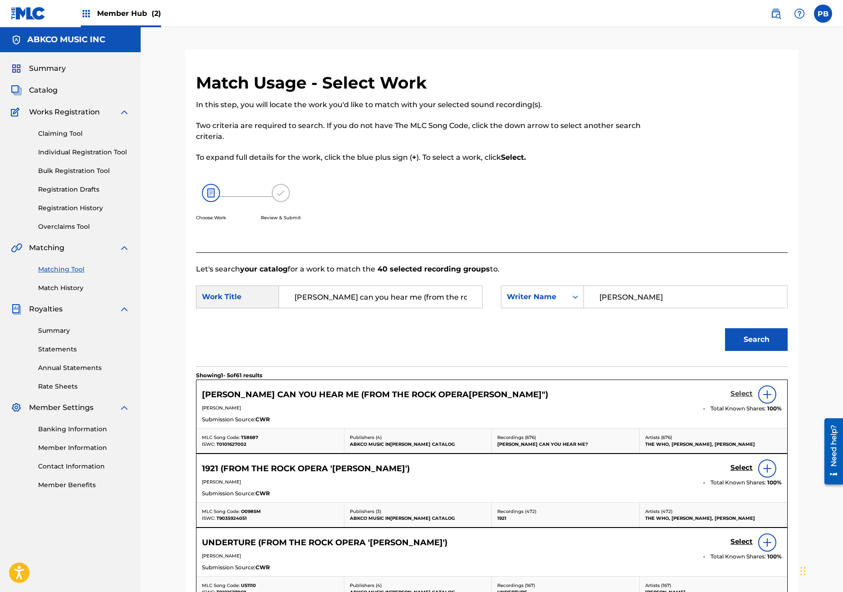
click at [736, 393] on h5 "Select" at bounding box center [742, 394] width 22 height 9
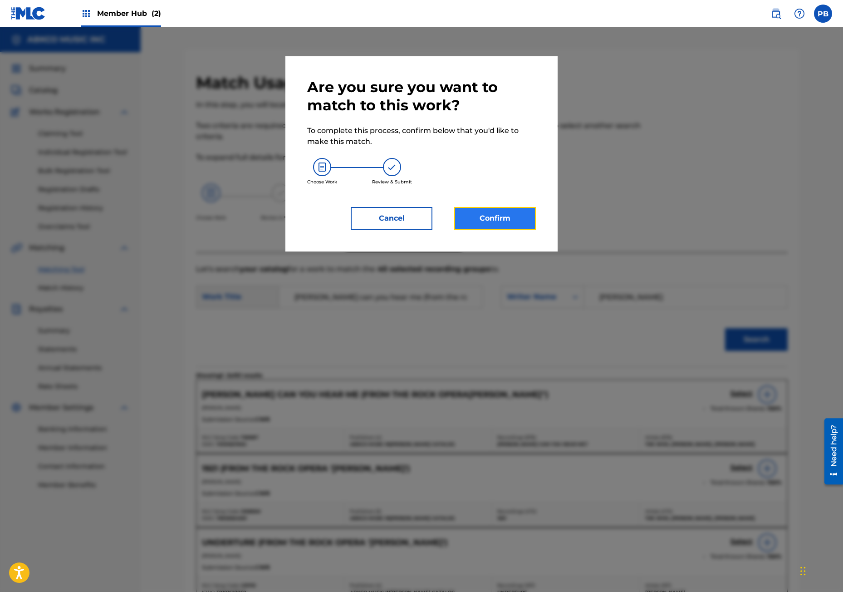
click at [479, 217] on button "Confirm" at bounding box center [495, 218] width 82 height 23
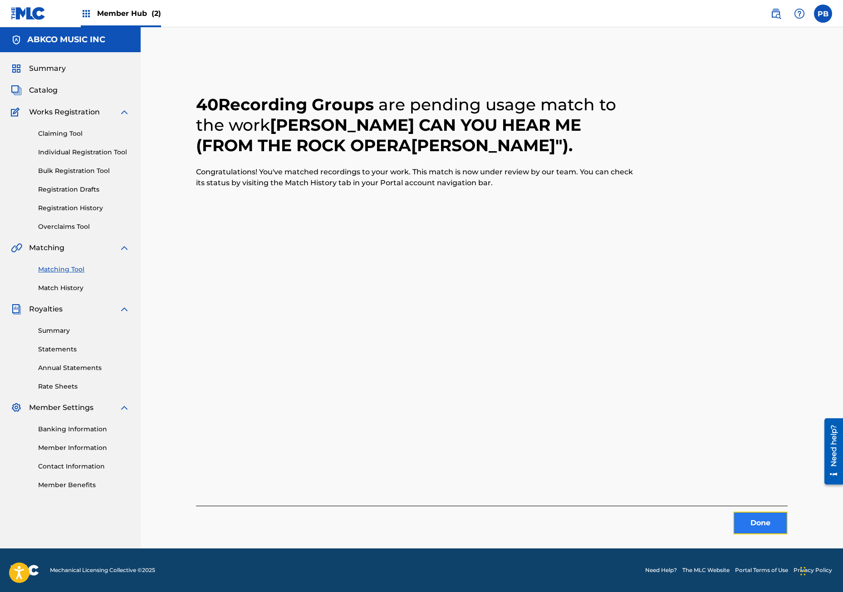
click at [765, 516] on button "Done" at bounding box center [761, 523] width 54 height 23
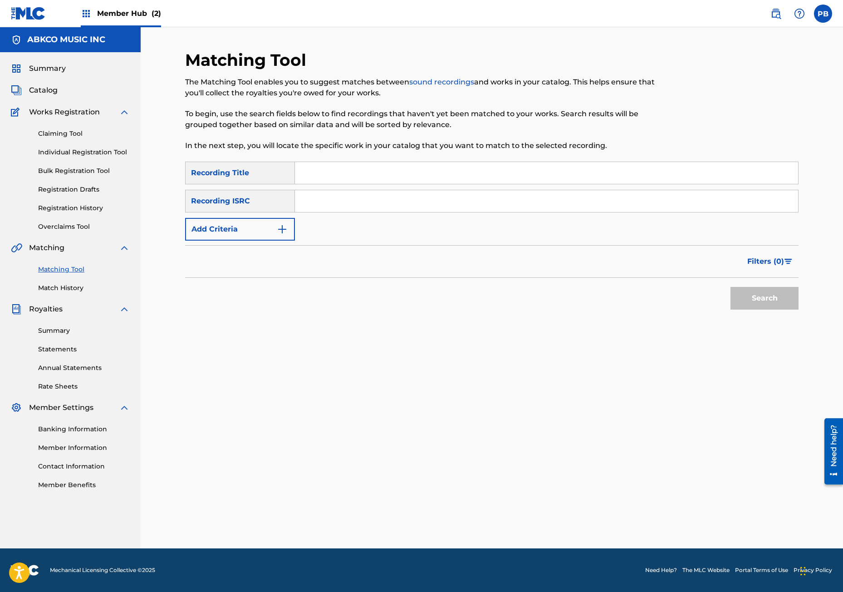
click at [308, 169] on input "Search Form" at bounding box center [546, 173] width 503 height 22
type input "bell boy"
click at [731, 287] on button "Search" at bounding box center [765, 298] width 68 height 23
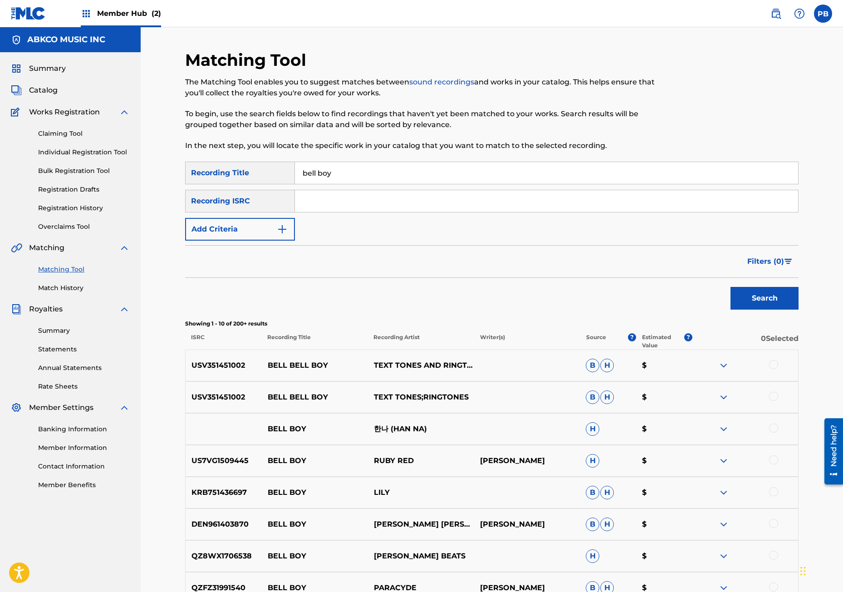
click at [236, 251] on div "Filters ( 0 )" at bounding box center [492, 261] width 614 height 33
click at [238, 234] on button "Add Criteria" at bounding box center [240, 229] width 110 height 23
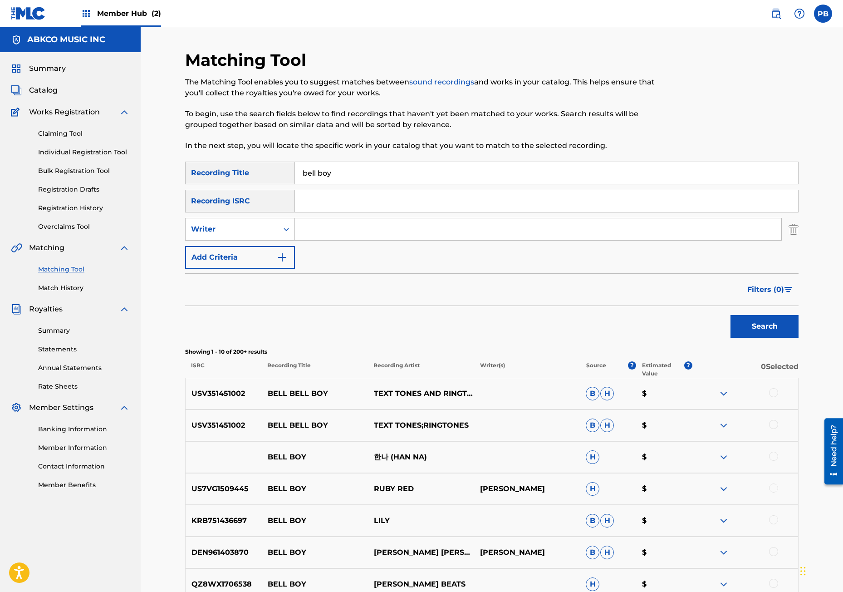
click at [326, 230] on input "Search Form" at bounding box center [538, 229] width 487 height 22
type input "[PERSON_NAME]"
click at [731, 315] on button "Search" at bounding box center [765, 326] width 68 height 23
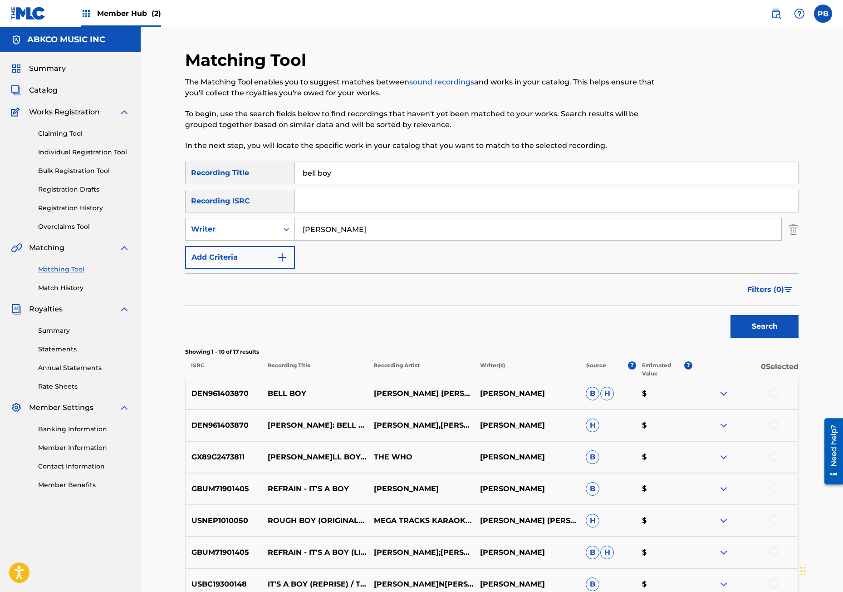
click at [770, 393] on div at bounding box center [773, 392] width 9 height 9
click at [770, 421] on div at bounding box center [745, 425] width 106 height 11
click at [775, 422] on div at bounding box center [773, 424] width 9 height 9
click at [773, 443] on div "GX89G2473811 BELL BOY - LIVE 1973 THE [PERSON_NAME] B $" at bounding box center [492, 457] width 614 height 32
click at [769, 452] on div at bounding box center [745, 457] width 106 height 11
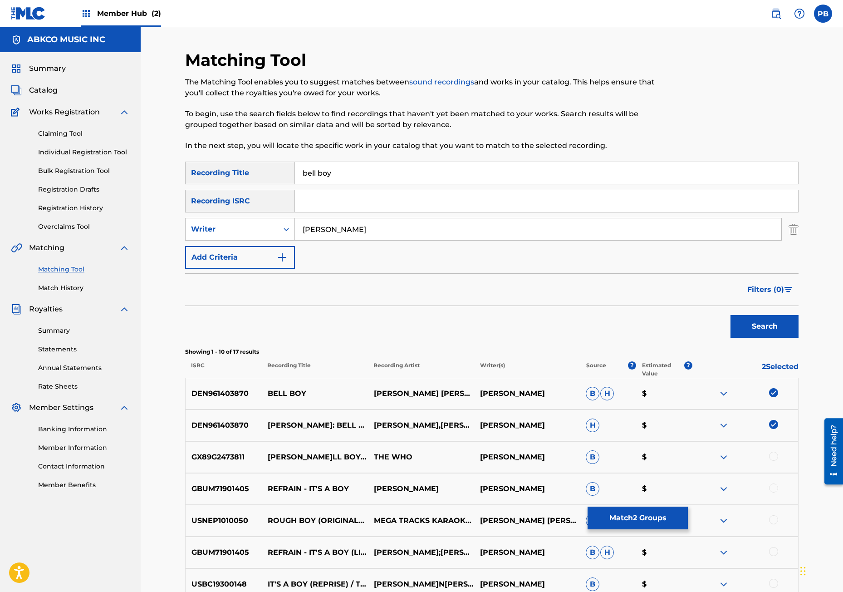
click at [771, 454] on div at bounding box center [773, 456] width 9 height 9
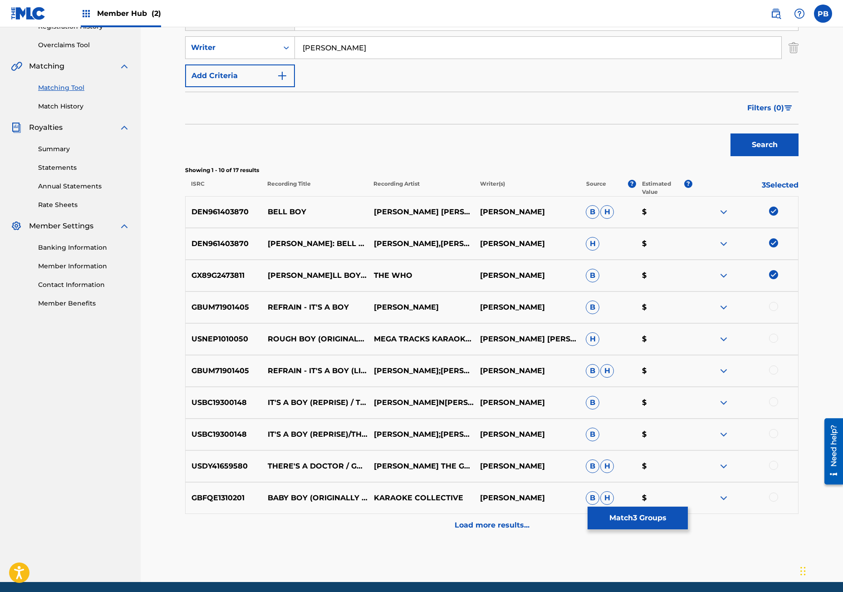
scroll to position [170, 0]
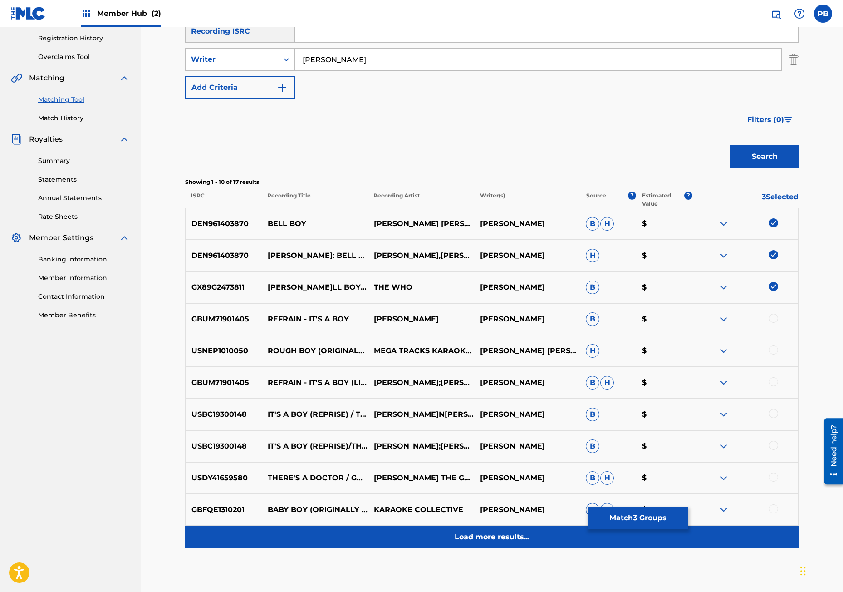
click at [418, 545] on div "Load more results..." at bounding box center [492, 537] width 614 height 23
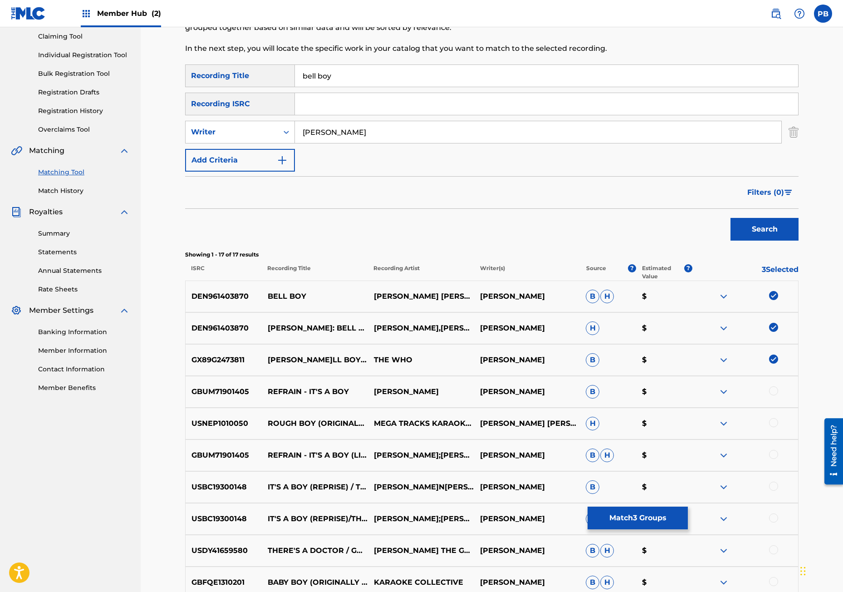
scroll to position [52, 0]
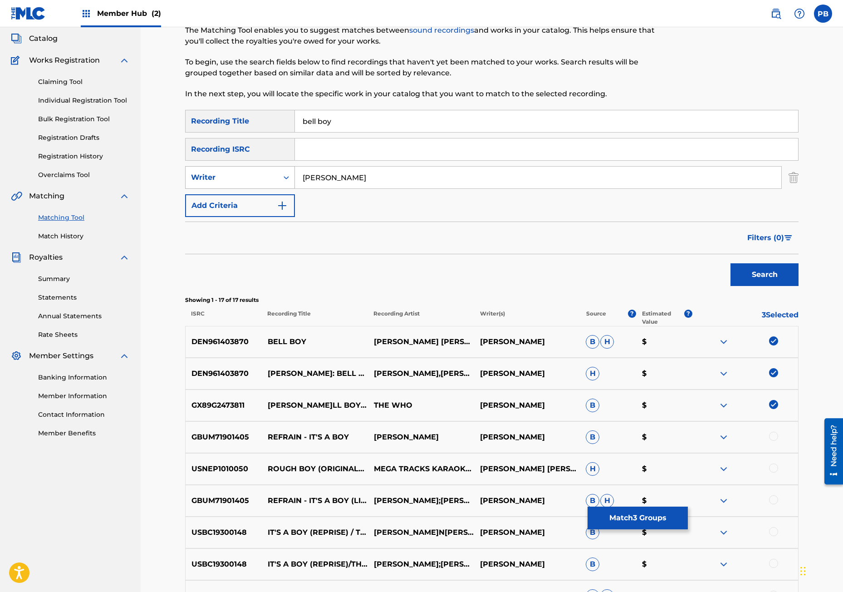
click at [247, 182] on div "Writer" at bounding box center [232, 177] width 82 height 11
click at [242, 203] on div "Recording Artist" at bounding box center [240, 200] width 109 height 23
click at [341, 180] on input "Search Form" at bounding box center [538, 178] width 487 height 22
click at [731, 263] on button "Search" at bounding box center [765, 274] width 68 height 23
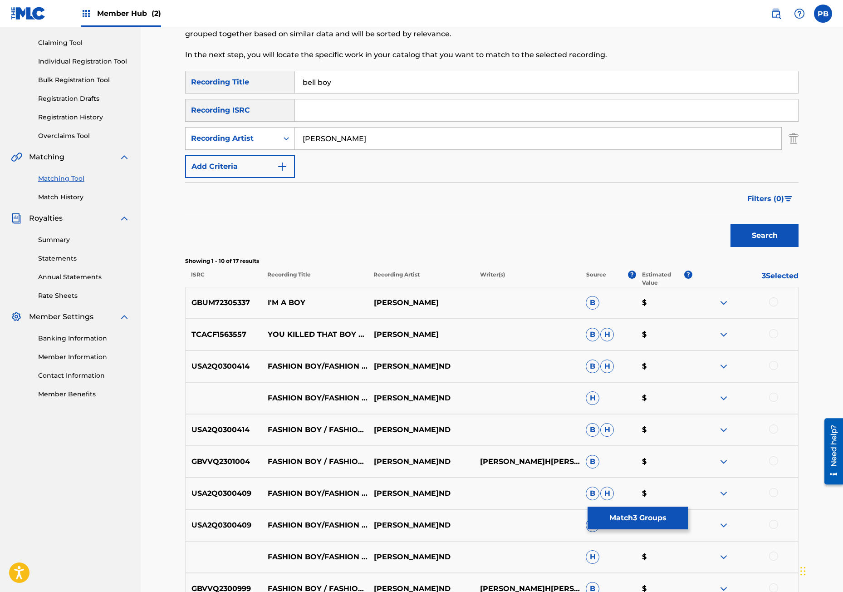
scroll to position [45, 0]
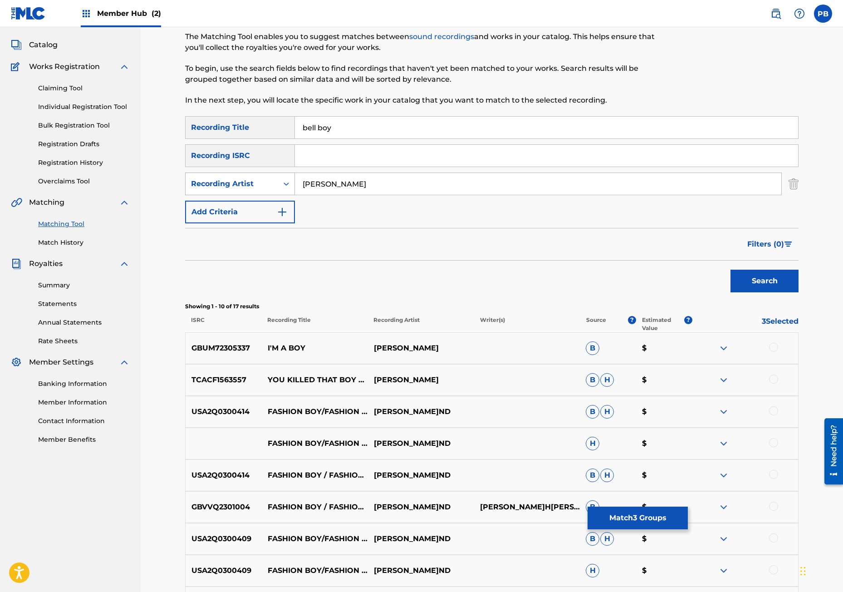
drag, startPoint x: 360, startPoint y: 189, endPoint x: 271, endPoint y: 182, distance: 89.3
click at [271, 181] on div "SearchWithCriteria0fdb9a52-8516-4964-bd0b-8ae8aeb19bca Recording Artis[PERSON_N…" at bounding box center [492, 184] width 614 height 23
type input "the who"
click at [731, 270] on button "Search" at bounding box center [765, 281] width 68 height 23
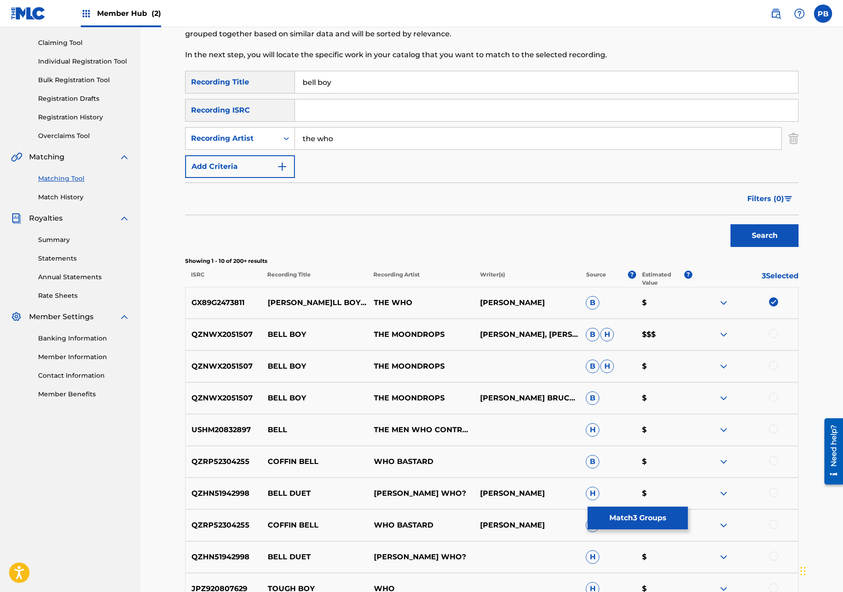
scroll to position [136, 0]
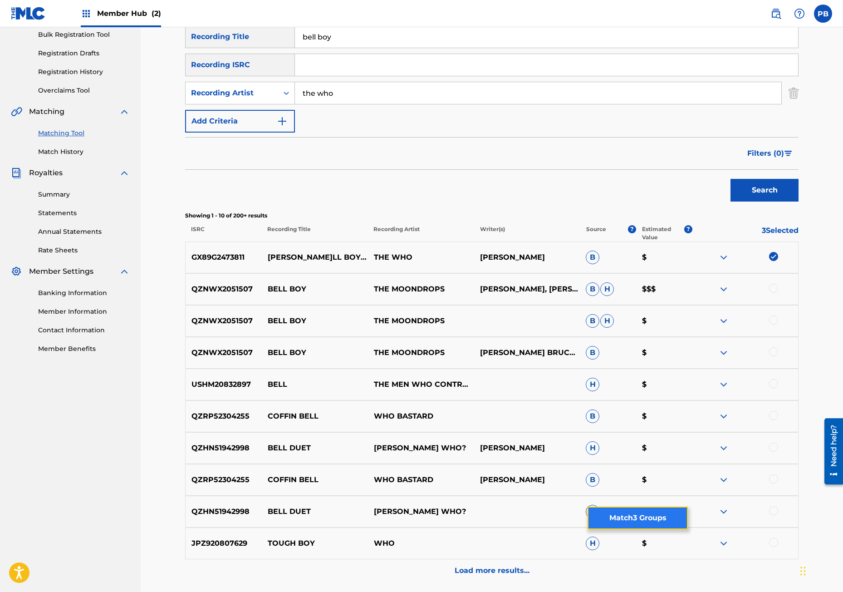
click at [657, 518] on button "Match 3 Groups" at bounding box center [638, 518] width 100 height 23
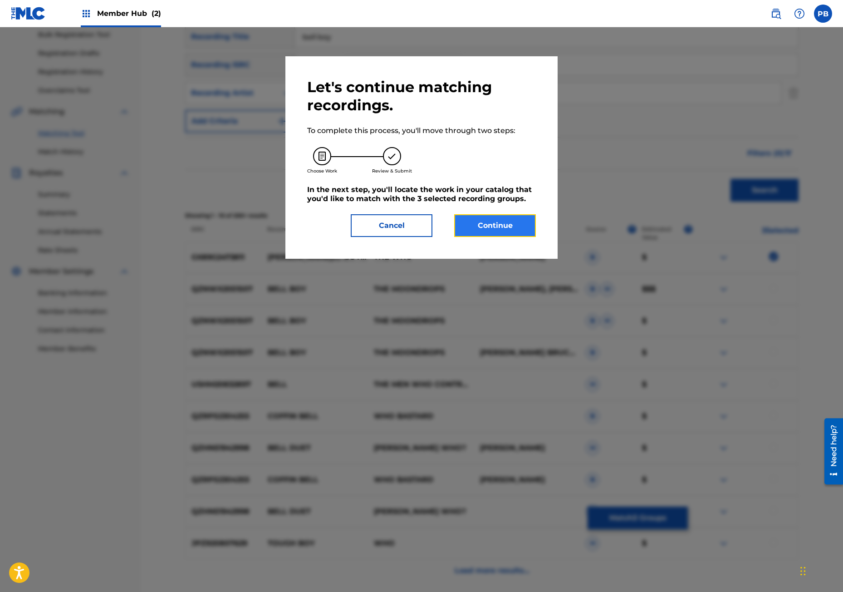
click at [532, 234] on button "Continue" at bounding box center [495, 225] width 82 height 23
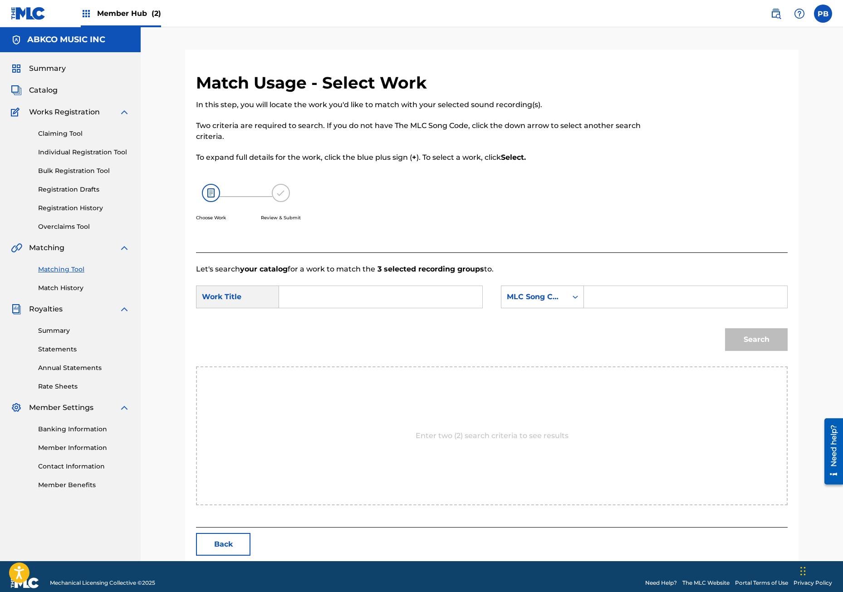
click at [335, 303] on input "Search Form" at bounding box center [381, 297] width 188 height 22
click at [309, 327] on div "Search" at bounding box center [492, 342] width 592 height 47
click at [317, 296] on input "[PERSON_NAME]" at bounding box center [381, 297] width 188 height 22
click at [308, 325] on div "[PERSON_NAME] y" at bounding box center [312, 317] width 51 height 16
type input "bell boy"
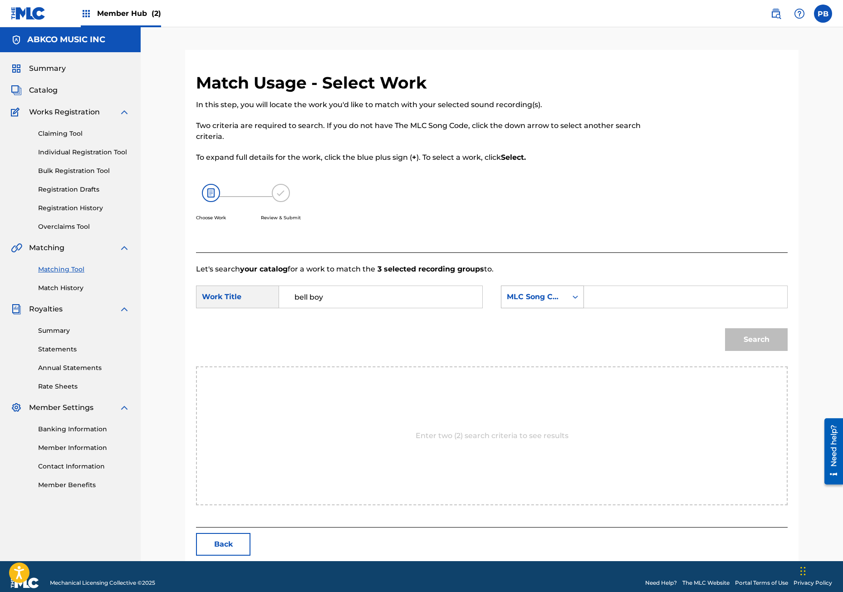
click at [532, 297] on div "MLC Song Code" at bounding box center [534, 296] width 55 height 11
click at [527, 314] on div "Writer Name" at bounding box center [543, 319] width 82 height 23
drag, startPoint x: 558, startPoint y: 310, endPoint x: 615, endPoint y: 301, distance: 57.0
click at [615, 301] on input "Search Form" at bounding box center [686, 297] width 188 height 22
type input "[PERSON_NAME]"
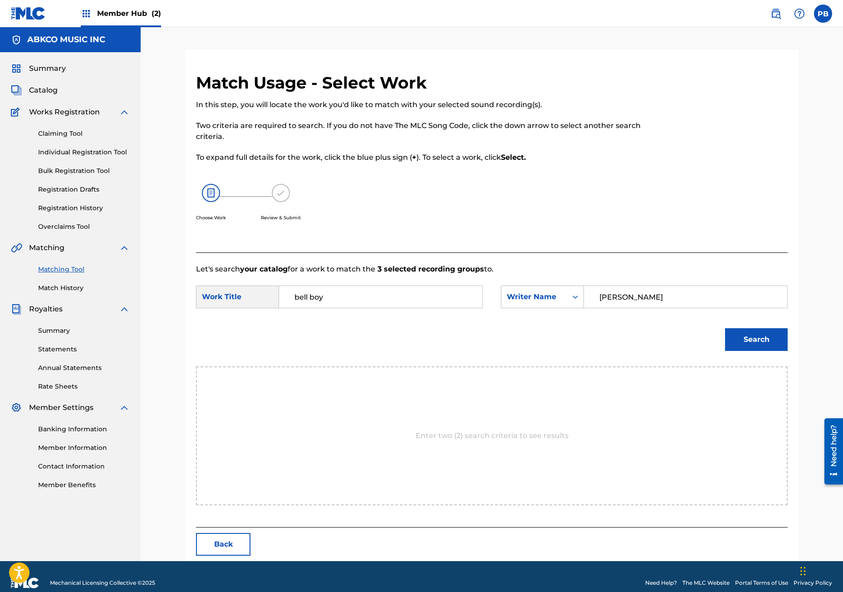
click at [725, 328] on button "Search" at bounding box center [756, 339] width 63 height 23
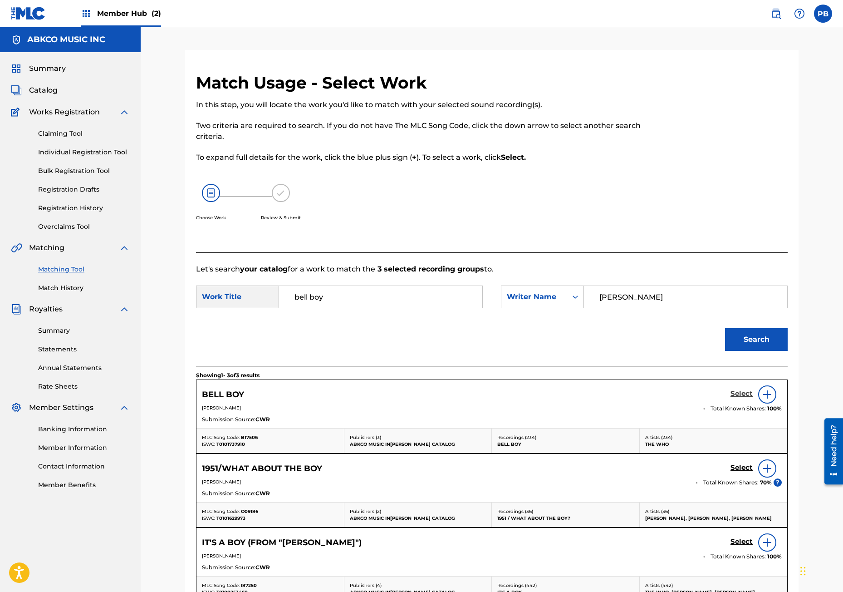
click at [740, 390] on h5 "Select" at bounding box center [742, 394] width 22 height 9
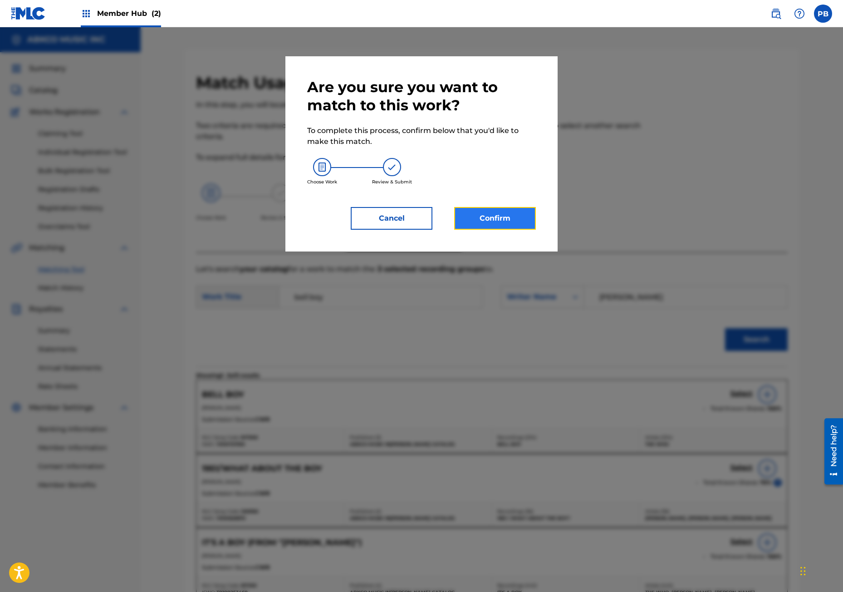
click at [497, 217] on button "Confirm" at bounding box center [495, 218] width 82 height 23
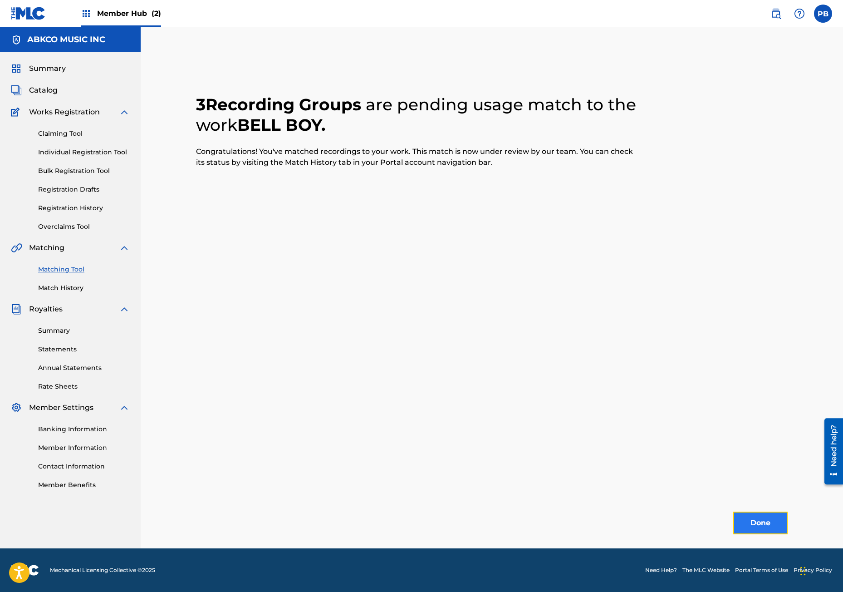
click at [776, 525] on button "Done" at bounding box center [761, 523] width 54 height 23
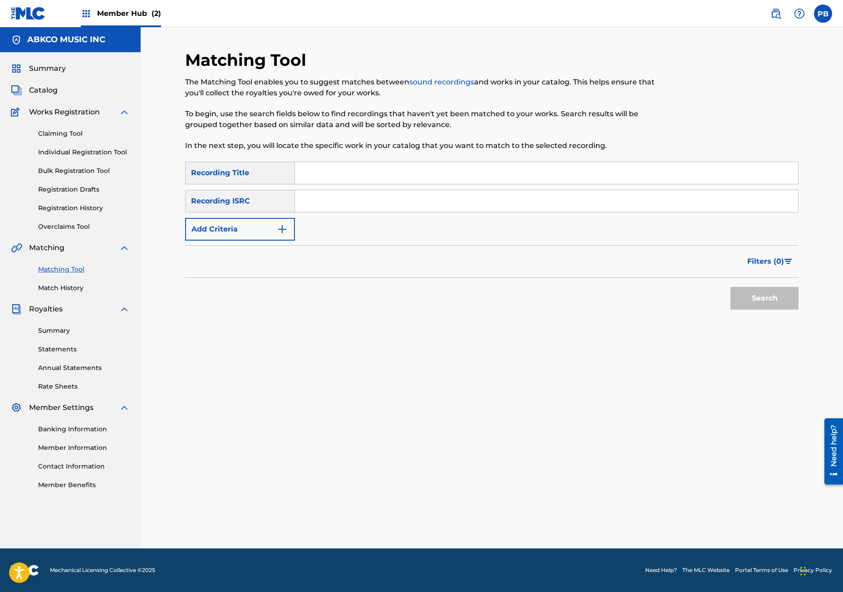
click at [430, 176] on input "Search Form" at bounding box center [546, 173] width 503 height 22
paste input "It's A Boy (From[PERSON_NAME]my")"
click at [731, 287] on button "Search" at bounding box center [765, 298] width 68 height 23
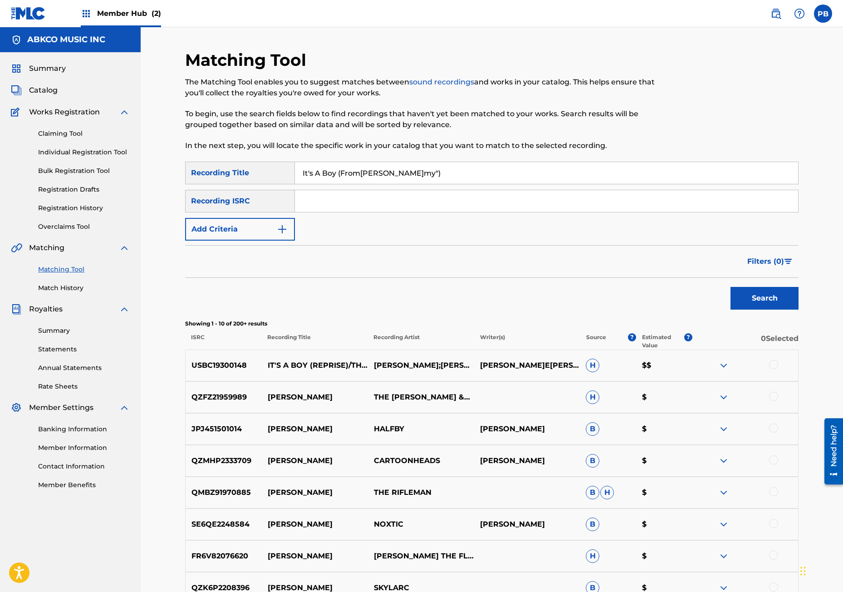
click at [776, 362] on div at bounding box center [773, 364] width 9 height 9
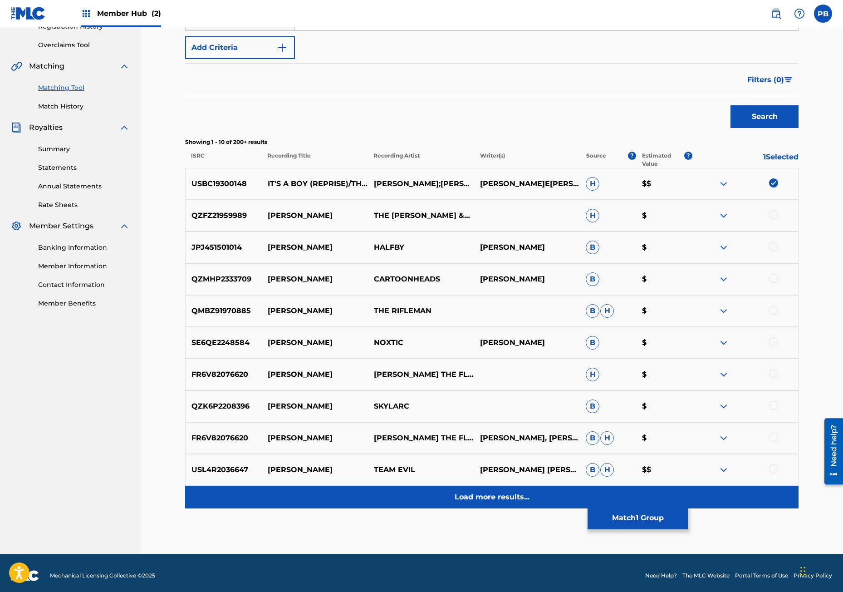
scroll to position [187, 0]
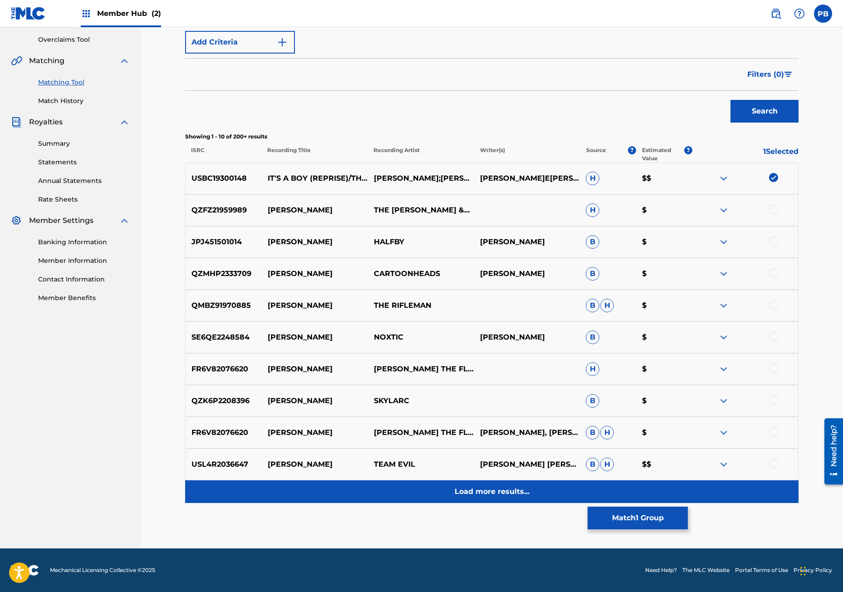
click at [463, 496] on p "Load more results..." at bounding box center [492, 491] width 75 height 11
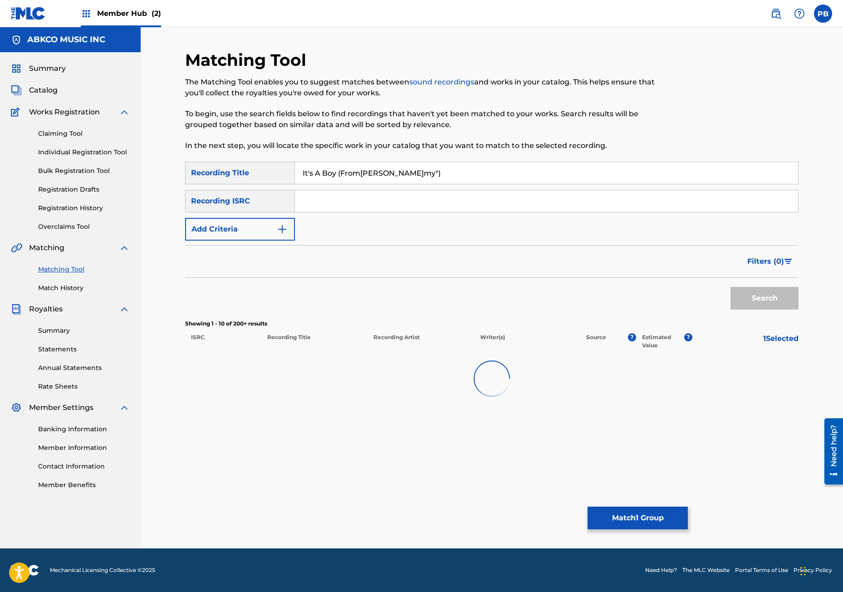
scroll to position [0, 0]
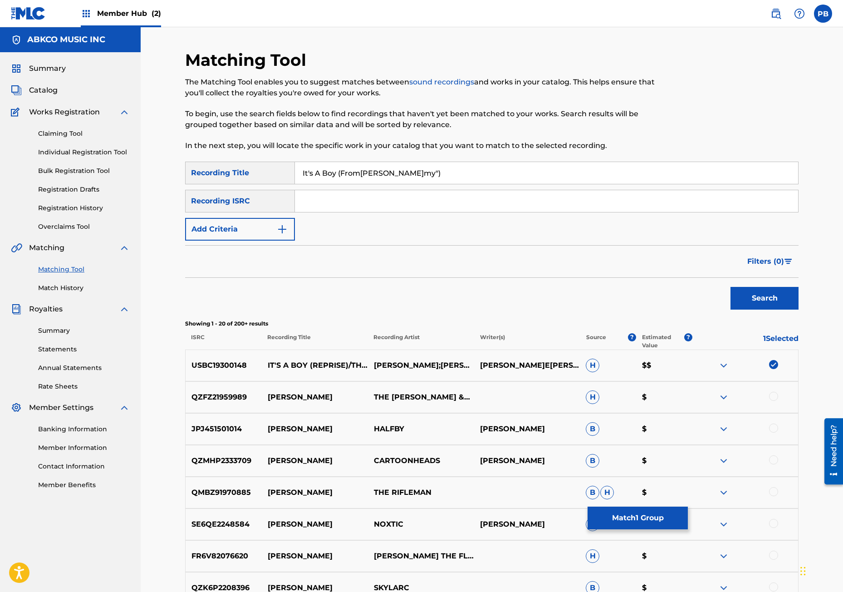
drag, startPoint x: 414, startPoint y: 177, endPoint x: 339, endPoint y: 179, distance: 74.5
click at [339, 179] on input "It's A Boy (From[PERSON_NAME]my")" at bounding box center [546, 173] width 503 height 22
type input "It's A Boy"
click at [251, 237] on button "Add Criteria" at bounding box center [240, 229] width 110 height 23
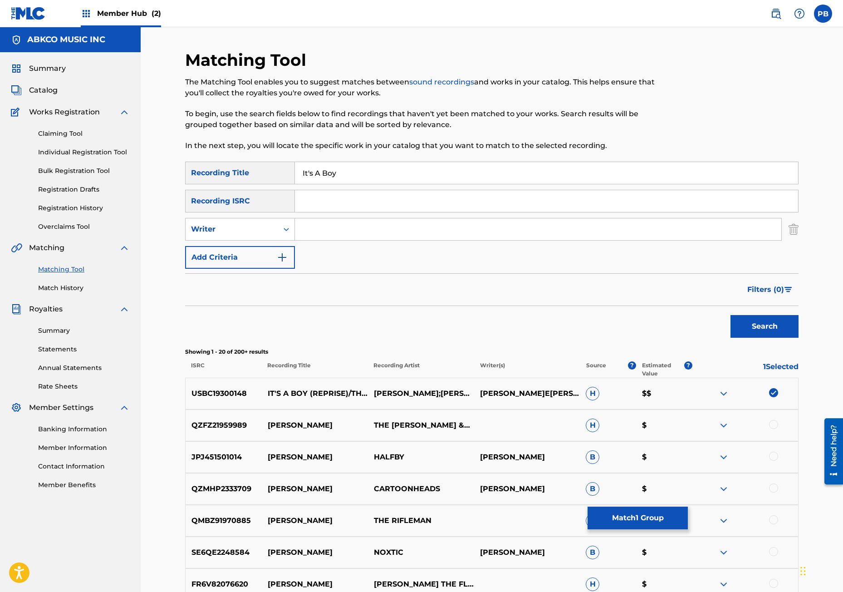
click at [322, 227] on input "Search Form" at bounding box center [538, 229] width 487 height 22
click at [731, 315] on button "Search" at bounding box center [765, 326] width 68 height 23
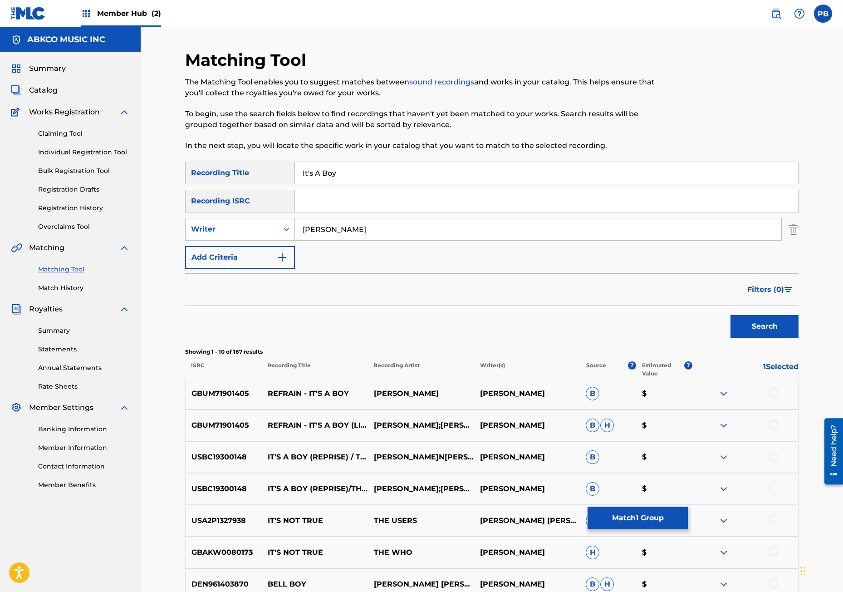
click at [776, 395] on div at bounding box center [773, 392] width 9 height 9
click at [776, 425] on div at bounding box center [773, 424] width 9 height 9
click at [773, 487] on div at bounding box center [773, 487] width 9 height 9
click at [774, 456] on div at bounding box center [773, 456] width 9 height 9
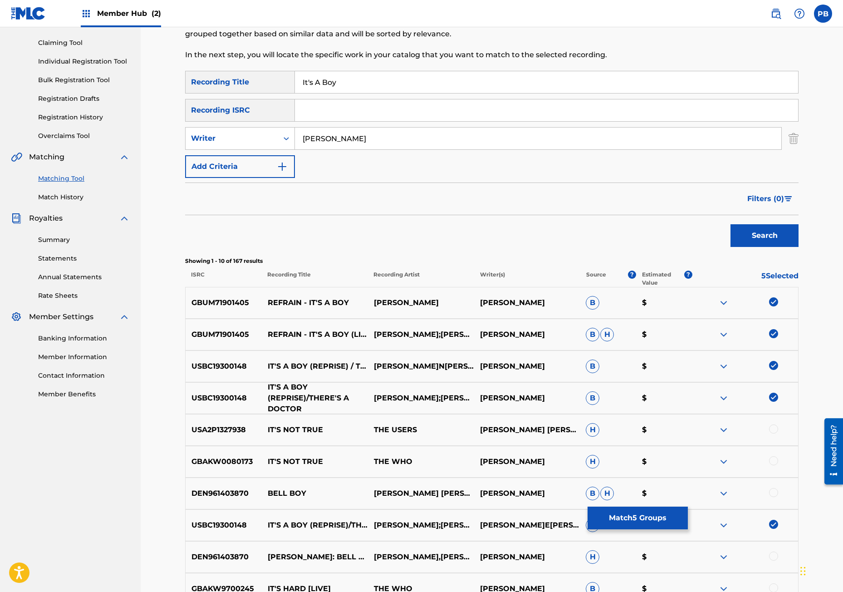
scroll to position [215, 0]
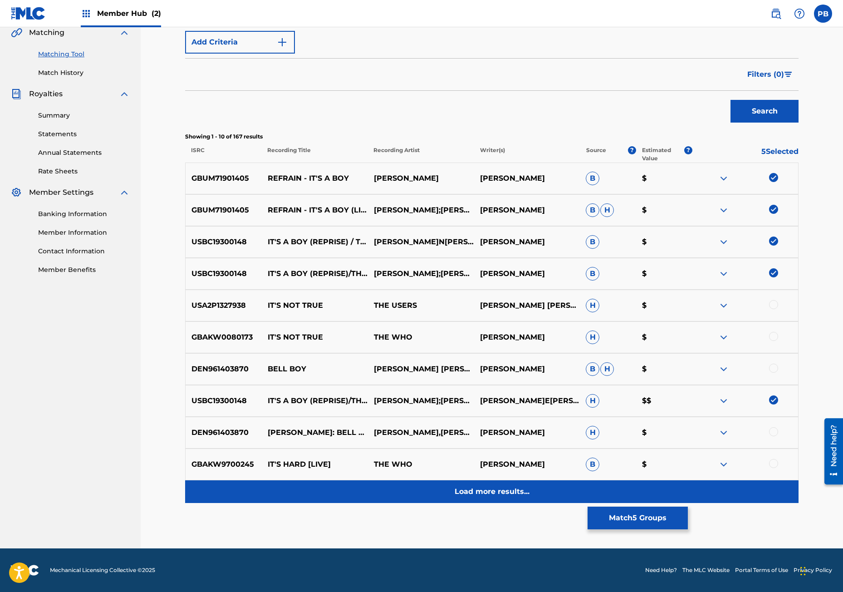
click at [509, 484] on div "Load more results..." at bounding box center [492, 491] width 614 height 23
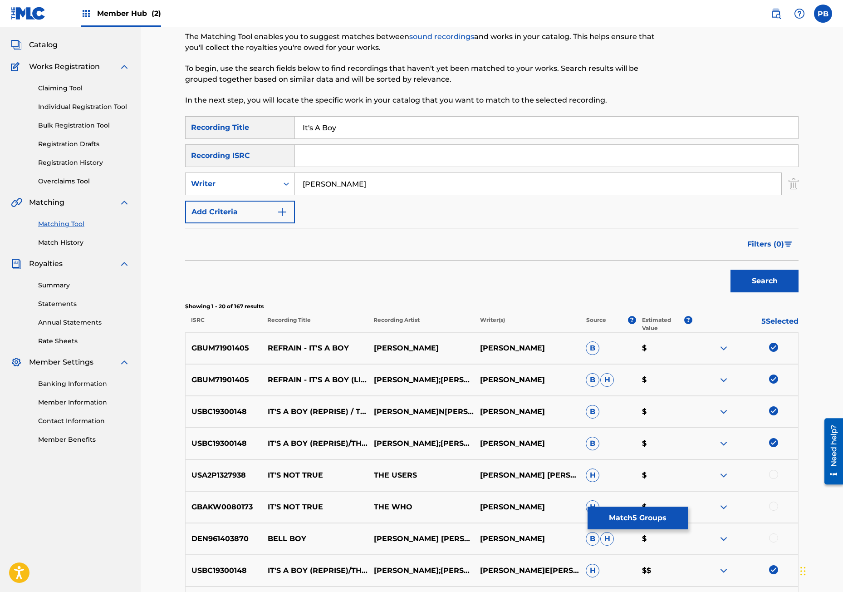
scroll to position [0, 0]
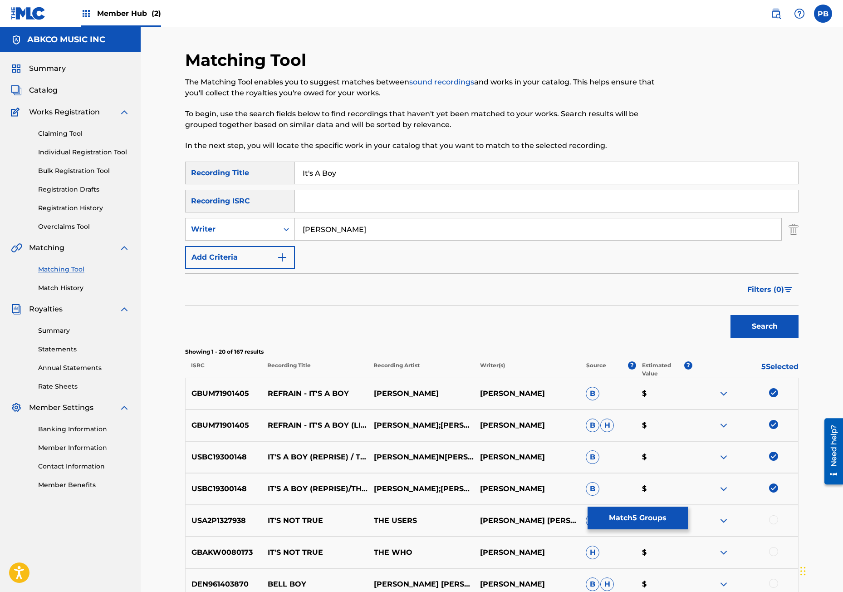
drag, startPoint x: 360, startPoint y: 228, endPoint x: 105, endPoint y: 249, distance: 255.6
click at [138, 239] on main "ABKCO MUSIC INC Summary Catalog Works Registration Claiming Tool Individual Reg…" at bounding box center [421, 554] width 843 height 1054
type input "the who"
click at [731, 315] on button "Search" at bounding box center [765, 326] width 68 height 23
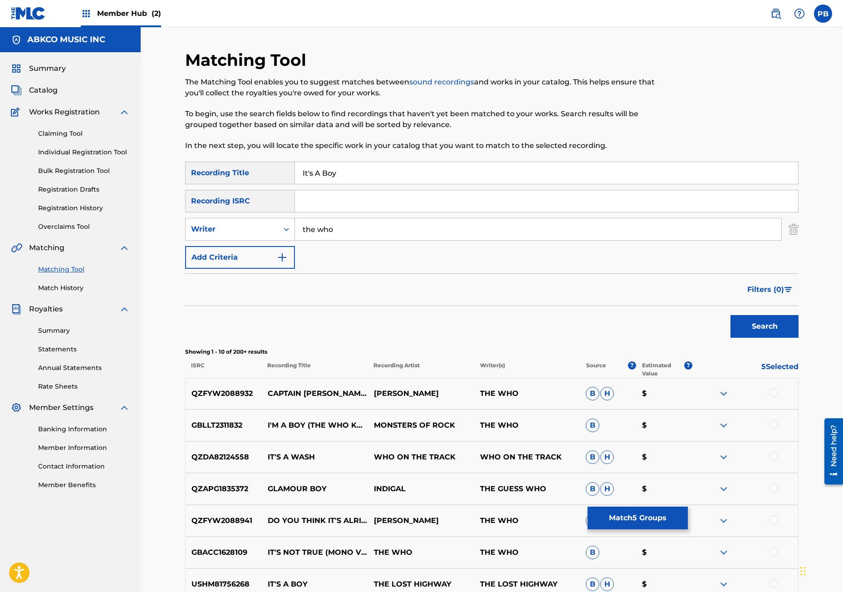
click at [775, 422] on div at bounding box center [773, 424] width 9 height 9
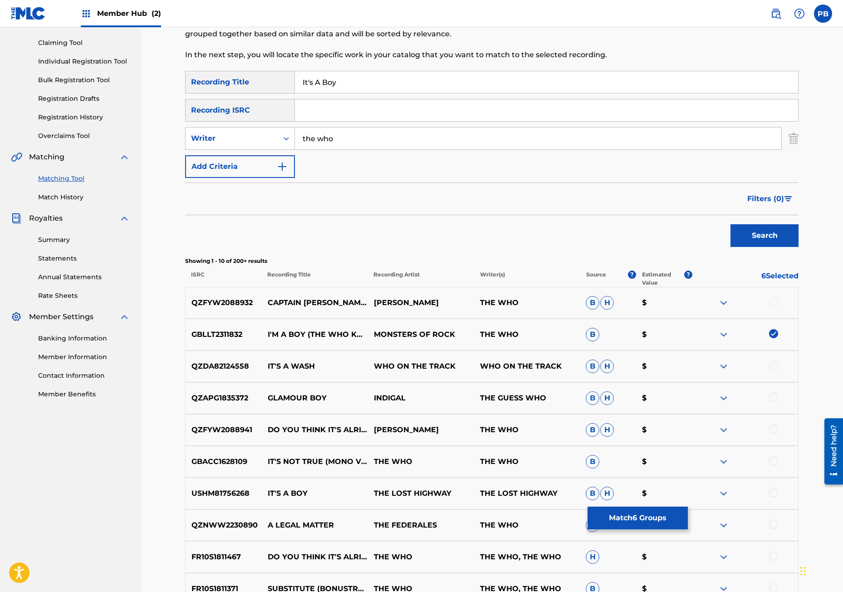
scroll to position [136, 0]
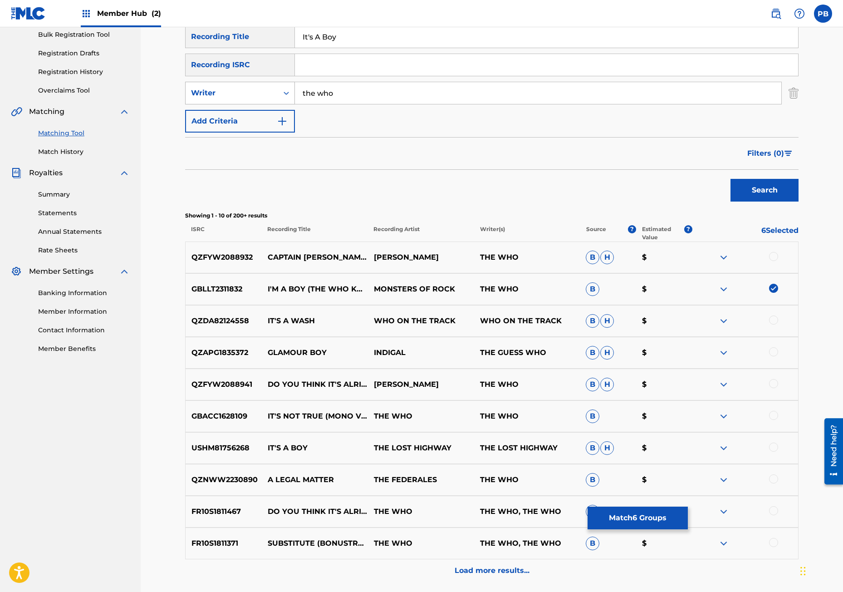
click at [290, 94] on icon "Search Form" at bounding box center [286, 93] width 9 height 9
click at [249, 130] on div "Writer" at bounding box center [240, 138] width 109 height 23
click at [274, 99] on div "Writer" at bounding box center [232, 92] width 93 height 17
click at [255, 112] on div "Recording Artist" at bounding box center [240, 115] width 109 height 23
click at [342, 96] on input "Search Form" at bounding box center [538, 93] width 487 height 22
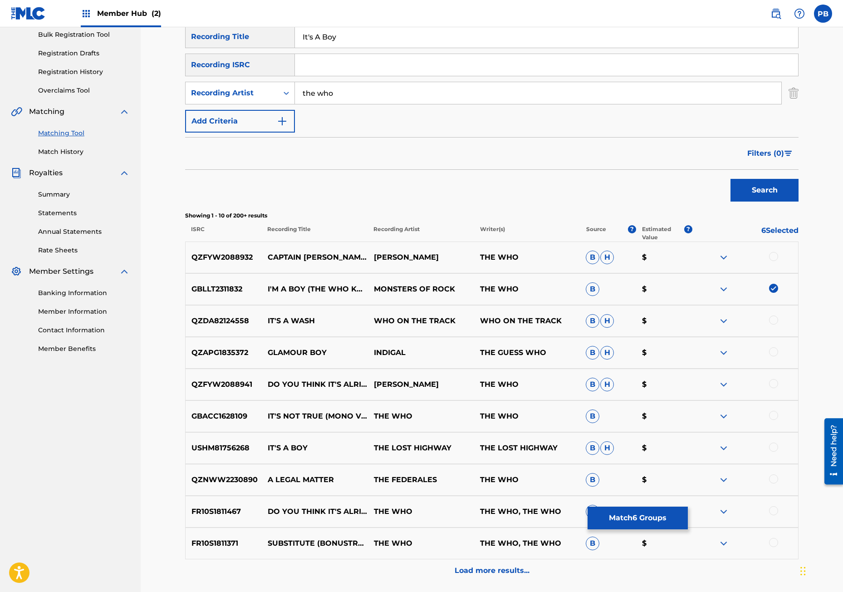
type input "the who"
click at [731, 179] on button "Search" at bounding box center [765, 190] width 68 height 23
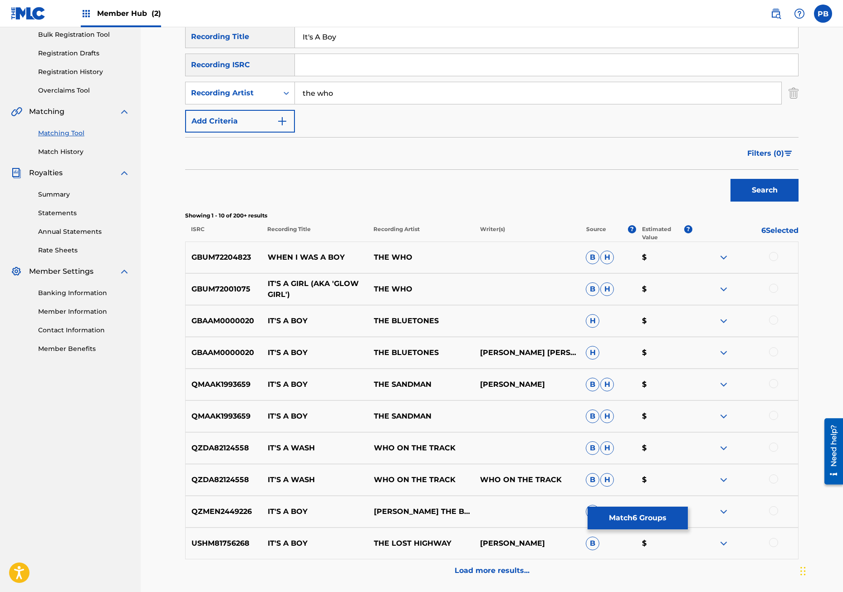
scroll to position [182, 0]
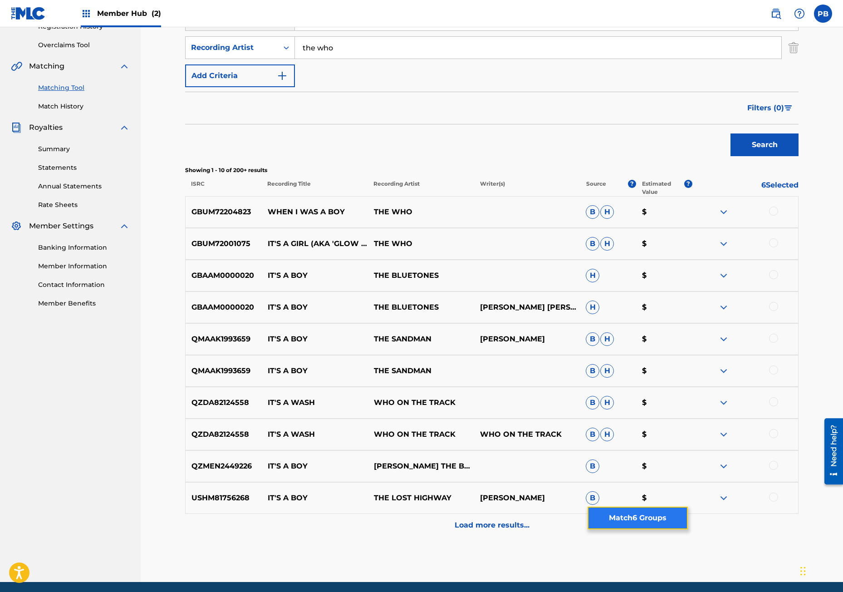
click at [634, 516] on button "Match 6 Groups" at bounding box center [638, 518] width 100 height 23
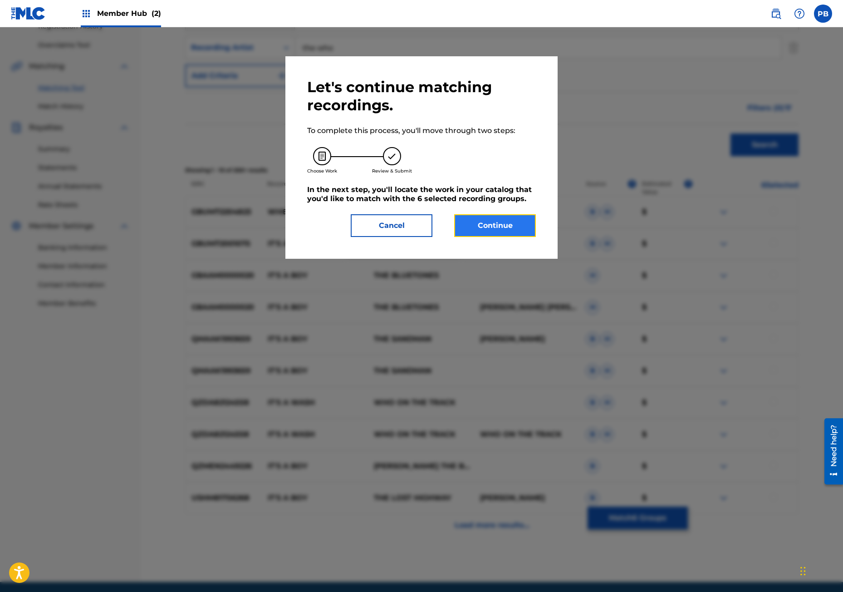
click at [520, 224] on button "Continue" at bounding box center [495, 225] width 82 height 23
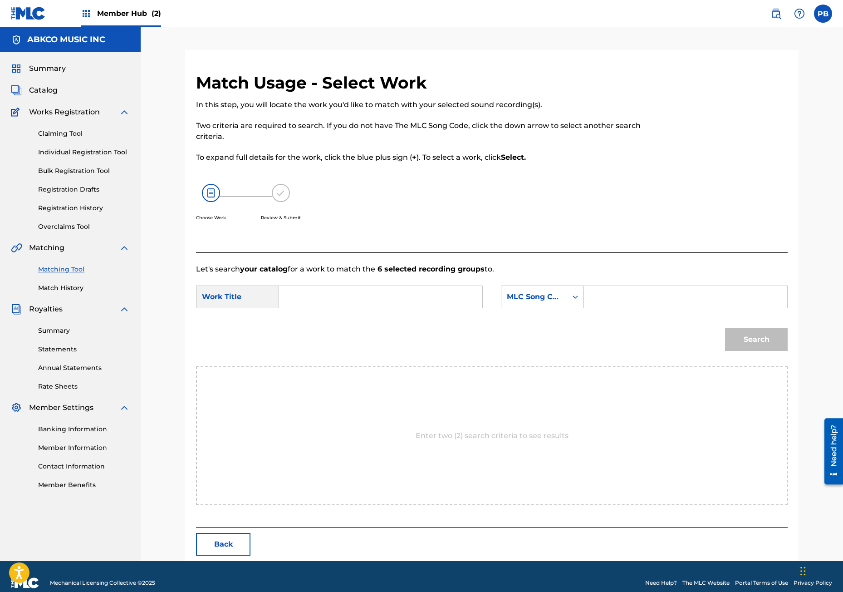
click at [346, 287] on input "Search Form" at bounding box center [381, 297] width 188 height 22
click at [309, 324] on strong "boy" at bounding box center [302, 328] width 14 height 9
type input "it's a boy (from "[PERSON_NAME]")"
click at [520, 292] on div "MLC Song Code" at bounding box center [534, 296] width 55 height 11
click at [523, 311] on div "Writer Name" at bounding box center [543, 319] width 82 height 23
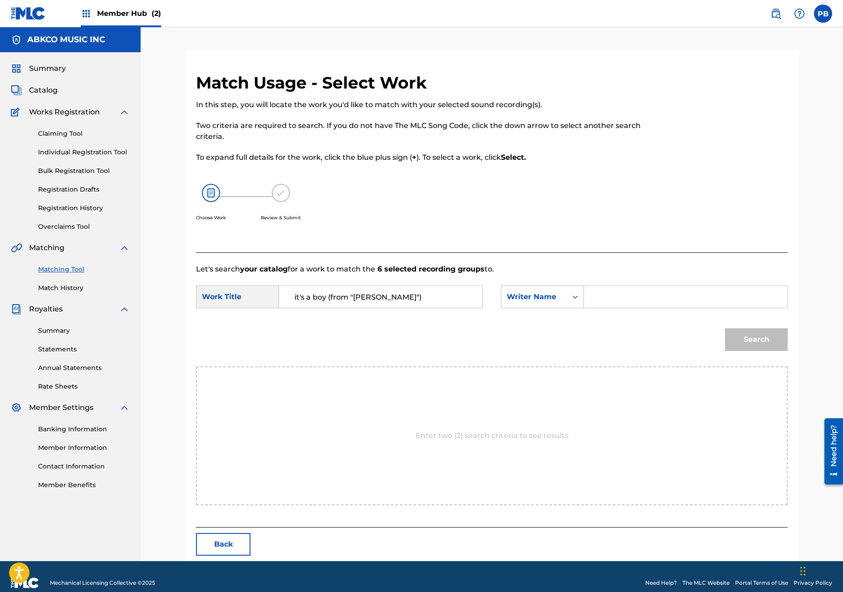
click at [592, 305] on input "Search Form" at bounding box center [686, 297] width 188 height 22
type input "[PERSON_NAME]"
click at [725, 328] on button "Search" at bounding box center [756, 339] width 63 height 23
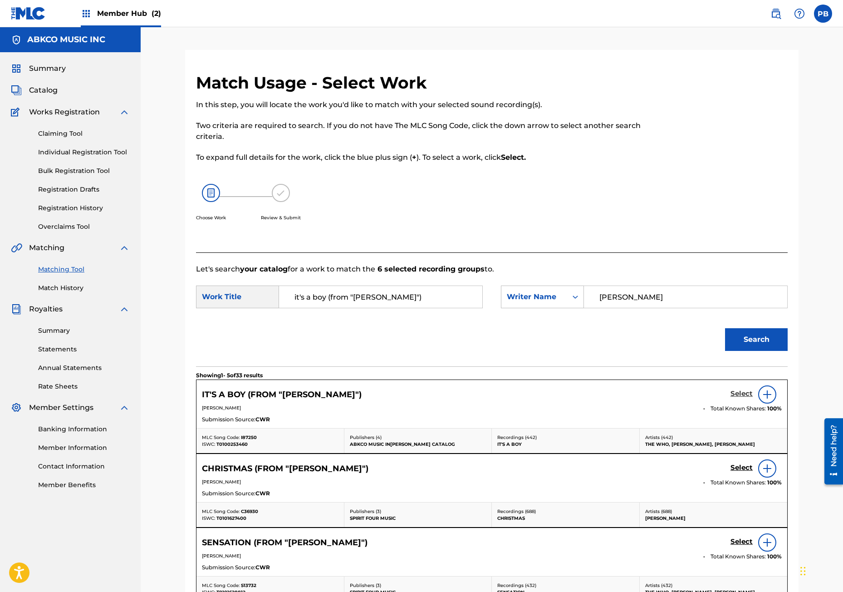
click at [735, 391] on h5 "Select" at bounding box center [742, 394] width 22 height 9
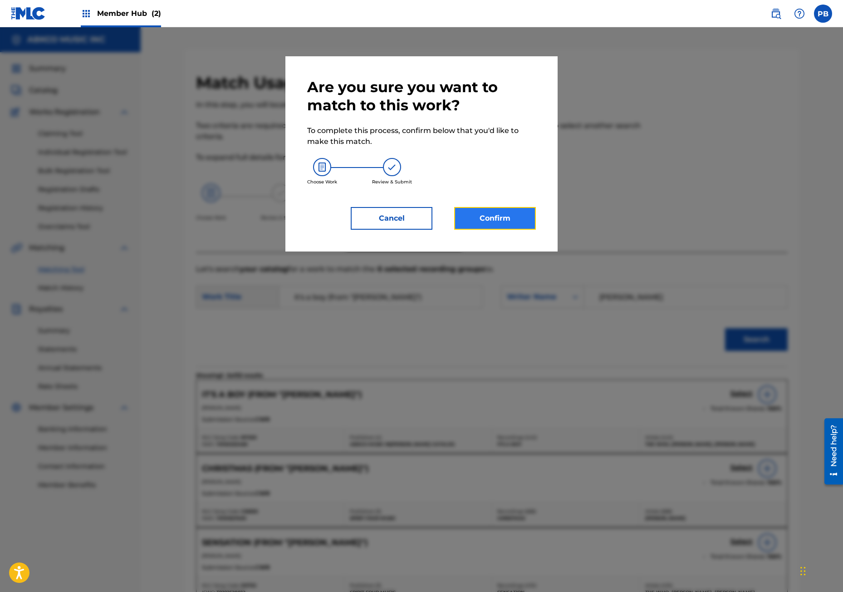
click at [505, 227] on button "Confirm" at bounding box center [495, 218] width 82 height 23
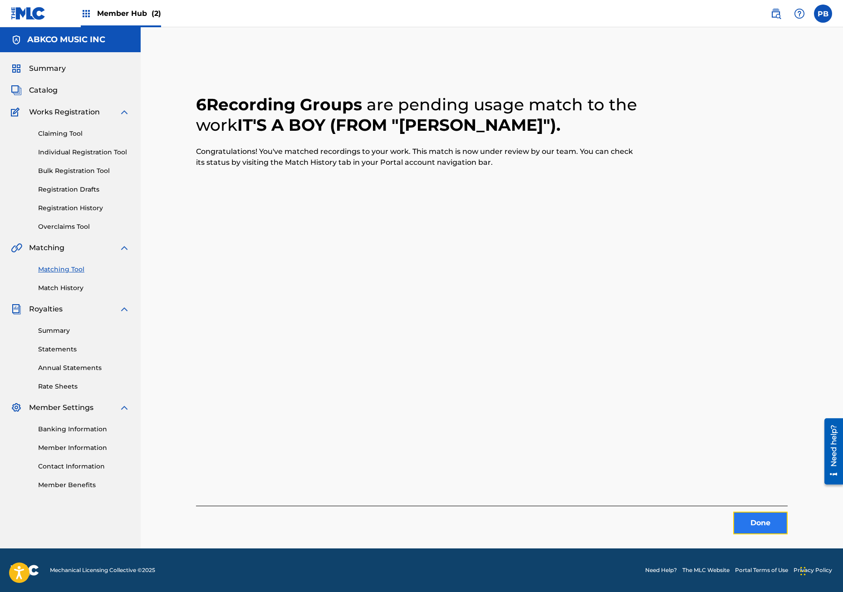
click at [762, 513] on button "Done" at bounding box center [761, 523] width 54 height 23
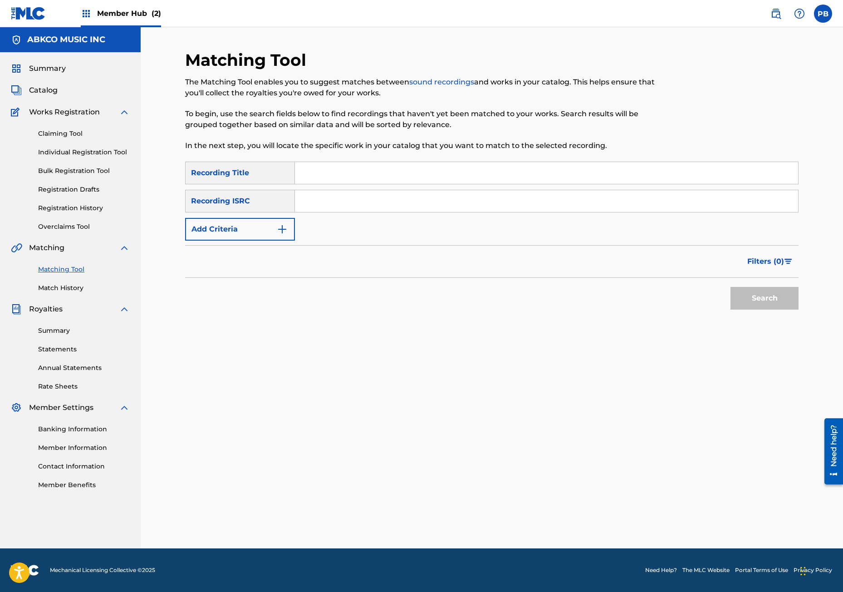
click at [317, 188] on div "SearchWithCriteria9be77976-a0f2-49c1-9579-aa1e10177be5 Recording Title SearchWi…" at bounding box center [492, 201] width 614 height 79
click at [319, 179] on input "Search Form" at bounding box center [546, 173] width 503 height 22
paste input "Now I'[PERSON_NAME]"
type input "Now I'[PERSON_NAME]"
click at [731, 287] on button "Search" at bounding box center [765, 298] width 68 height 23
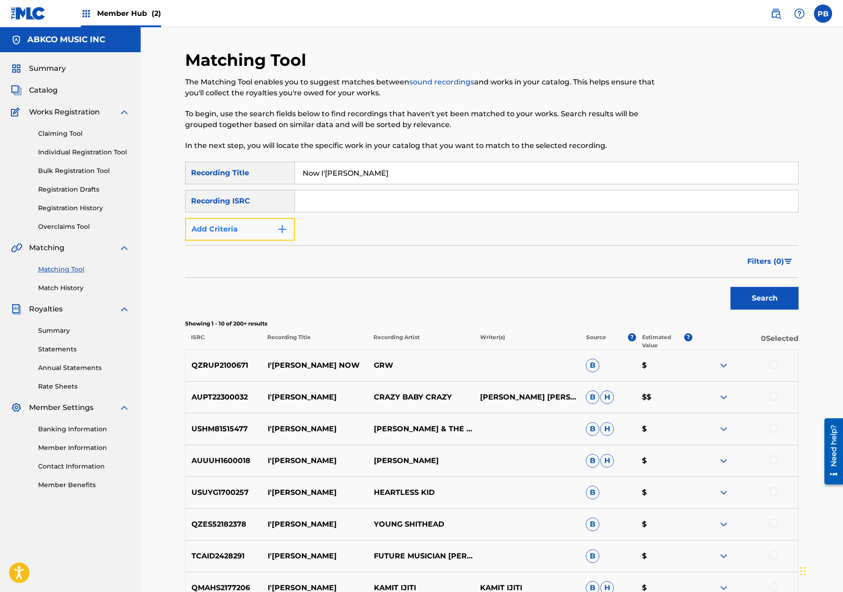
click at [234, 224] on button "Add Criteria" at bounding box center [240, 229] width 110 height 23
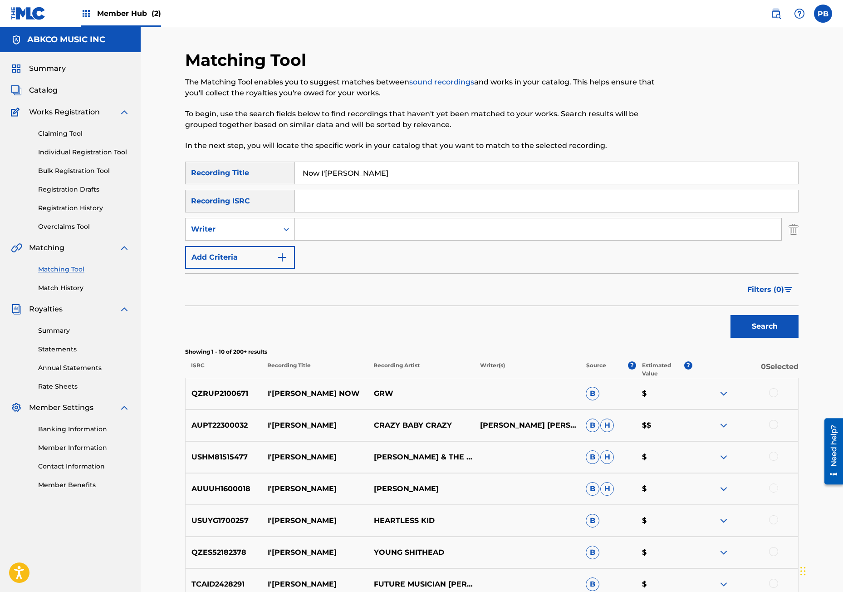
click at [301, 233] on input "Search Form" at bounding box center [538, 229] width 487 height 22
type input "[PERSON_NAME]"
click at [731, 315] on button "Search" at bounding box center [765, 326] width 68 height 23
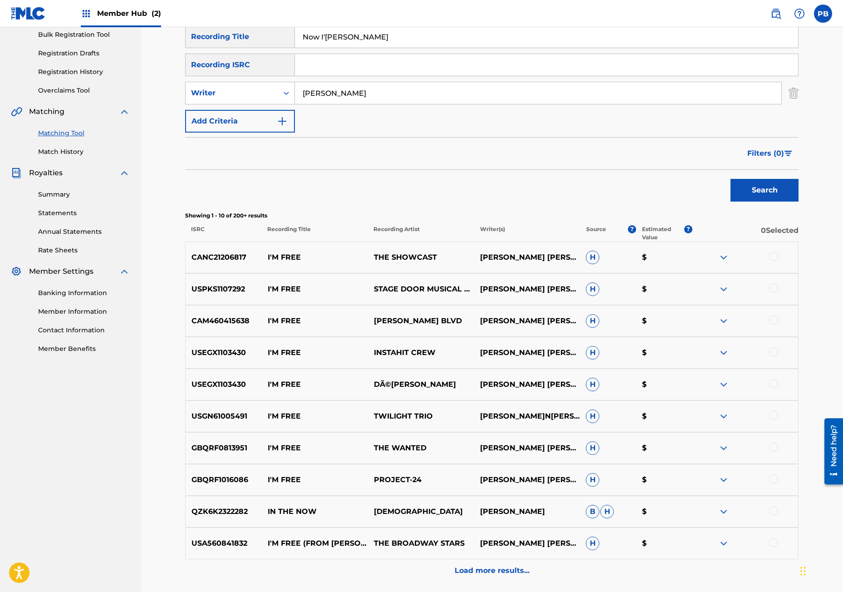
scroll to position [182, 0]
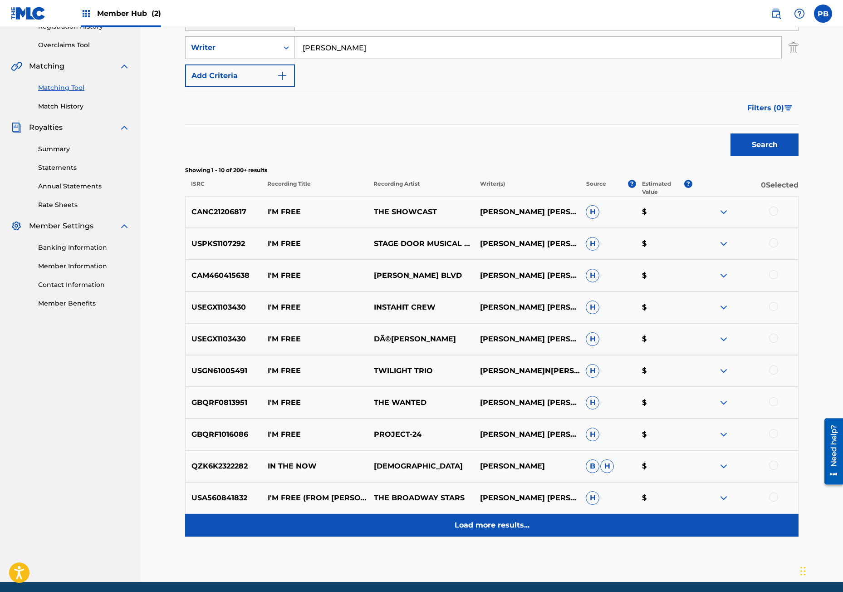
click at [477, 518] on div "Load more results..." at bounding box center [492, 525] width 614 height 23
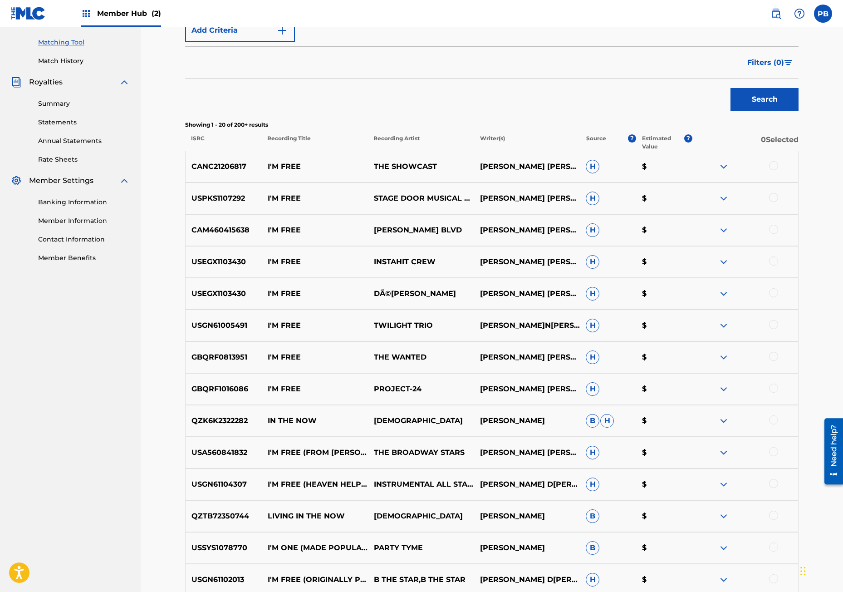
scroll to position [0, 0]
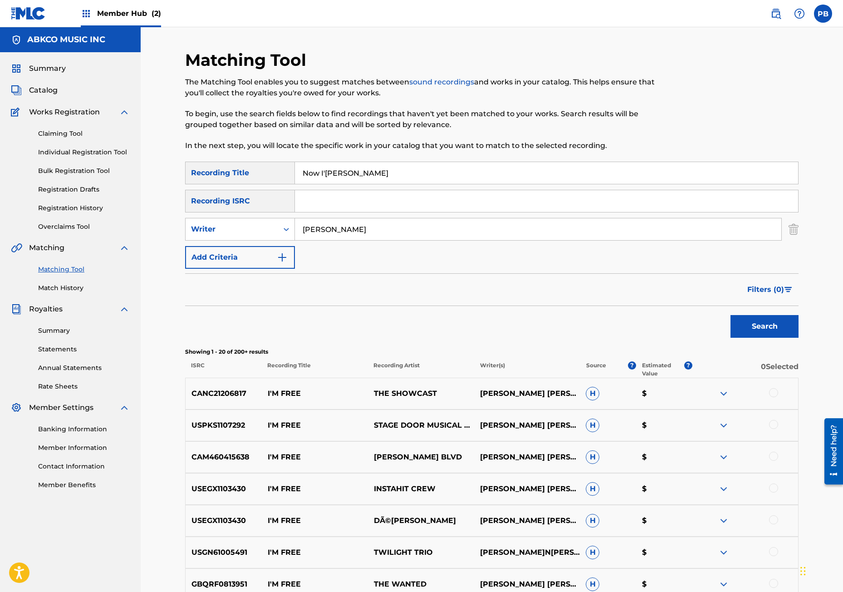
drag, startPoint x: 343, startPoint y: 174, endPoint x: 209, endPoint y: 169, distance: 134.0
click at [228, 171] on div "SearchWithCriteria9be77976-a0f2-49c1-9579-aa1e10177be5 Recording Title Now [PER…" at bounding box center [492, 173] width 614 height 23
type input "Farmer"
click at [302, 230] on input "[PERSON_NAME]" at bounding box center [538, 229] width 487 height 22
type input "[PERSON_NAME]"
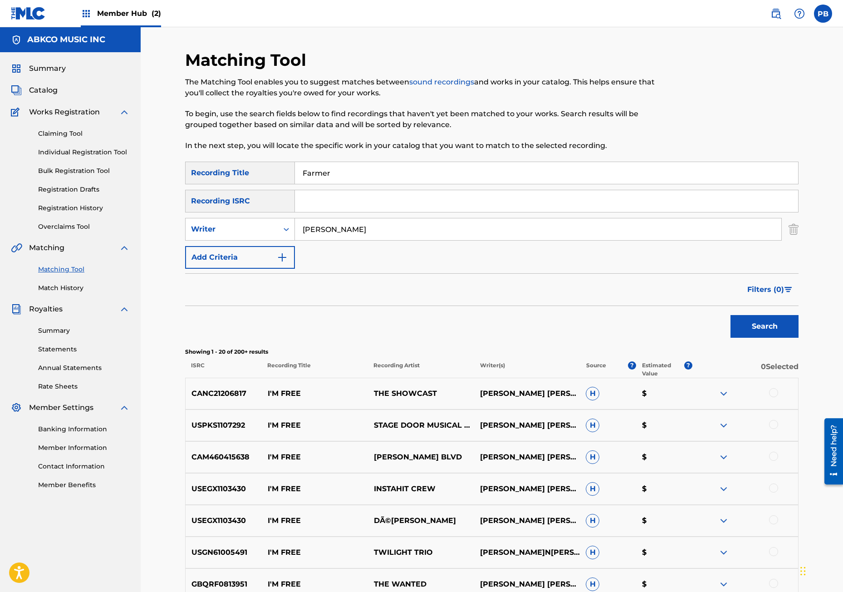
click at [731, 315] on button "Search" at bounding box center [765, 326] width 68 height 23
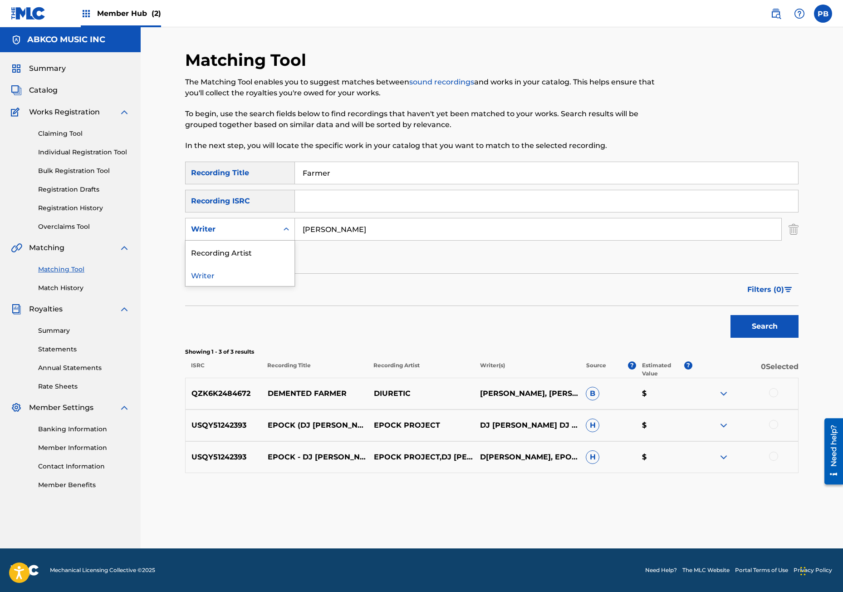
click at [267, 224] on div "Writer" at bounding box center [232, 229] width 82 height 11
click at [252, 244] on div "Recording Artist" at bounding box center [240, 252] width 109 height 23
click at [314, 236] on input "Search Form" at bounding box center [538, 229] width 487 height 22
type input "the who"
drag, startPoint x: 372, startPoint y: 173, endPoint x: 256, endPoint y: 167, distance: 116.4
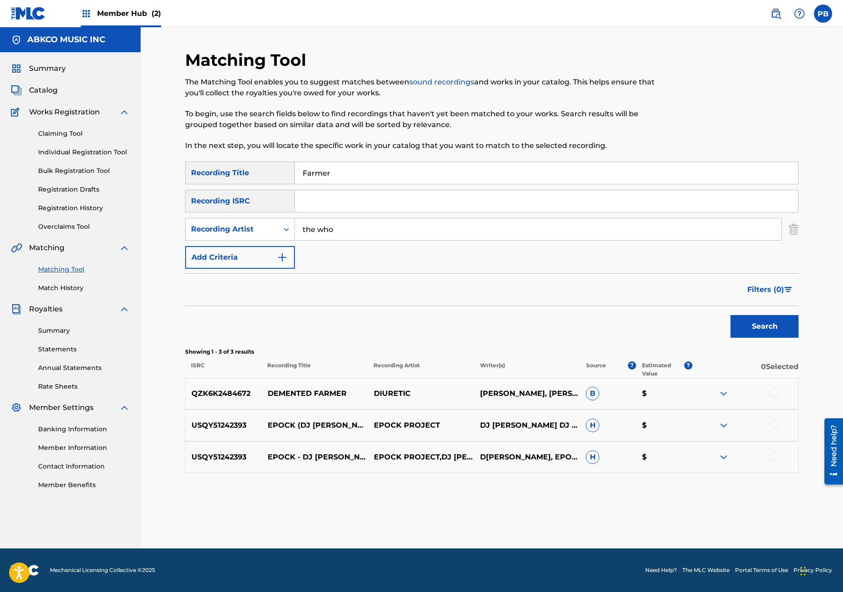
click at [263, 167] on div "SearchWithCriteria9be77976-a0f2-49c1-9579-aa1e10177be5 Recording Title Farmer" at bounding box center [492, 173] width 614 height 23
paste input "Now I'm A"
type input "Now I'[PERSON_NAME]"
click at [731, 315] on button "Search" at bounding box center [765, 326] width 68 height 23
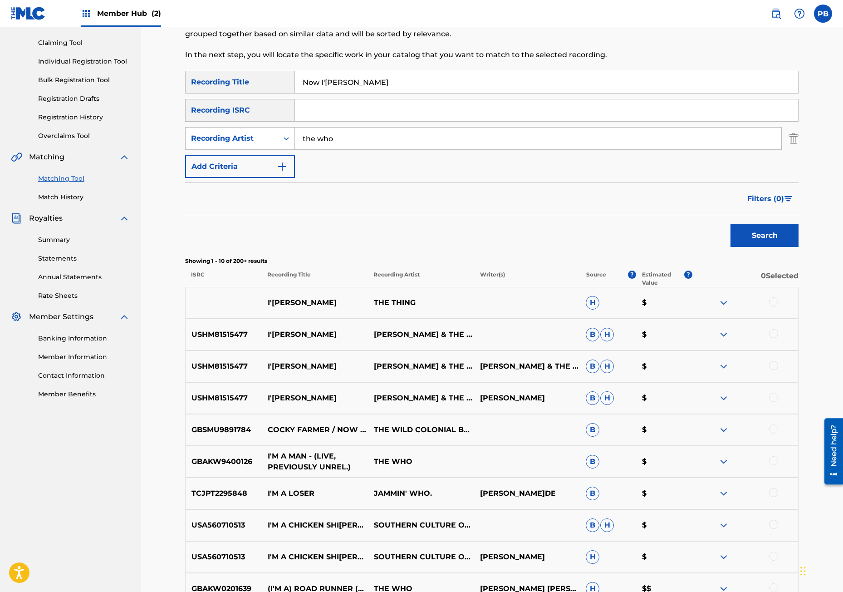
scroll to position [182, 0]
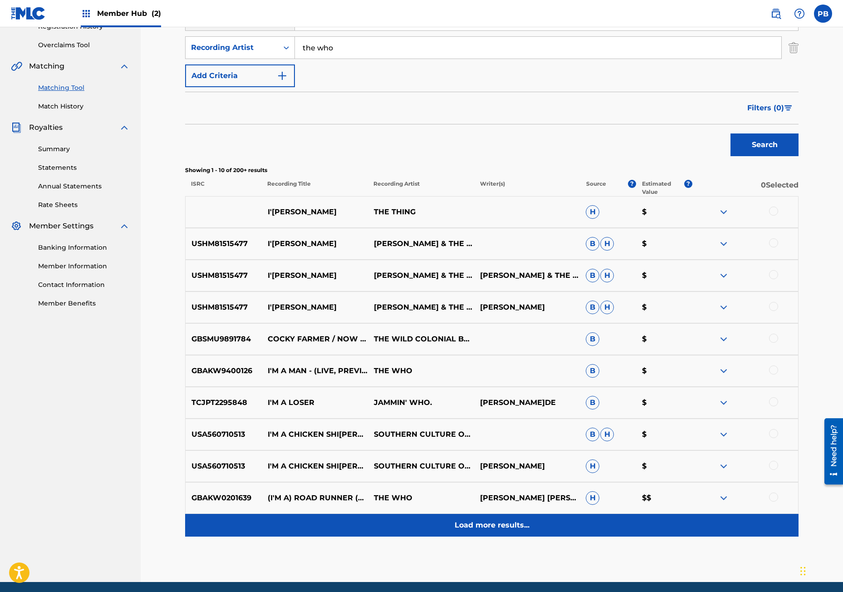
click at [459, 523] on p "Load more results..." at bounding box center [492, 525] width 75 height 11
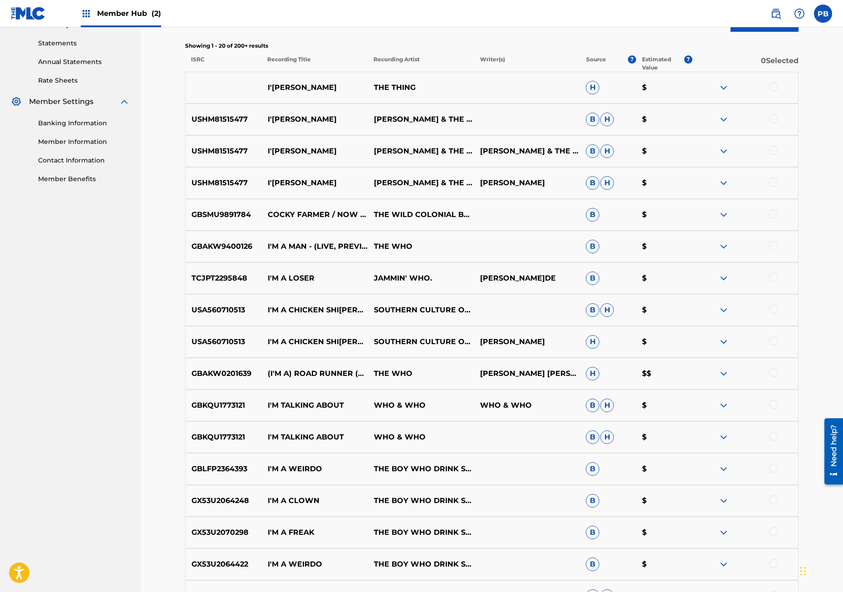
scroll to position [170, 0]
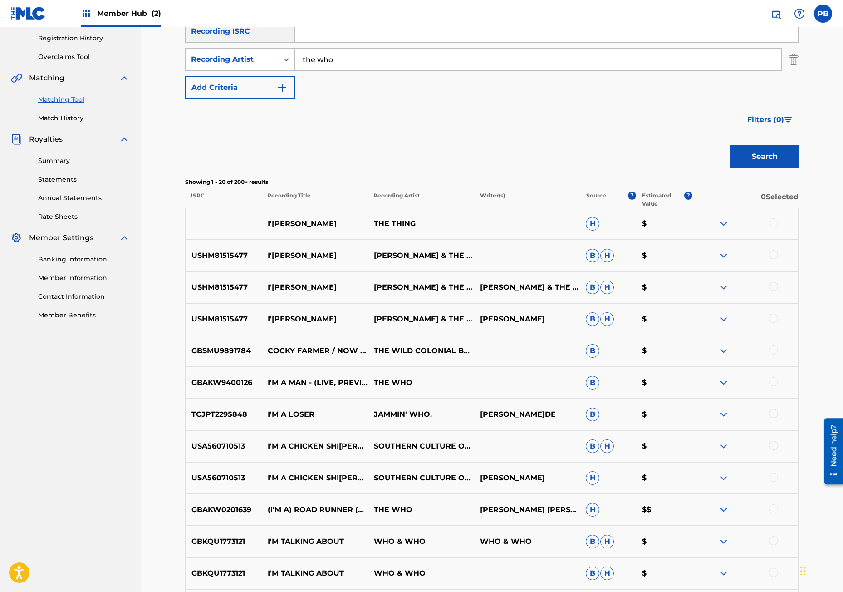
drag, startPoint x: 356, startPoint y: 59, endPoint x: 214, endPoint y: 42, distance: 142.6
click at [229, 42] on div "SearchWithCriteria9be77976-a0f2-49c1-9579-aa1e10177be5 Recording Title Now I'[P…" at bounding box center [492, 45] width 614 height 107
type input "[PERSON_NAME]"
click at [731, 145] on button "Search" at bounding box center [765, 156] width 68 height 23
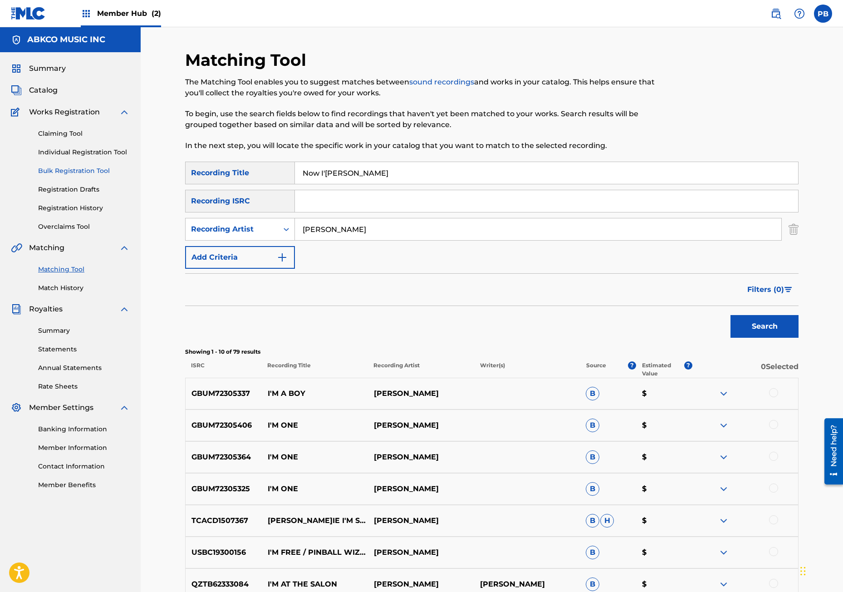
drag, startPoint x: 400, startPoint y: 165, endPoint x: 113, endPoint y: 173, distance: 287.0
click at [116, 172] on main "ABKCO MUSIC INC Summary Catalog Works Registration Claiming Tool Individual Reg…" at bounding box center [421, 395] width 843 height 736
type input "[PERSON_NAME]"
click at [731, 315] on button "Search" at bounding box center [765, 326] width 68 height 23
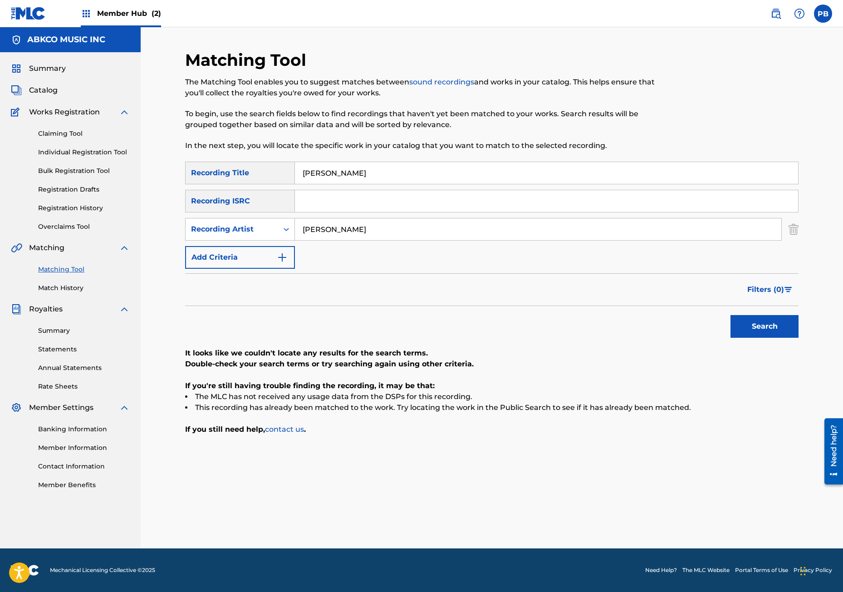
drag, startPoint x: 376, startPoint y: 229, endPoint x: 134, endPoint y: 222, distance: 242.1
click at [146, 219] on div "Matching Tool The Matching Tool enables you to suggest matches between sound re…" at bounding box center [492, 287] width 703 height 521
click at [731, 315] on button "Search" at bounding box center [765, 326] width 68 height 23
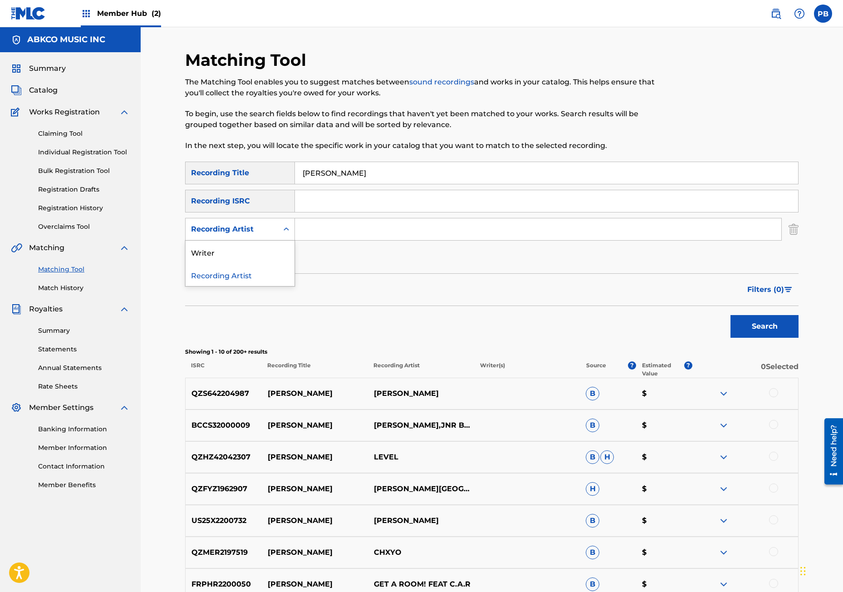
click at [265, 229] on div "Recording Artist" at bounding box center [232, 229] width 82 height 11
click at [252, 253] on div "Writer" at bounding box center [240, 252] width 109 height 23
click at [731, 315] on button "Search" at bounding box center [765, 326] width 68 height 23
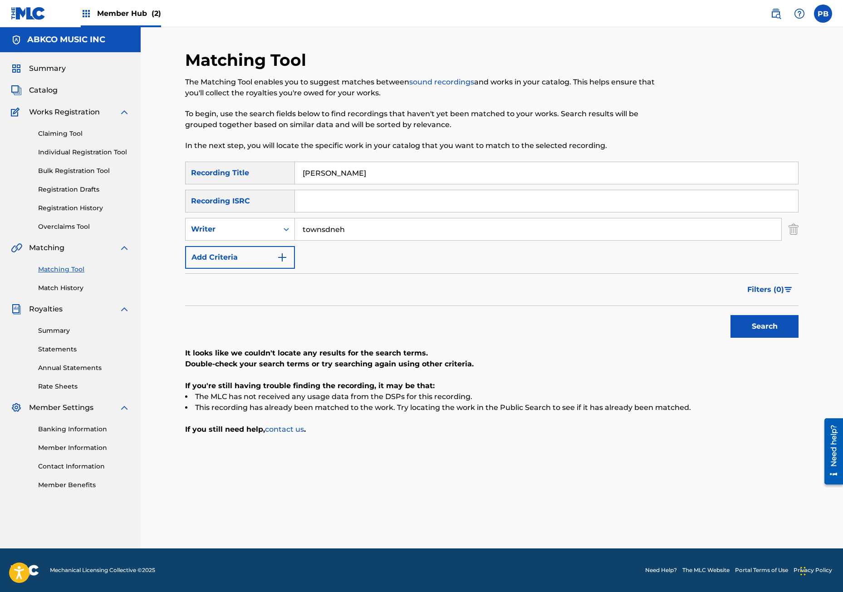
drag, startPoint x: 324, startPoint y: 232, endPoint x: 332, endPoint y: 227, distance: 9.8
click at [326, 232] on input "townsdneh" at bounding box center [538, 229] width 487 height 22
click at [360, 222] on input "townsdneh" at bounding box center [538, 229] width 487 height 22
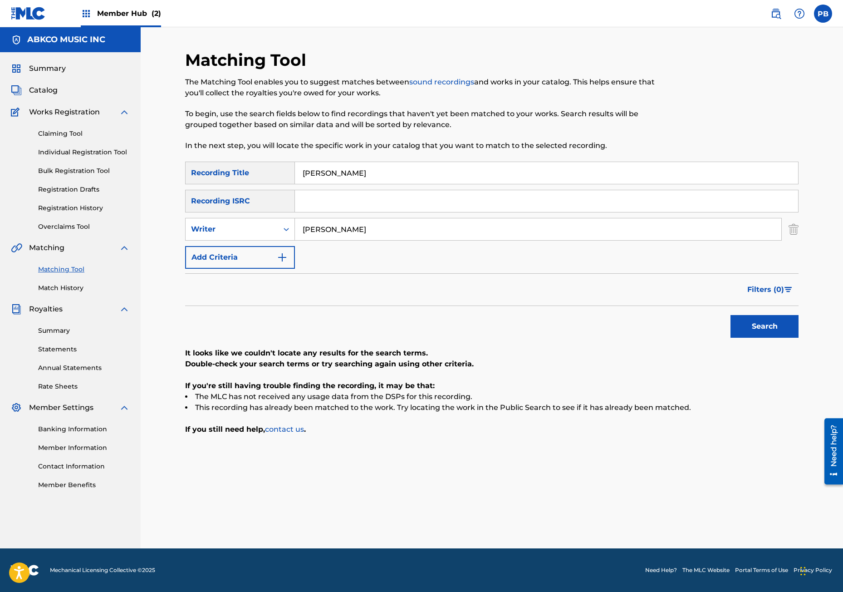
type input "[PERSON_NAME]"
click at [731, 315] on button "Search" at bounding box center [765, 326] width 68 height 23
click at [281, 231] on div "Search Form" at bounding box center [286, 229] width 16 height 16
click at [261, 247] on div "Recording Artist" at bounding box center [240, 252] width 109 height 23
click at [350, 232] on input "Search Form" at bounding box center [538, 229] width 487 height 22
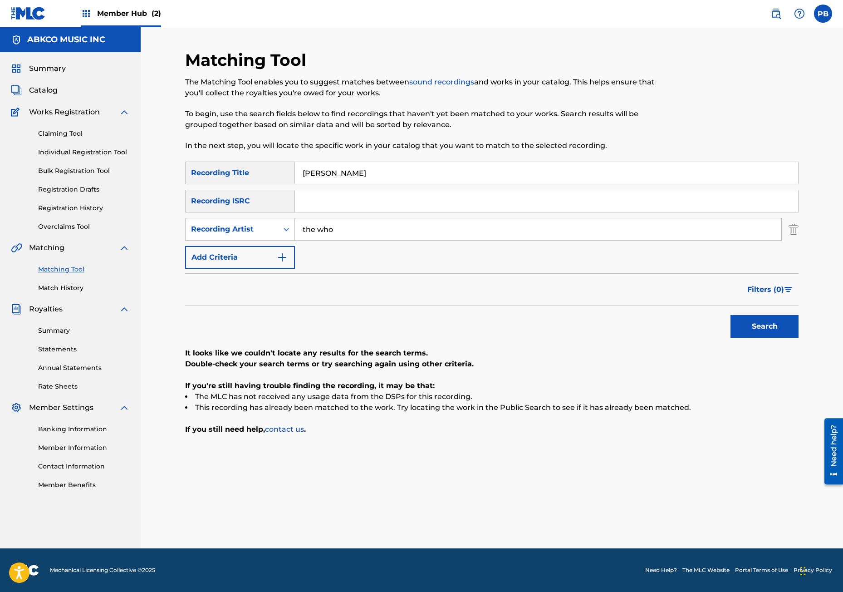
type input "the who"
click at [731, 315] on button "Search" at bounding box center [765, 326] width 68 height 23
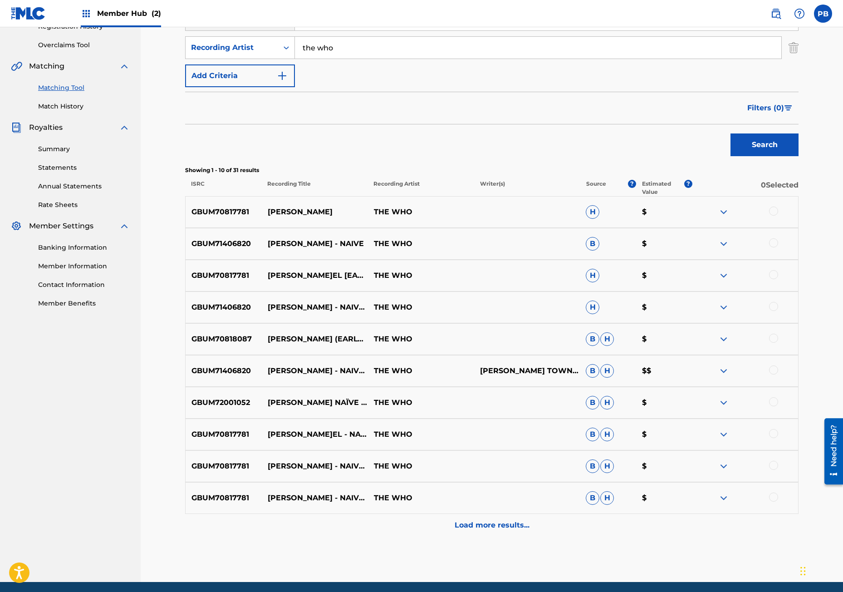
scroll to position [170, 0]
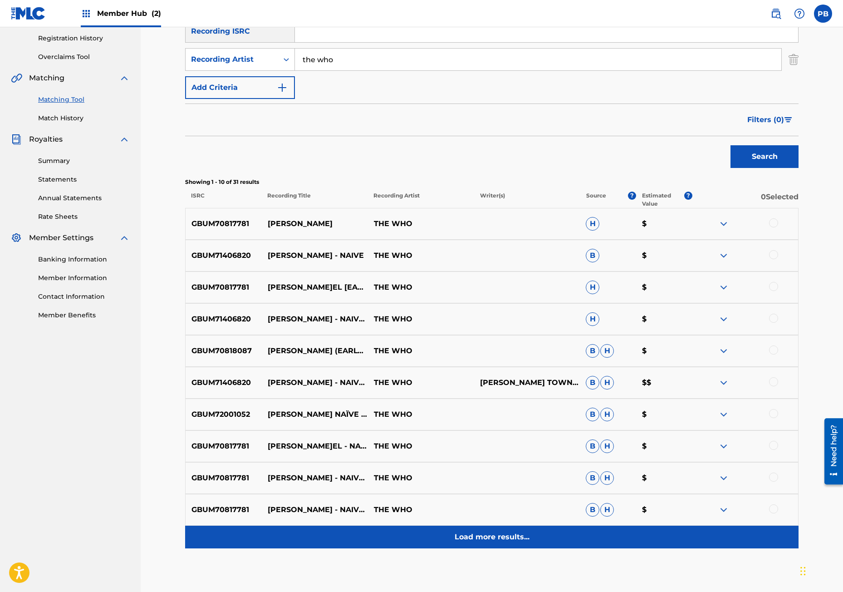
click at [480, 530] on div "Load more results..." at bounding box center [492, 537] width 614 height 23
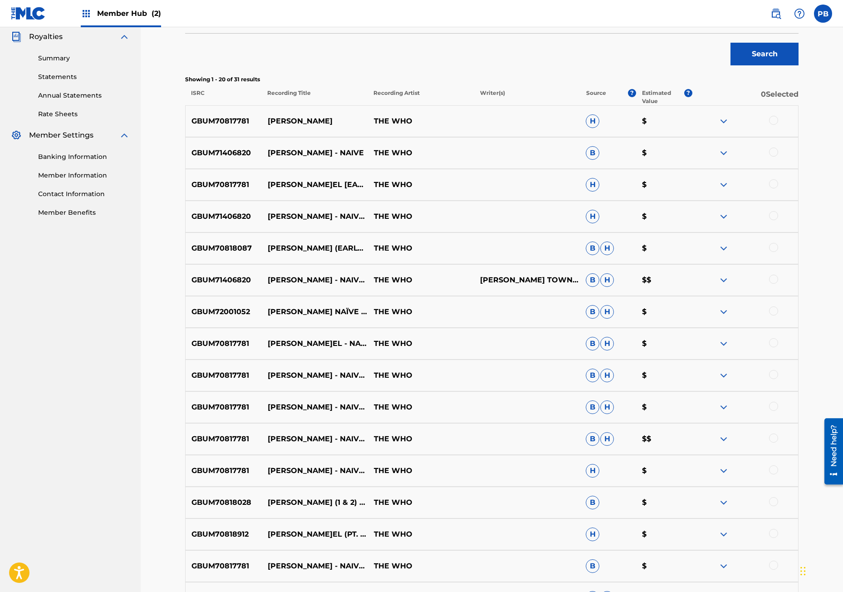
scroll to position [227, 0]
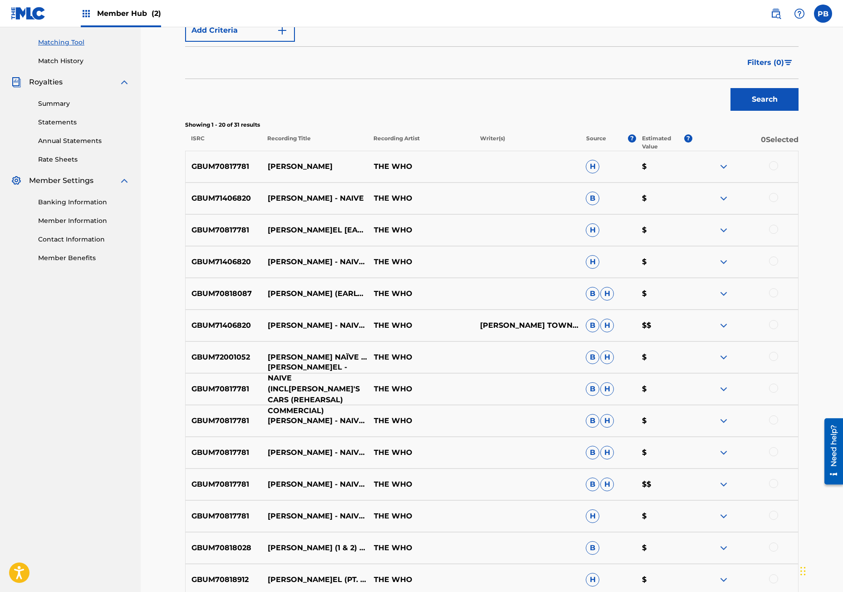
click at [321, 371] on p "[PERSON_NAME]EL - NAIVE (INCL[PERSON_NAME]'S CARS (REHEARSAL) COMMERCIAL)" at bounding box center [315, 389] width 106 height 54
